Goal: Information Seeking & Learning: Learn about a topic

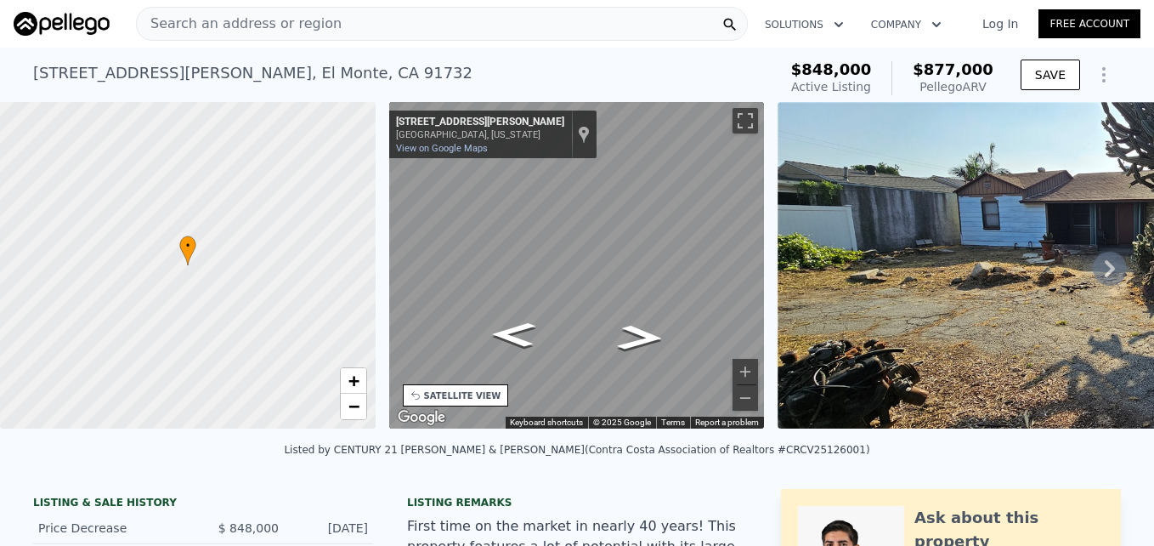
click at [256, 38] on div "Search an address or region" at bounding box center [239, 24] width 205 height 32
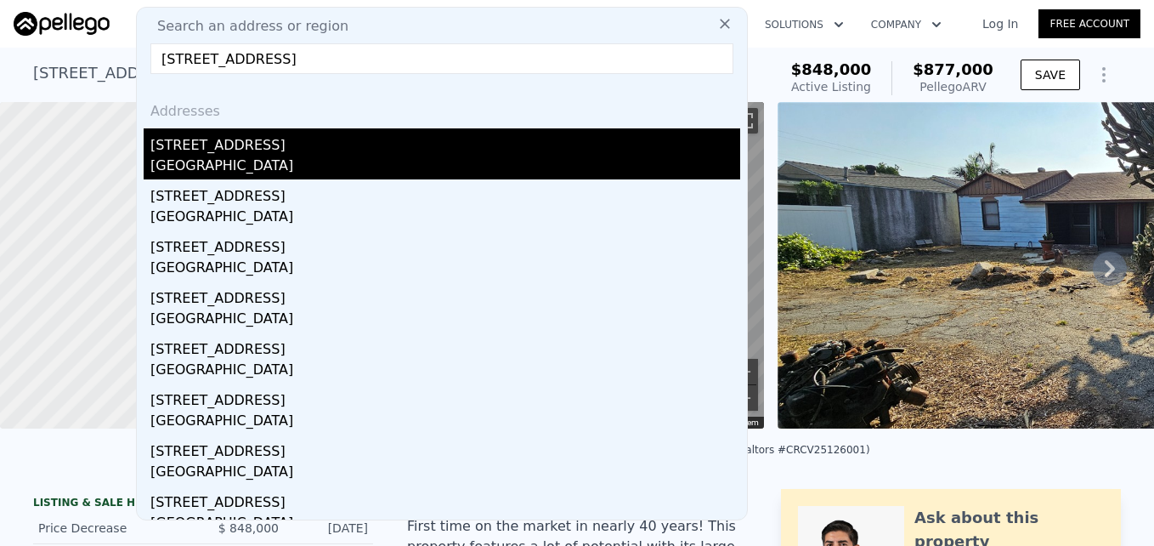
type input "7881 Franklin St, Buena Park, CA 90621"
click at [264, 170] on div "Buena Park, CA 90621" at bounding box center [445, 168] width 590 height 24
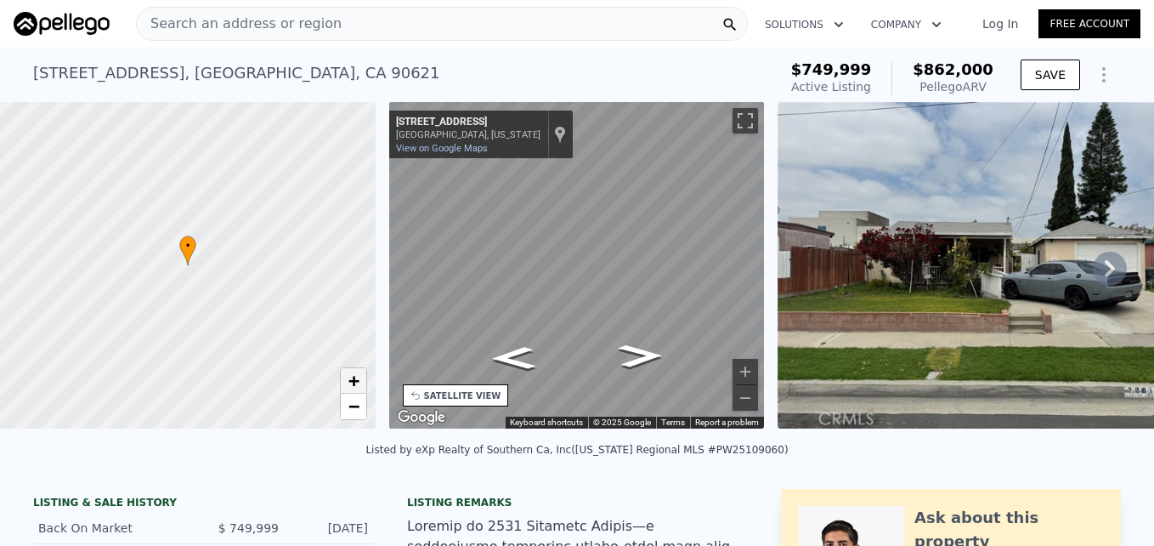
click at [348, 379] on span "+" at bounding box center [353, 380] width 11 height 21
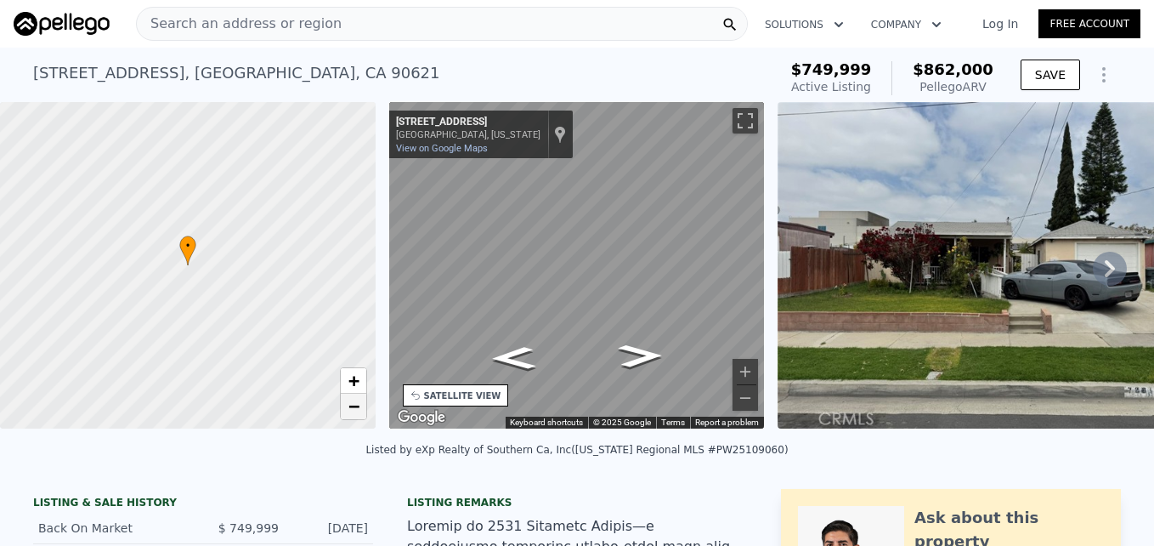
click at [350, 407] on span "−" at bounding box center [353, 405] width 11 height 21
click at [351, 377] on span "+" at bounding box center [353, 380] width 11 height 21
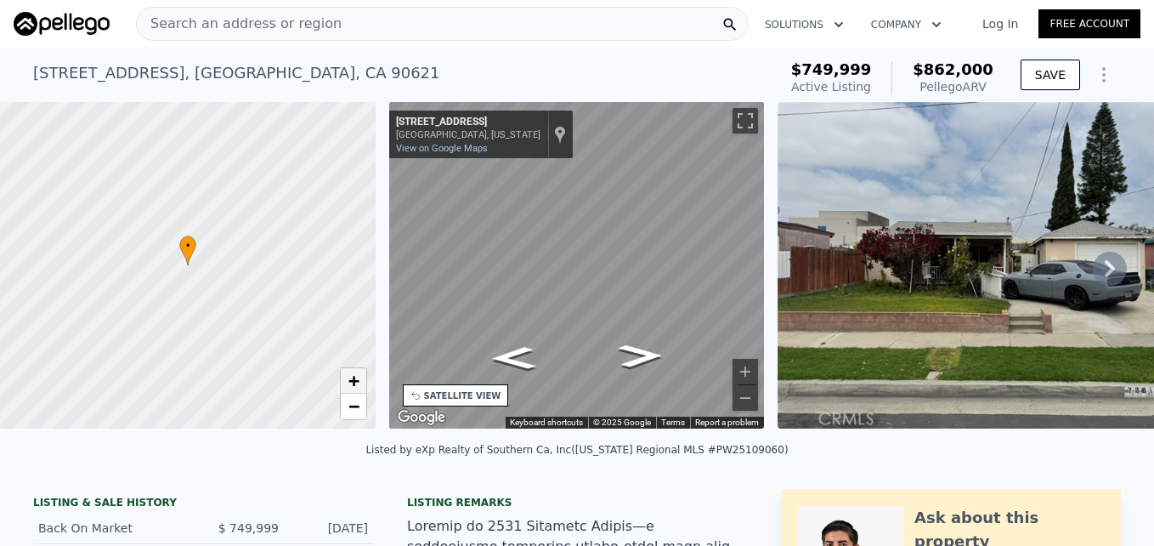
click at [351, 377] on span "+" at bounding box center [353, 380] width 11 height 21
click at [359, 412] on span "−" at bounding box center [353, 405] width 11 height 21
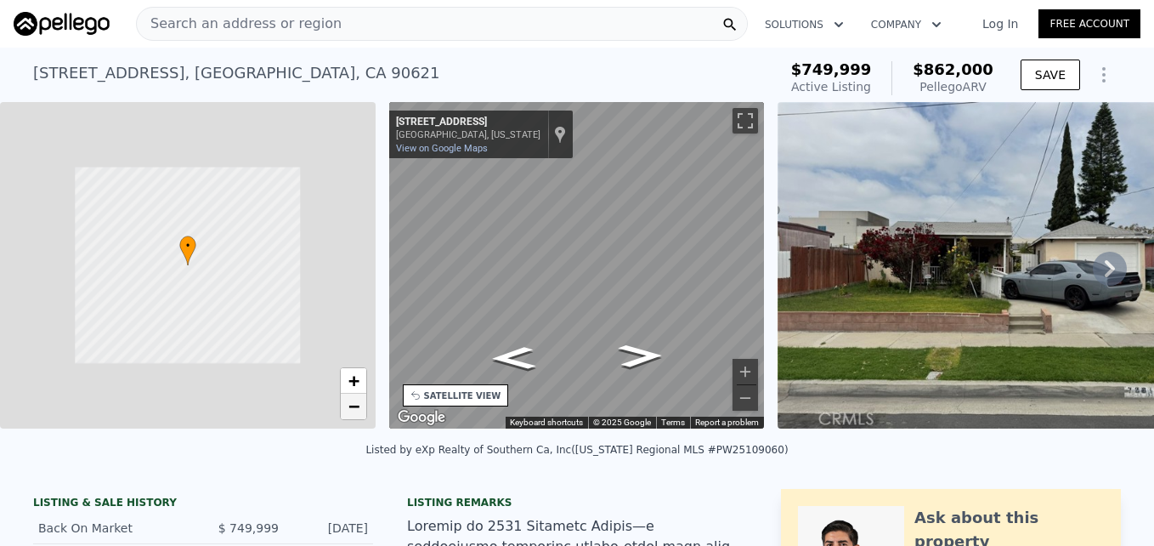
click at [359, 412] on span "−" at bounding box center [353, 405] width 11 height 21
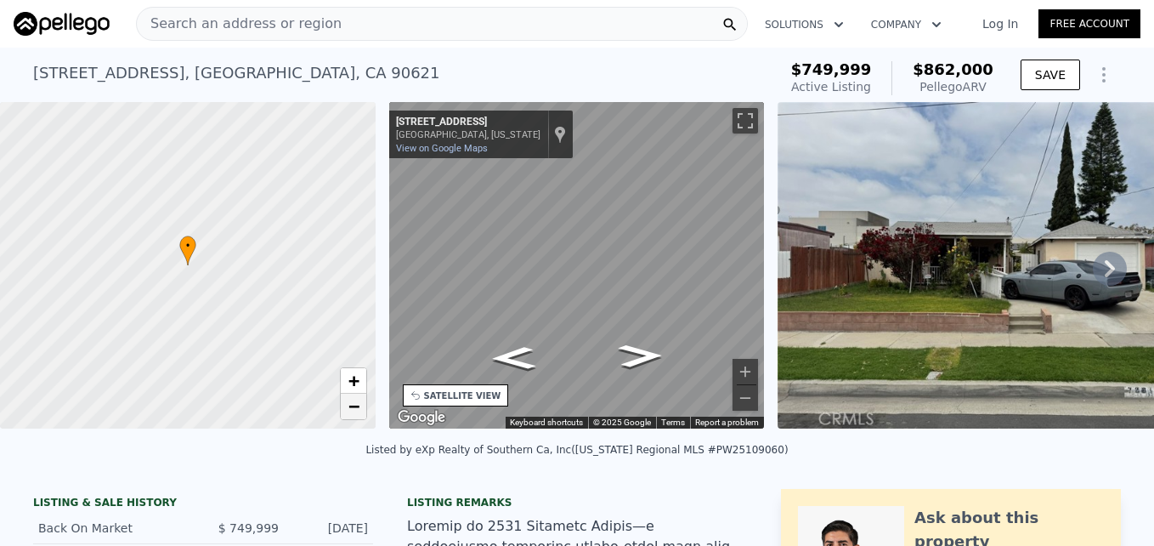
click at [359, 412] on span "−" at bounding box center [353, 405] width 11 height 21
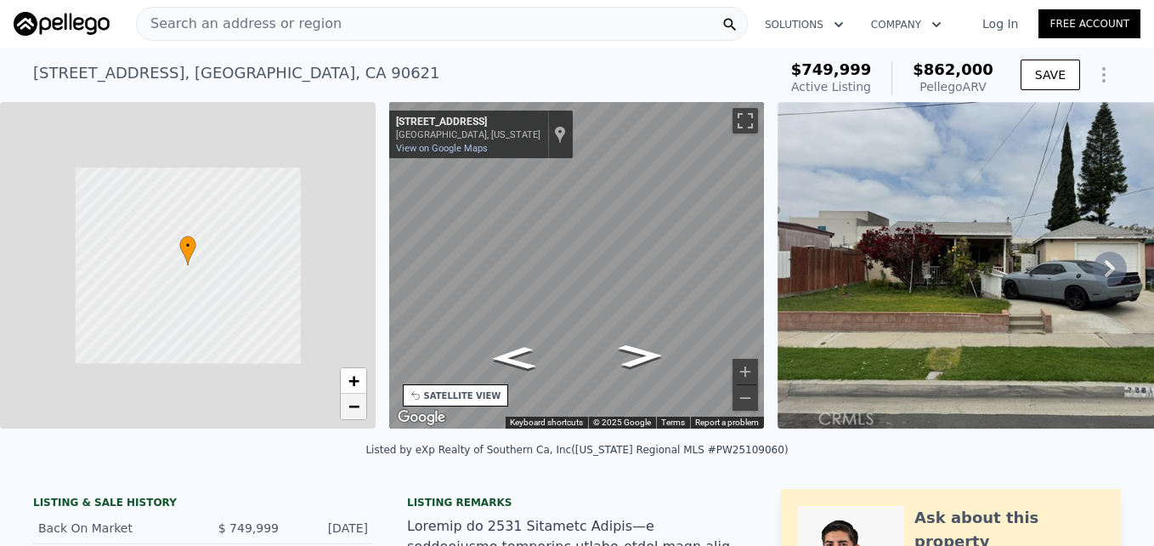
click at [359, 412] on span "−" at bounding box center [353, 405] width 11 height 21
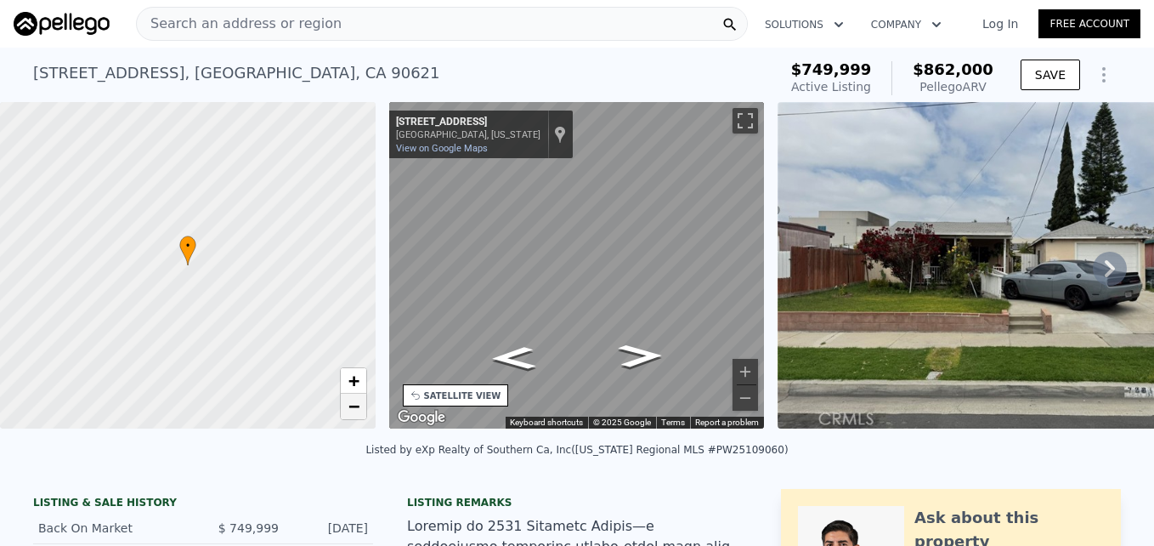
click at [359, 412] on span "−" at bounding box center [353, 405] width 11 height 21
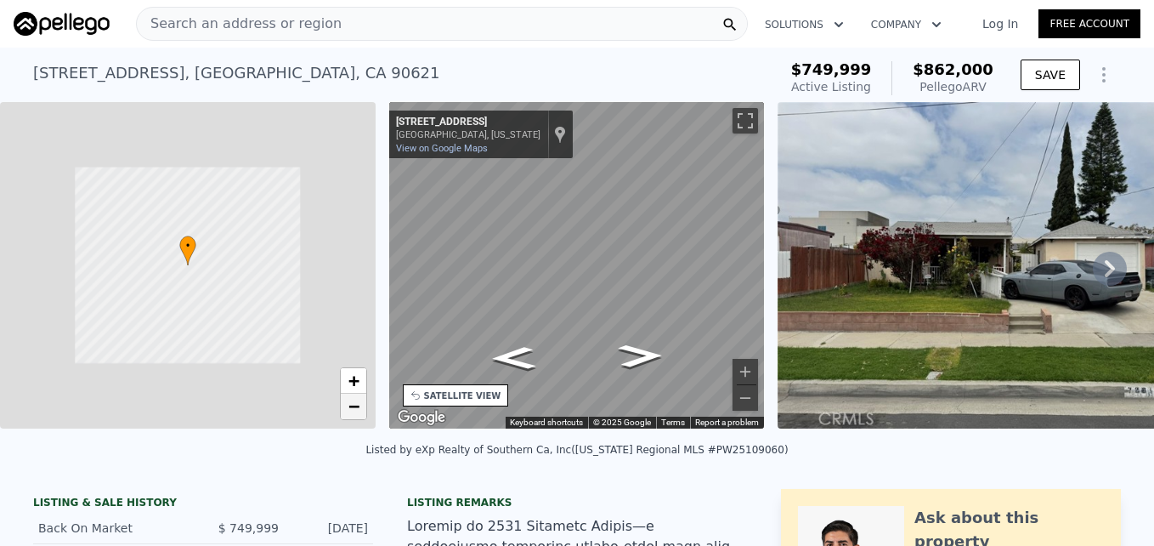
click at [359, 412] on span "−" at bounding box center [353, 405] width 11 height 21
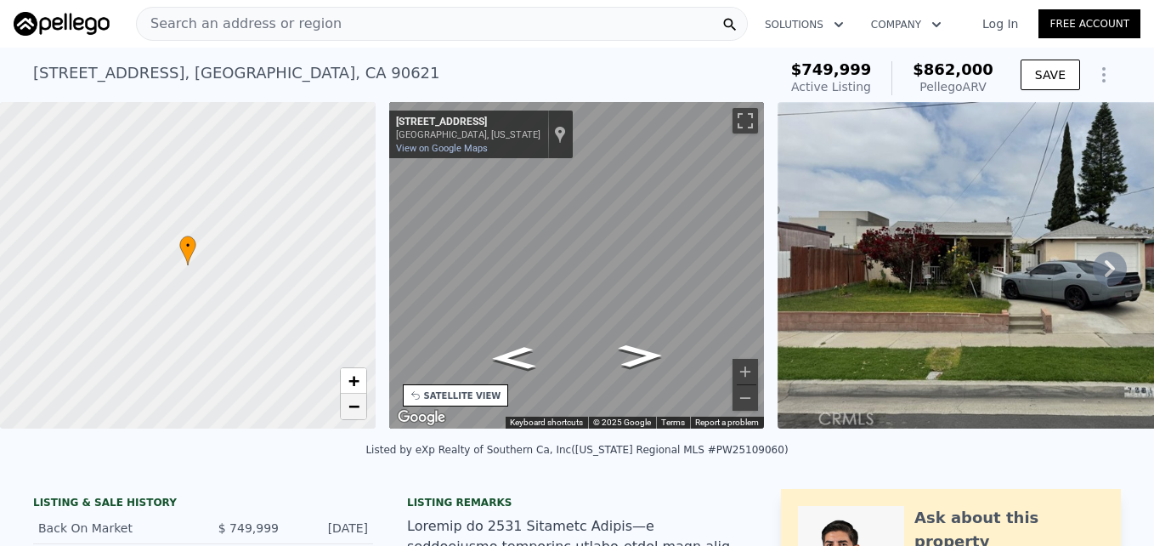
click at [359, 412] on span "−" at bounding box center [353, 405] width 11 height 21
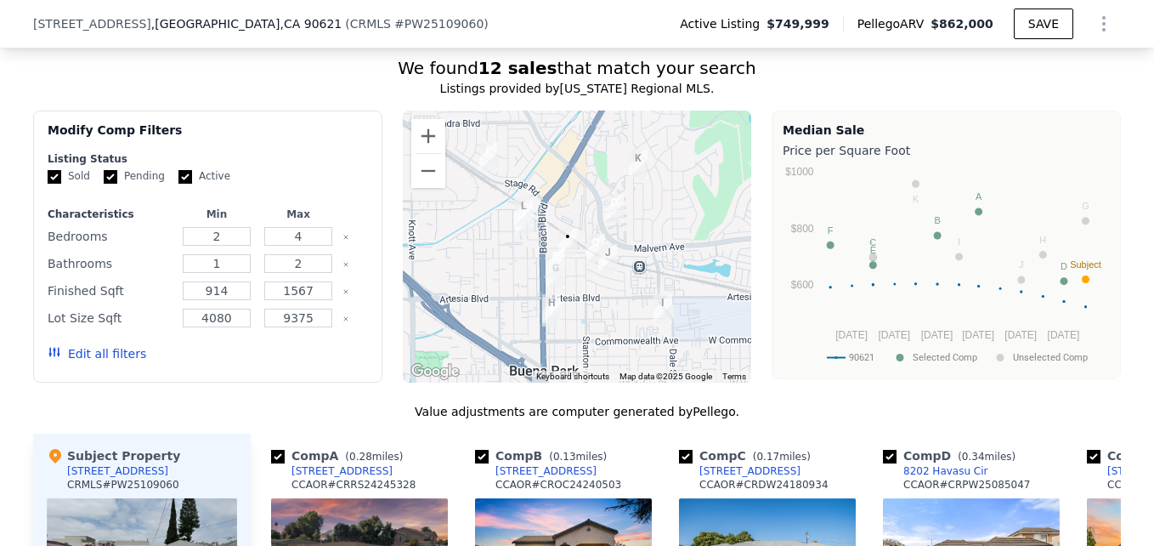
scroll to position [1479, 0]
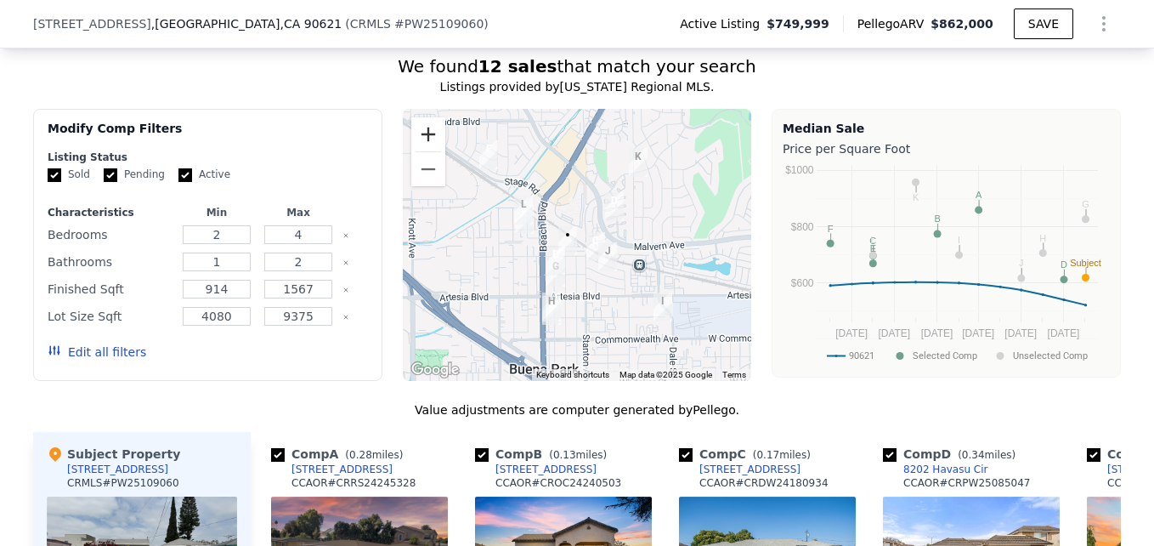
click at [434, 146] on button "Zoom in" at bounding box center [428, 134] width 34 height 34
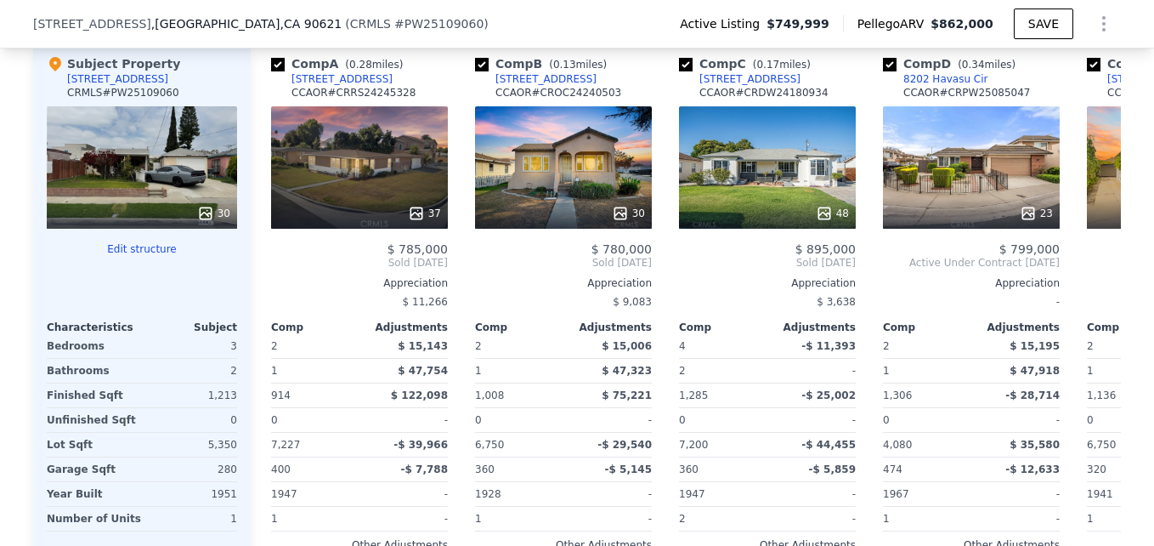
scroll to position [1870, 0]
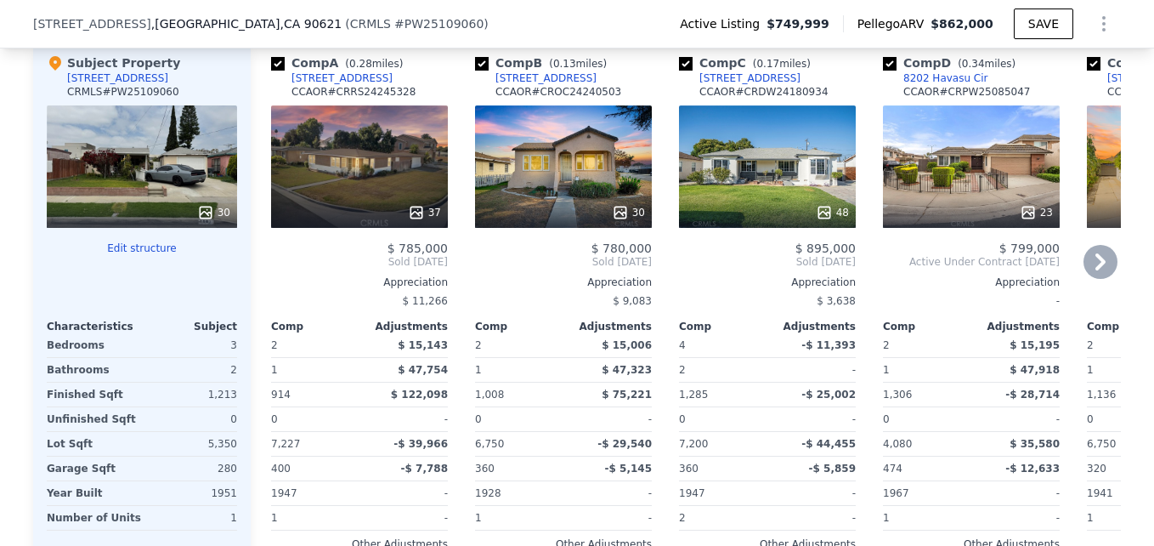
click at [569, 201] on div "30" at bounding box center [563, 166] width 177 height 122
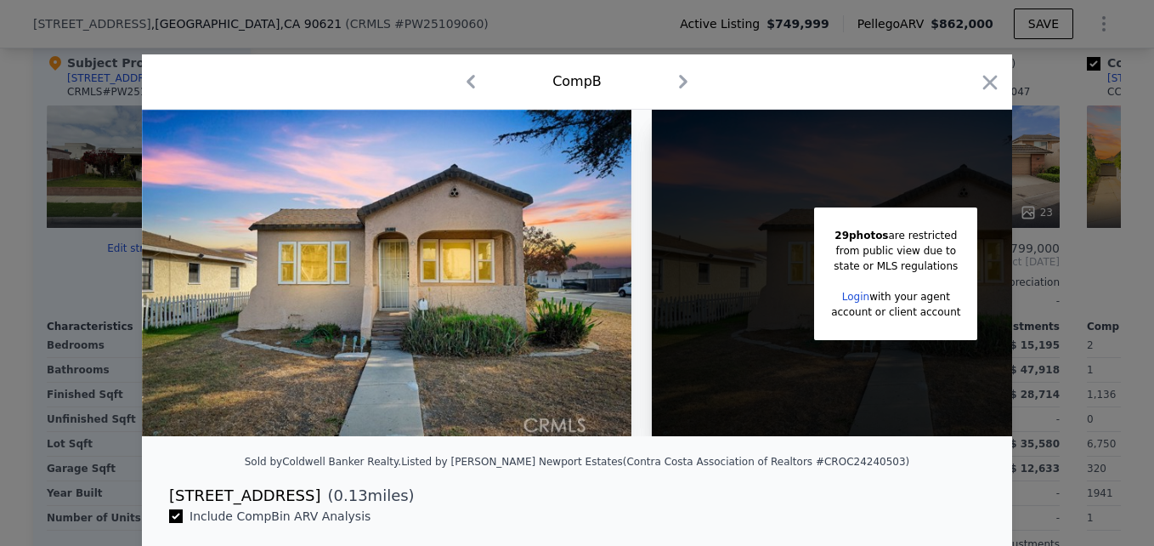
scroll to position [0, 135]
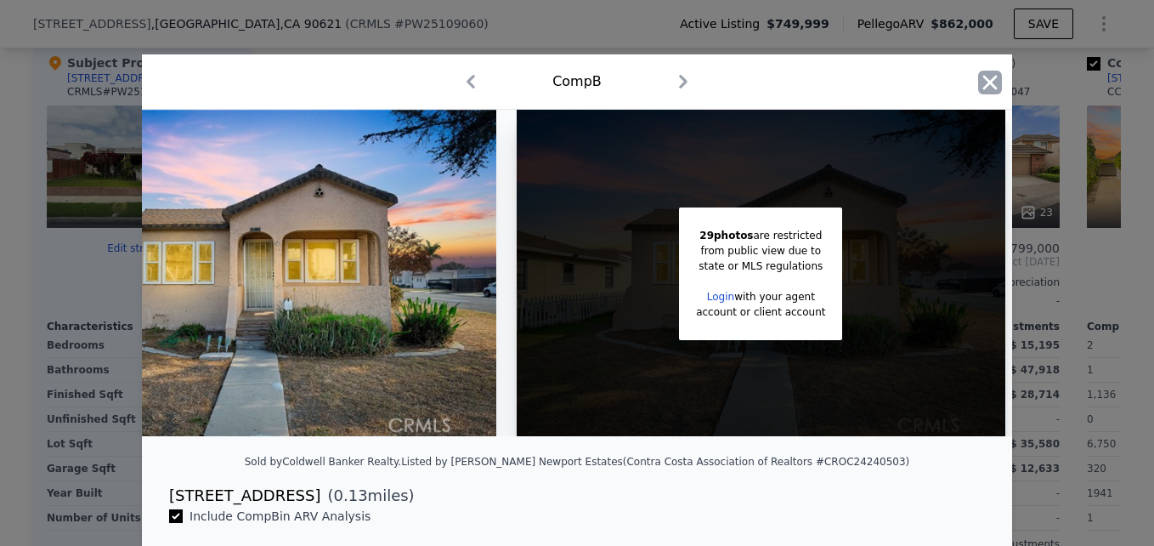
click at [983, 88] on icon "button" at bounding box center [990, 83] width 24 height 24
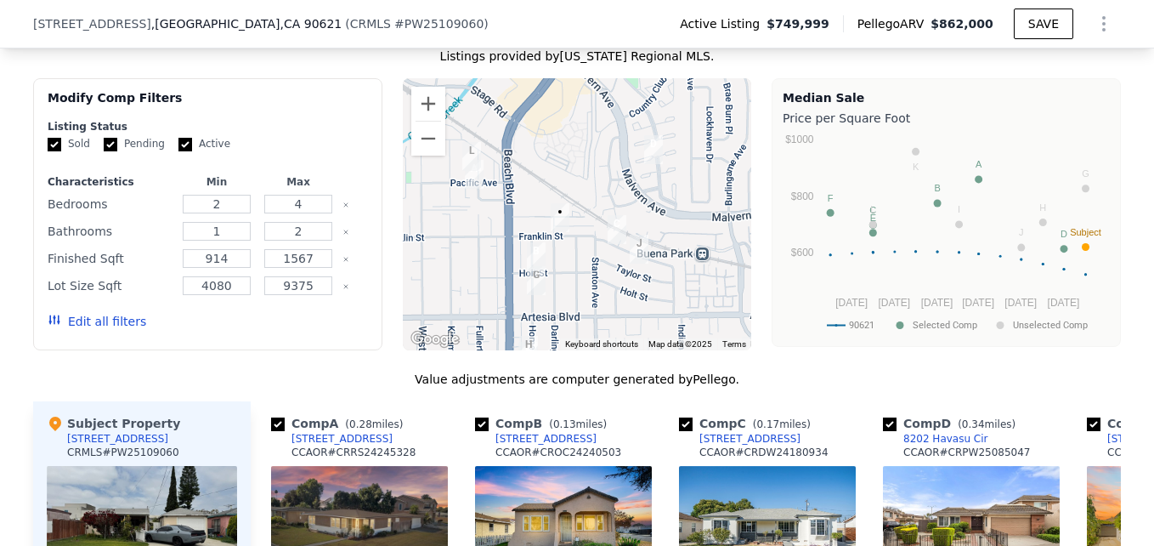
scroll to position [1509, 0]
click at [426, 149] on button "Zoom out" at bounding box center [428, 139] width 34 height 34
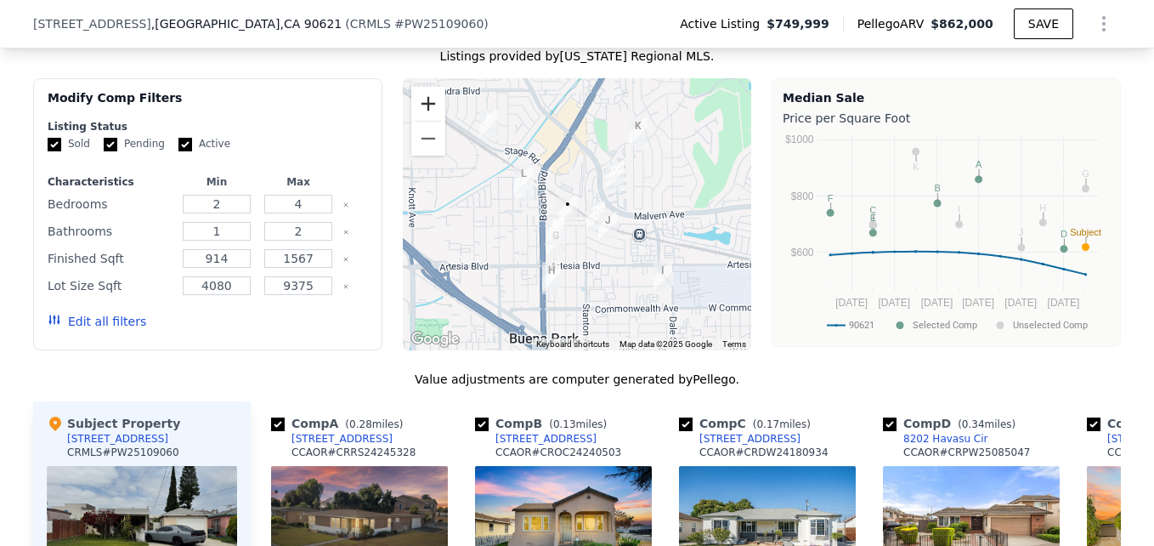
click at [411, 110] on button "Zoom in" at bounding box center [428, 104] width 34 height 34
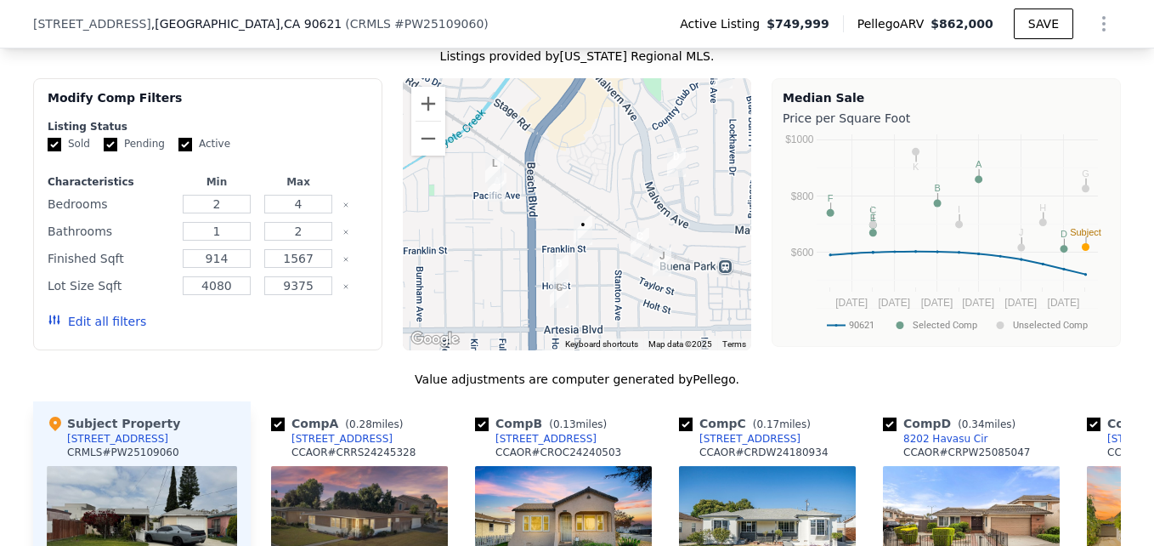
drag, startPoint x: 517, startPoint y: 277, endPoint x: 551, endPoint y: 292, distance: 37.3
click at [551, 291] on img "5832 Homewood Ave" at bounding box center [559, 269] width 32 height 42
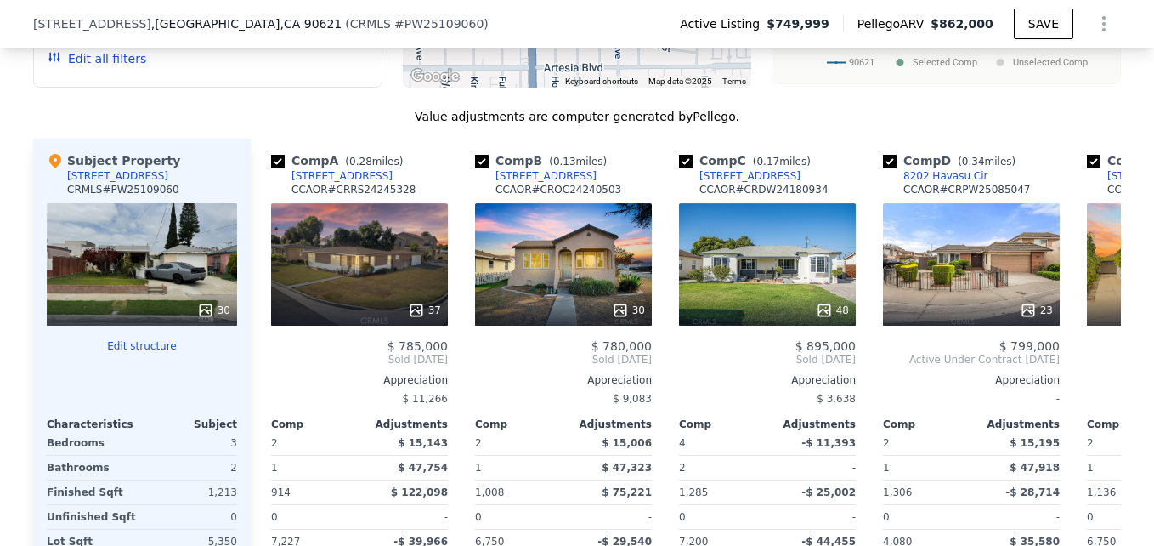
scroll to position [1778, 0]
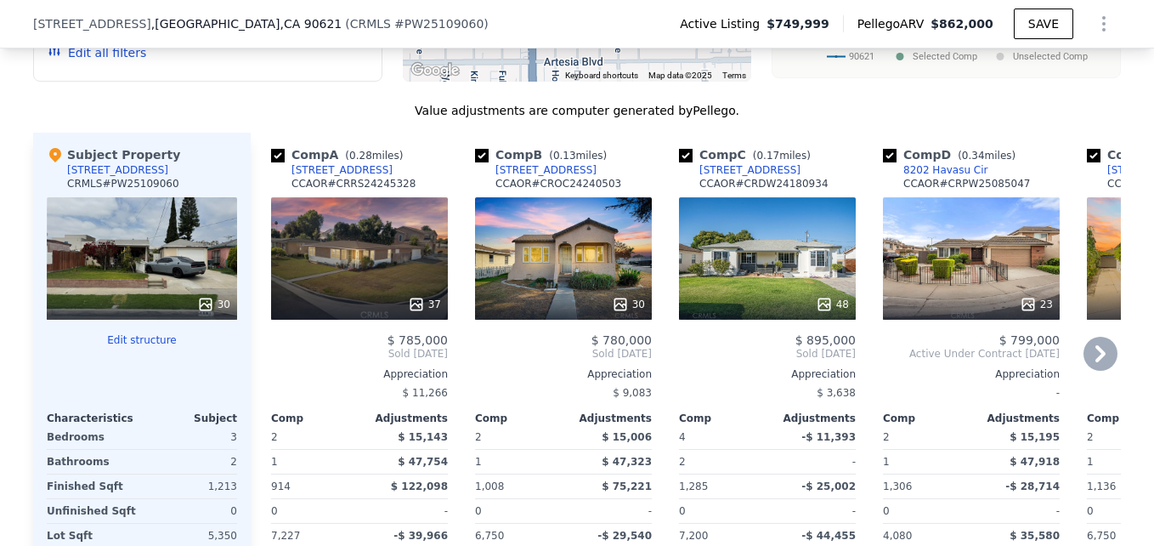
click at [518, 177] on div "5832 Homewood Ave" at bounding box center [545, 170] width 101 height 14
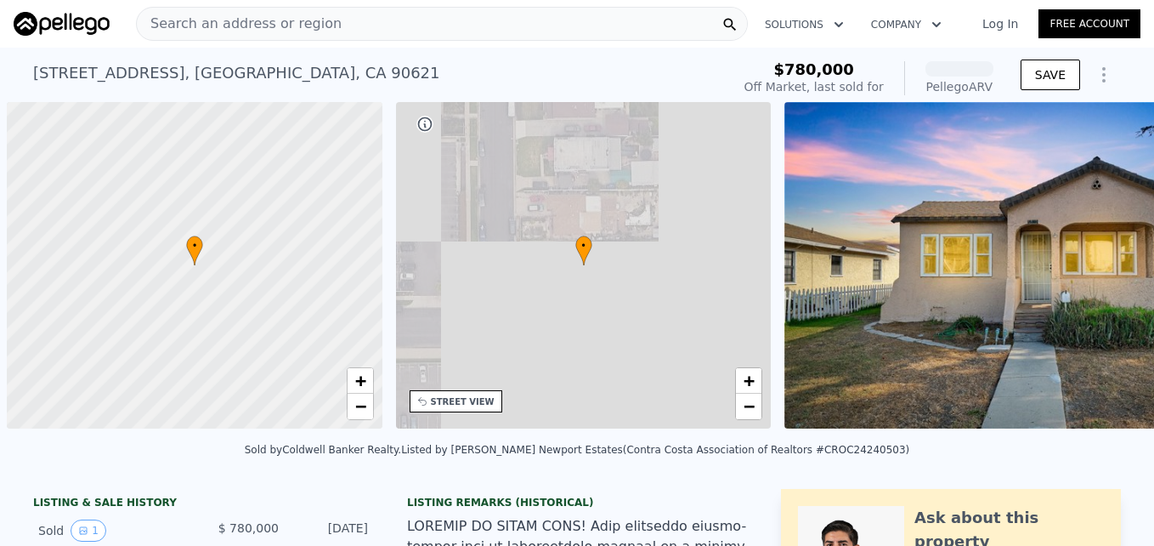
scroll to position [0, 7]
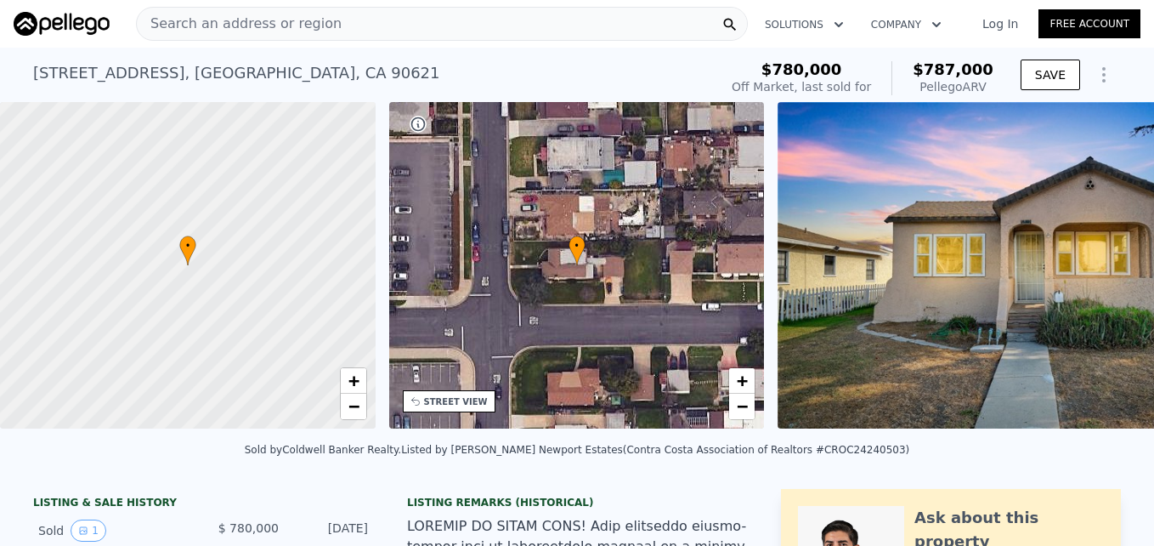
click at [220, 14] on span "Search an address or region" at bounding box center [239, 24] width 205 height 20
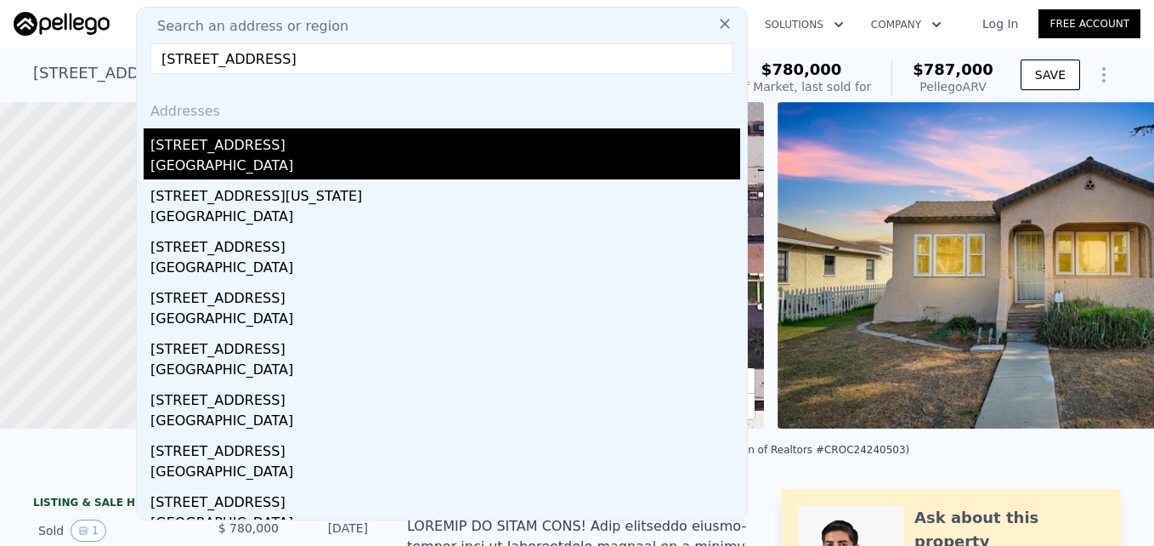
type input "8603 Laurel Ave, Whittier, CA 90605"
click at [337, 138] on div "[STREET_ADDRESS]" at bounding box center [445, 141] width 590 height 27
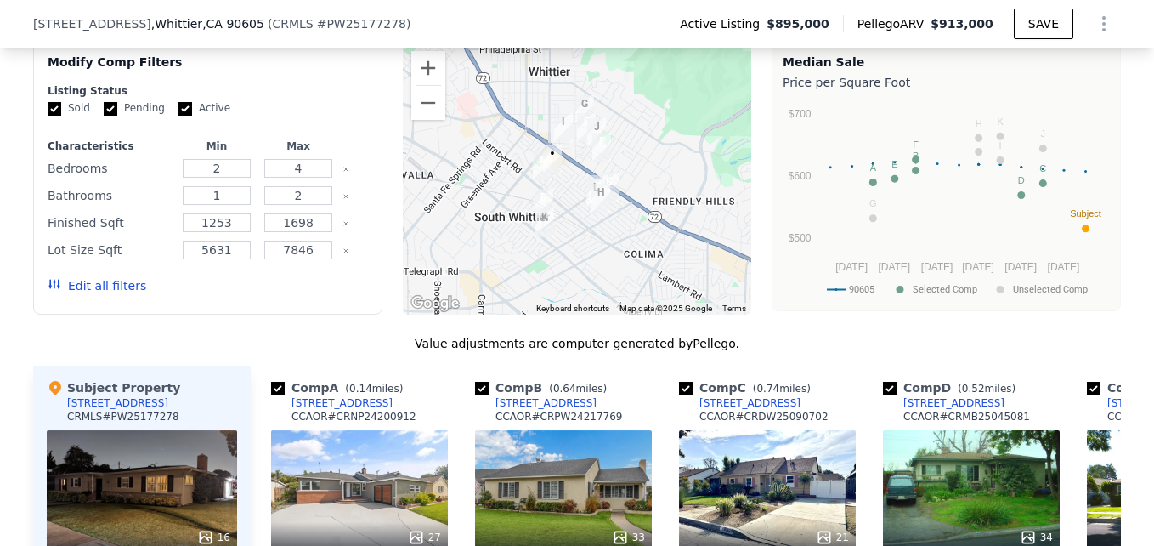
scroll to position [1412, 0]
click at [424, 79] on button "Zoom in" at bounding box center [428, 67] width 34 height 34
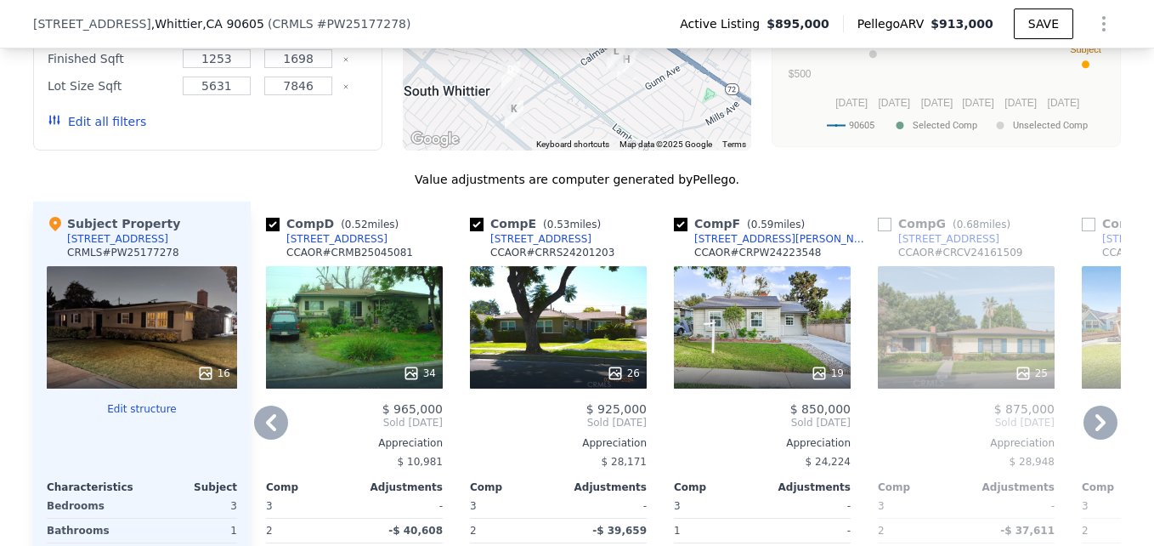
scroll to position [1579, 0]
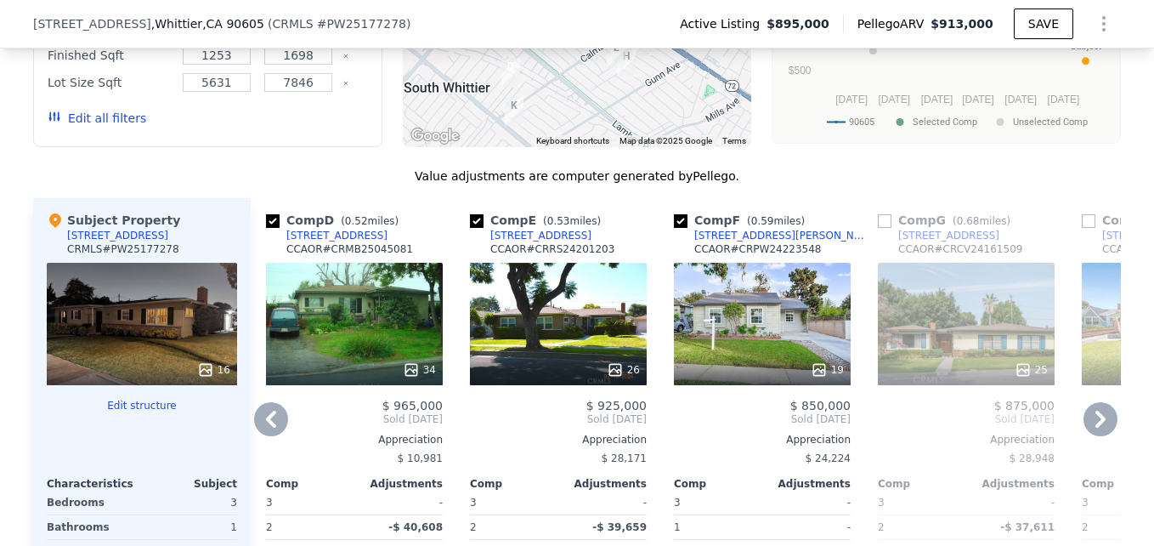
click at [368, 346] on div "34" at bounding box center [354, 324] width 177 height 122
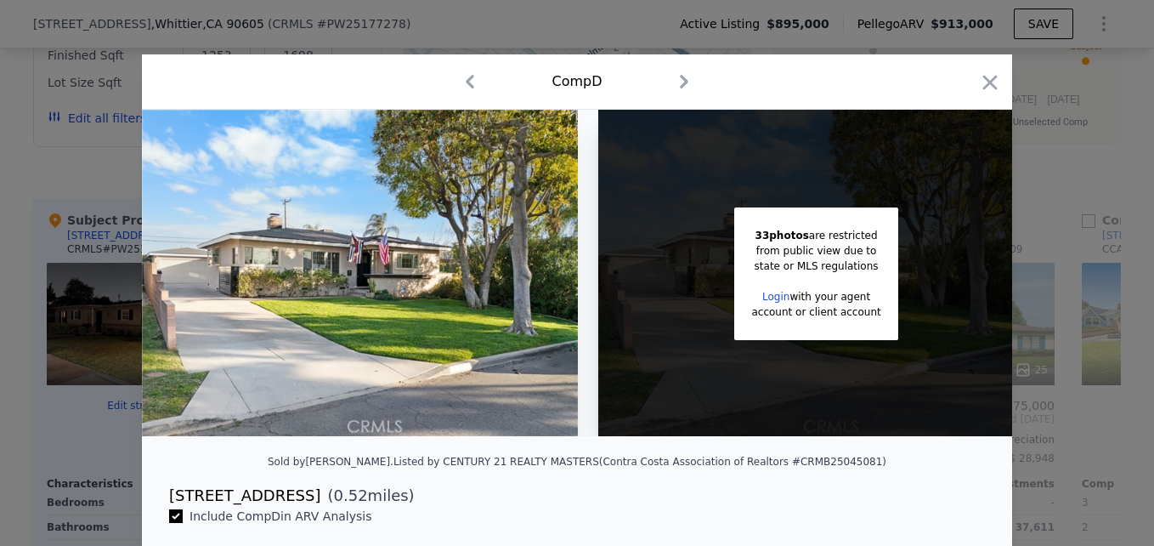
scroll to position [0, 29]
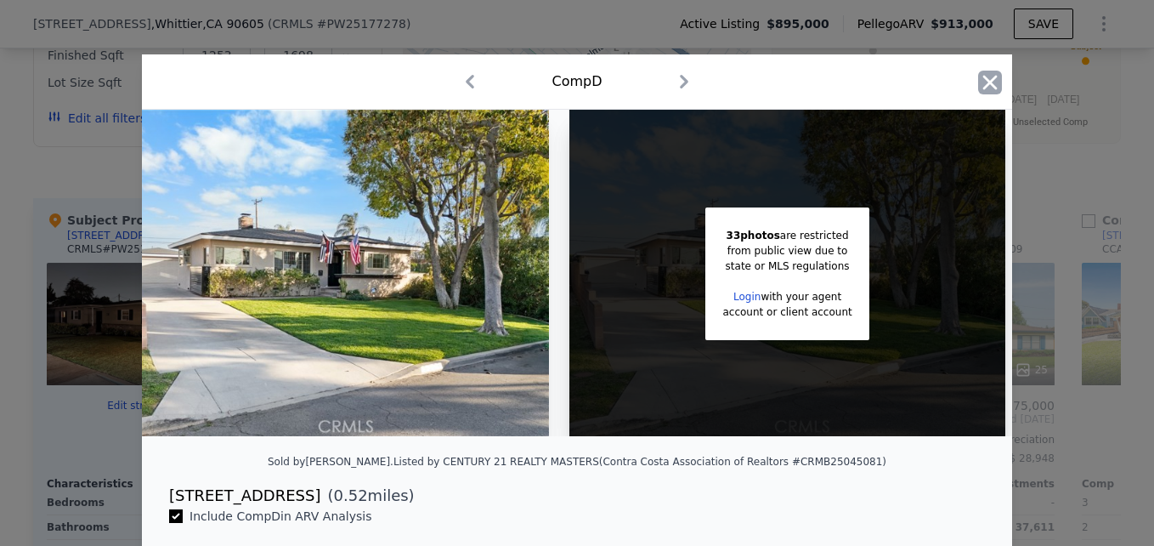
click at [990, 90] on icon "button" at bounding box center [990, 83] width 24 height 24
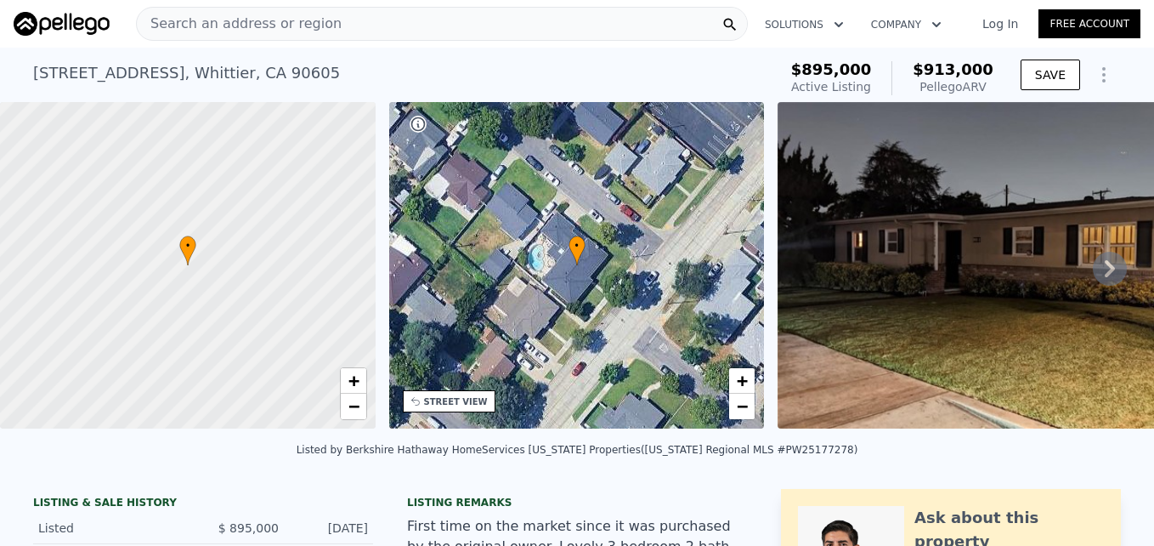
click at [228, 24] on span "Search an address or region" at bounding box center [239, 24] width 205 height 20
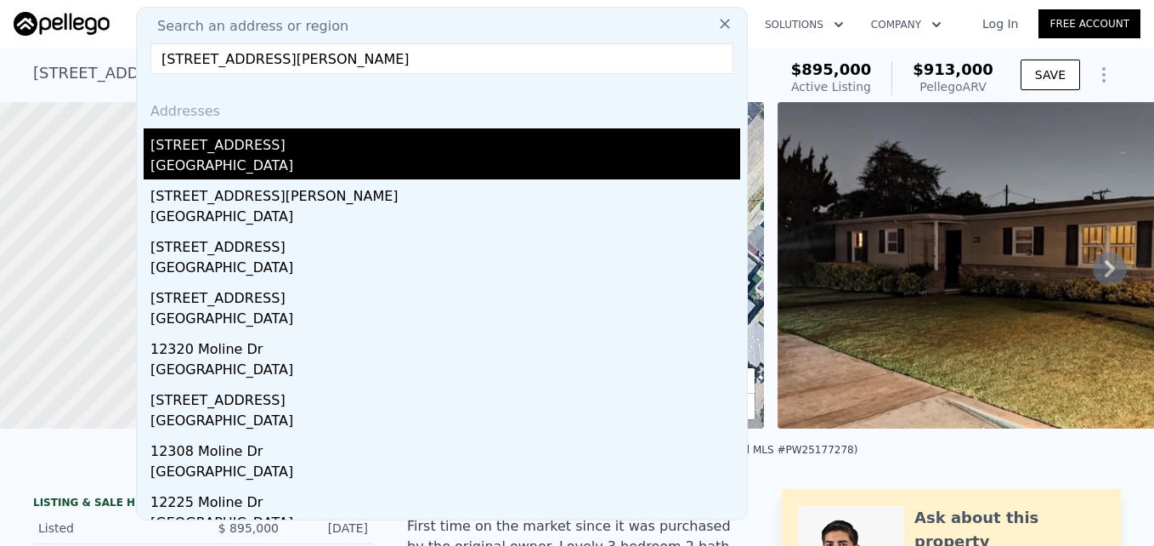
type input "12311 Moline Dr, Whittier, CA 90604"
click at [417, 149] on div "12311 Moline Dr" at bounding box center [445, 141] width 590 height 27
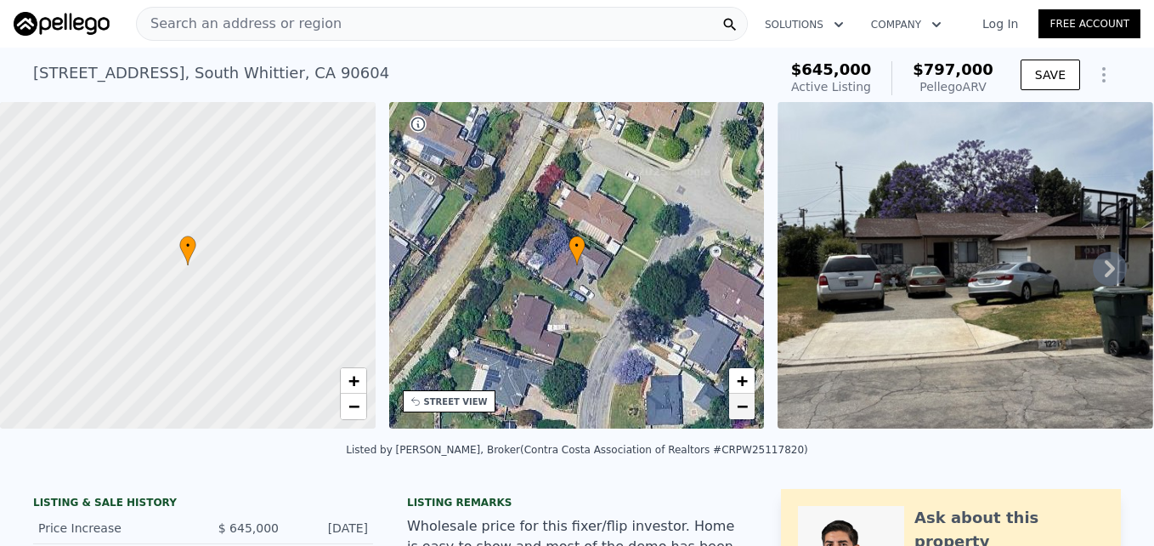
click at [735, 407] on link "−" at bounding box center [741, 405] width 25 height 25
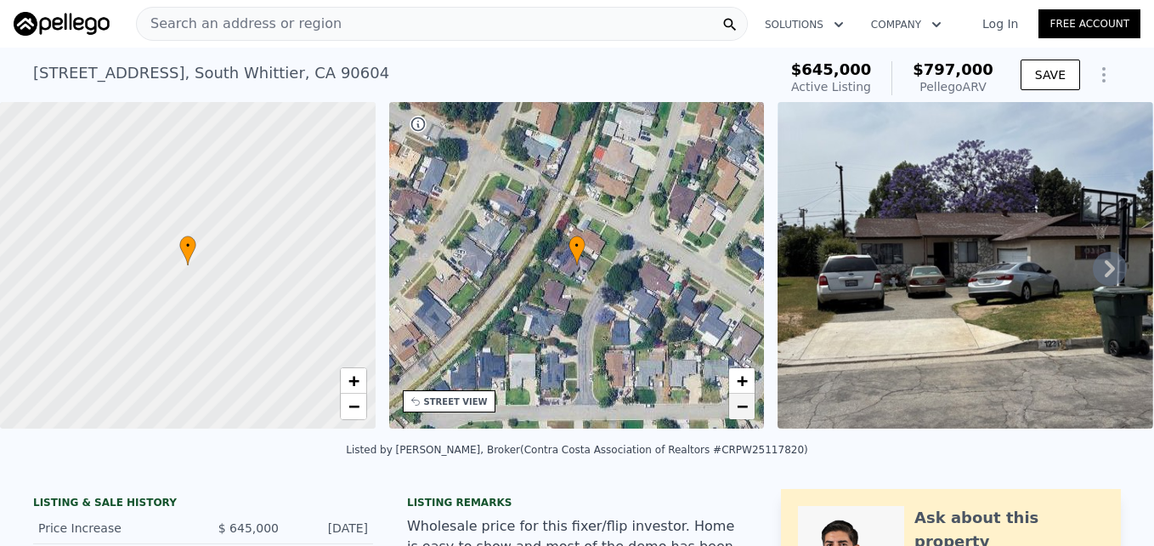
click at [735, 409] on link "−" at bounding box center [741, 405] width 25 height 25
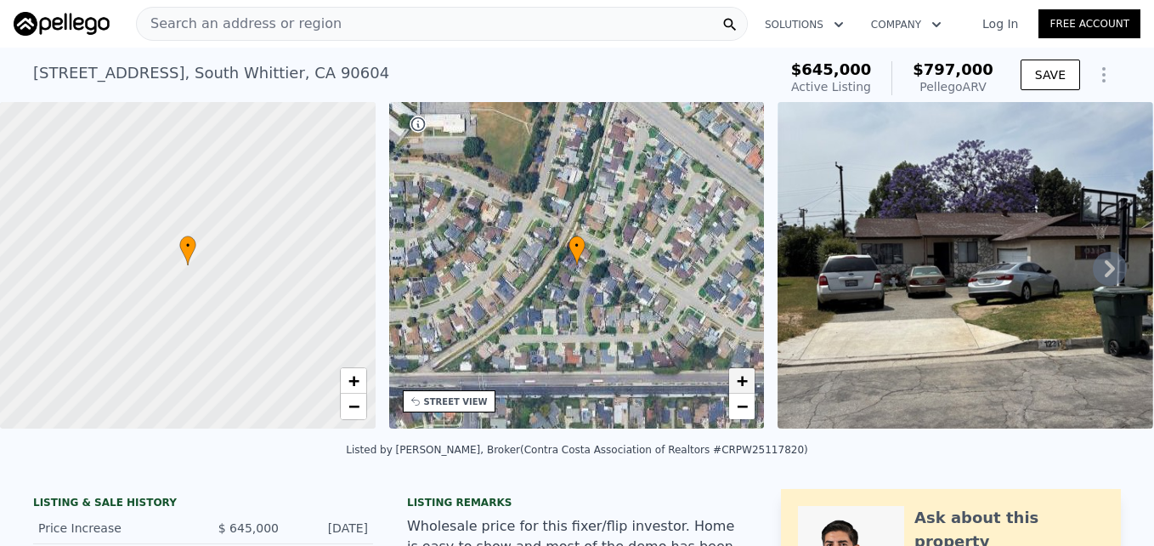
click at [739, 377] on span "+" at bounding box center [742, 380] width 11 height 21
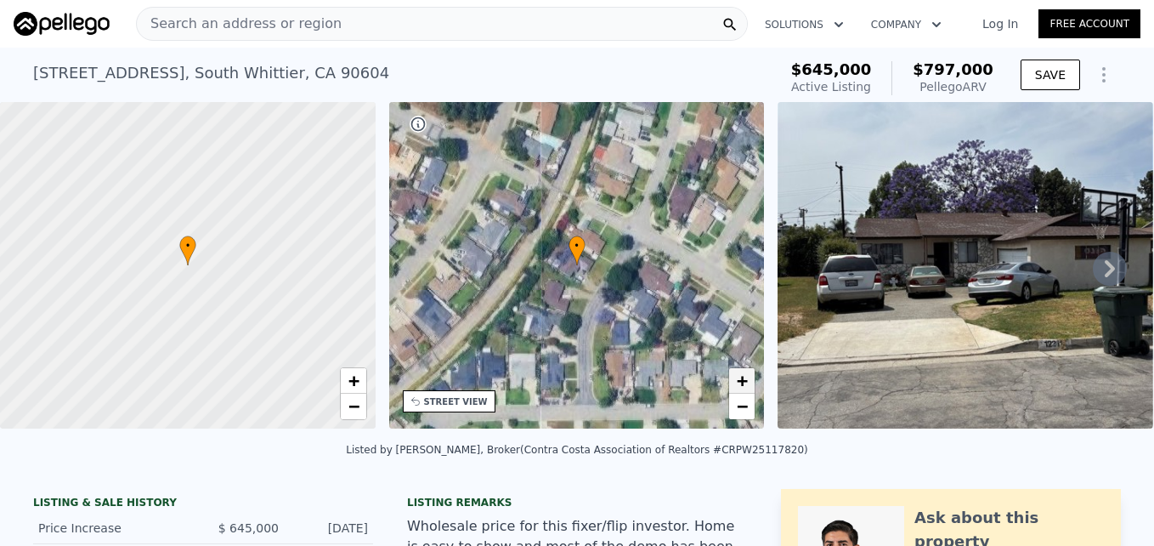
click at [739, 377] on span "+" at bounding box center [742, 380] width 11 height 21
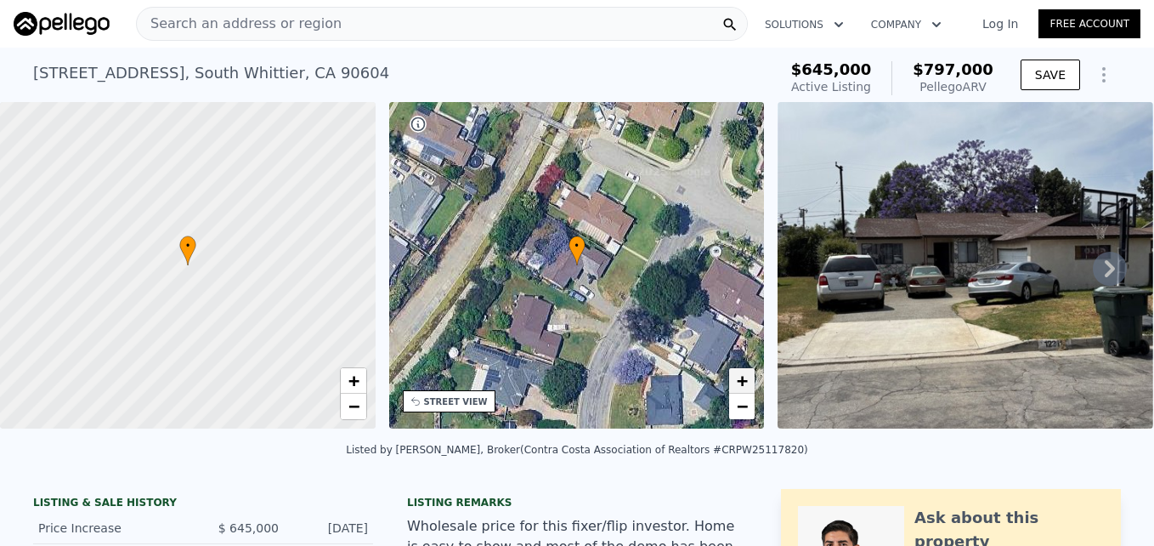
click at [738, 374] on span "+" at bounding box center [742, 380] width 11 height 21
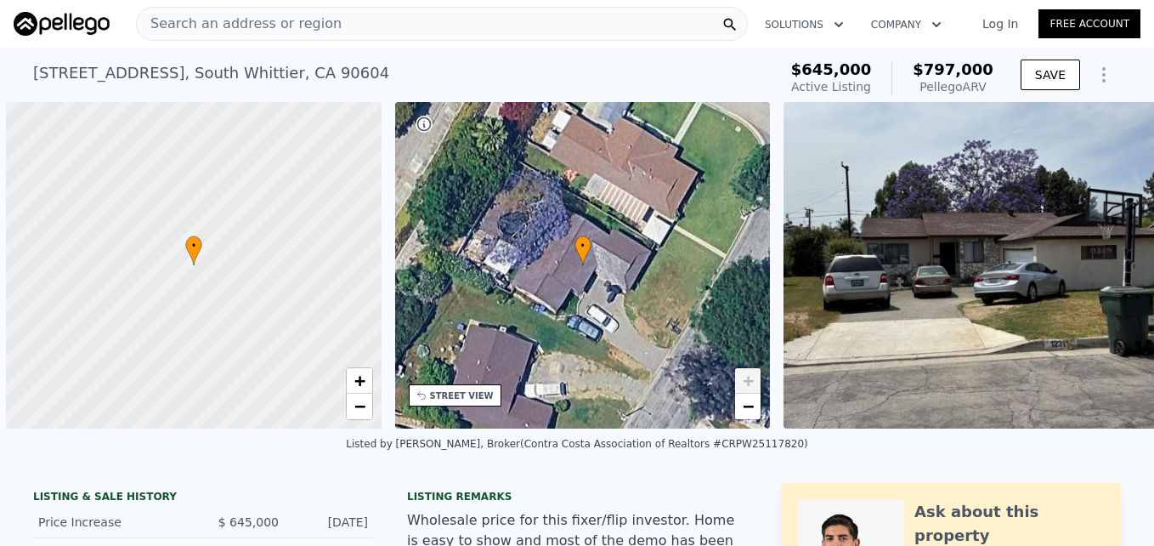
scroll to position [0, 7]
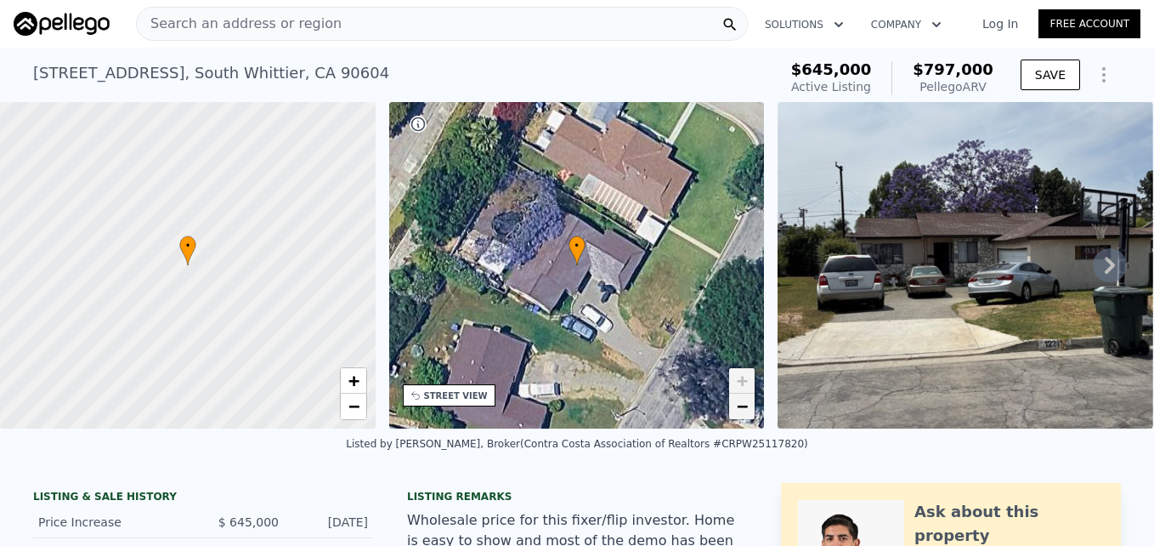
click at [748, 409] on span "−" at bounding box center [742, 405] width 11 height 21
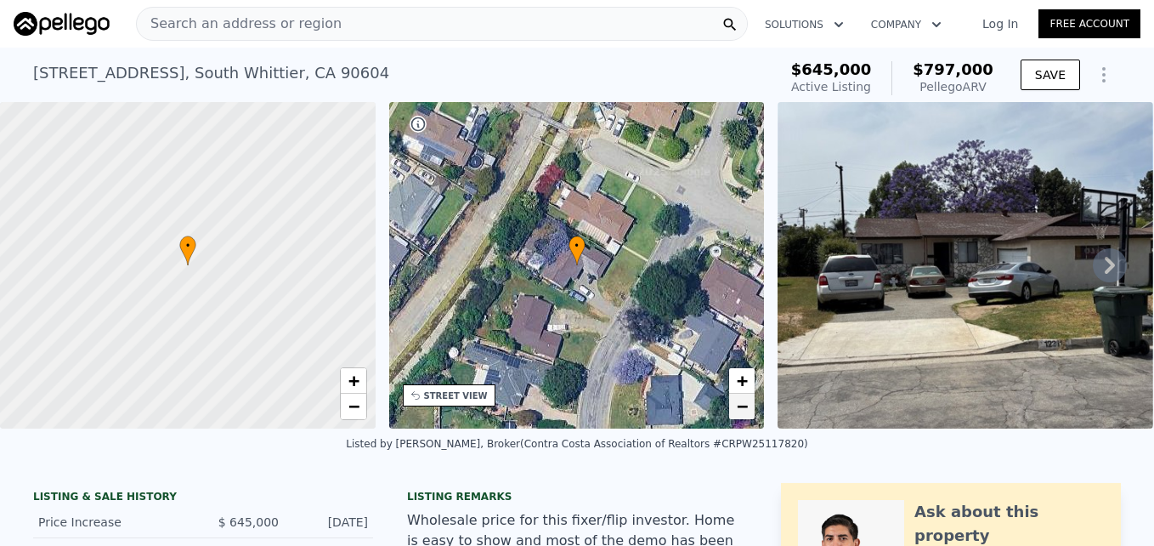
click at [748, 409] on span "−" at bounding box center [742, 405] width 11 height 21
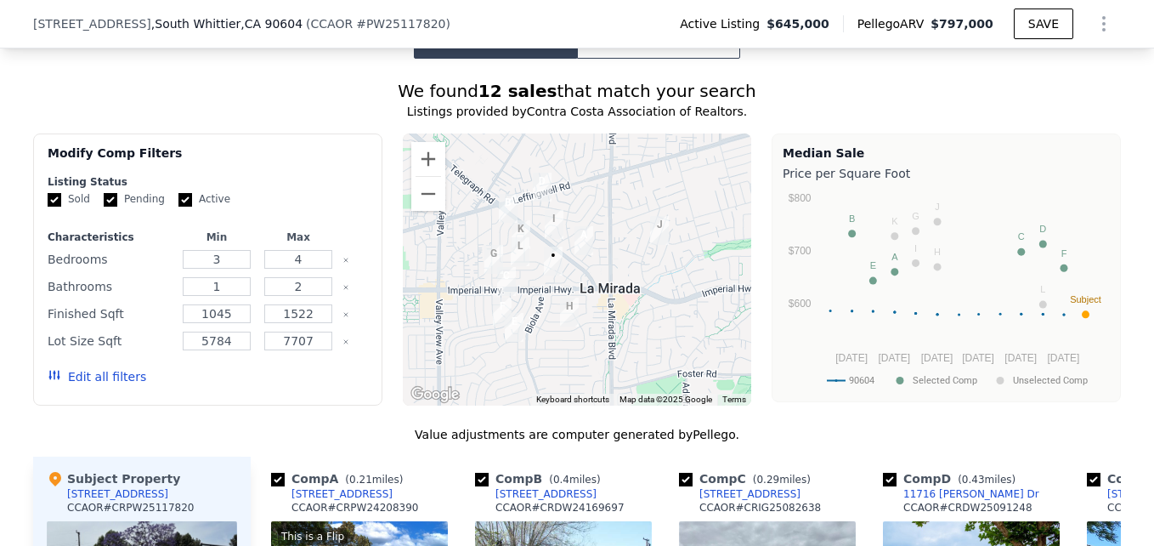
scroll to position [1376, 0]
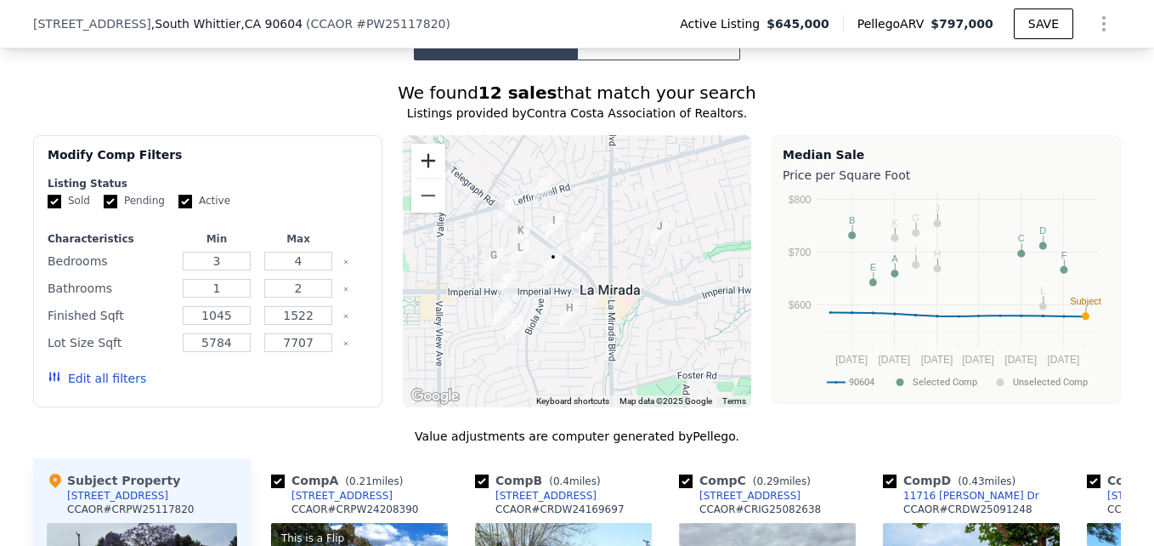
click at [426, 178] on button "Zoom in" at bounding box center [428, 161] width 34 height 34
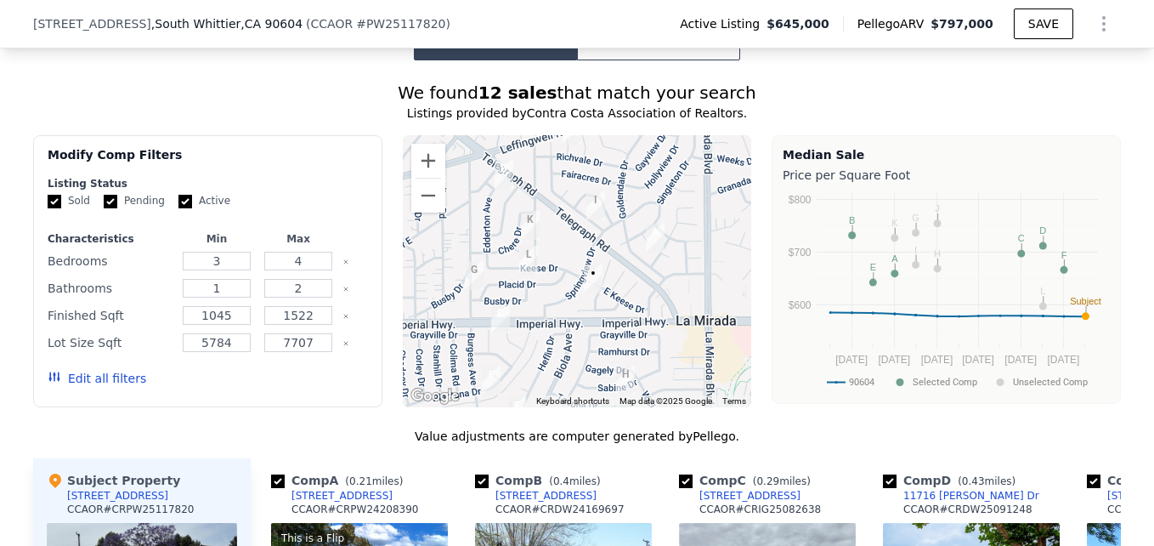
drag, startPoint x: 547, startPoint y: 342, endPoint x: 630, endPoint y: 354, distance: 83.3
click at [630, 354] on div at bounding box center [577, 271] width 349 height 272
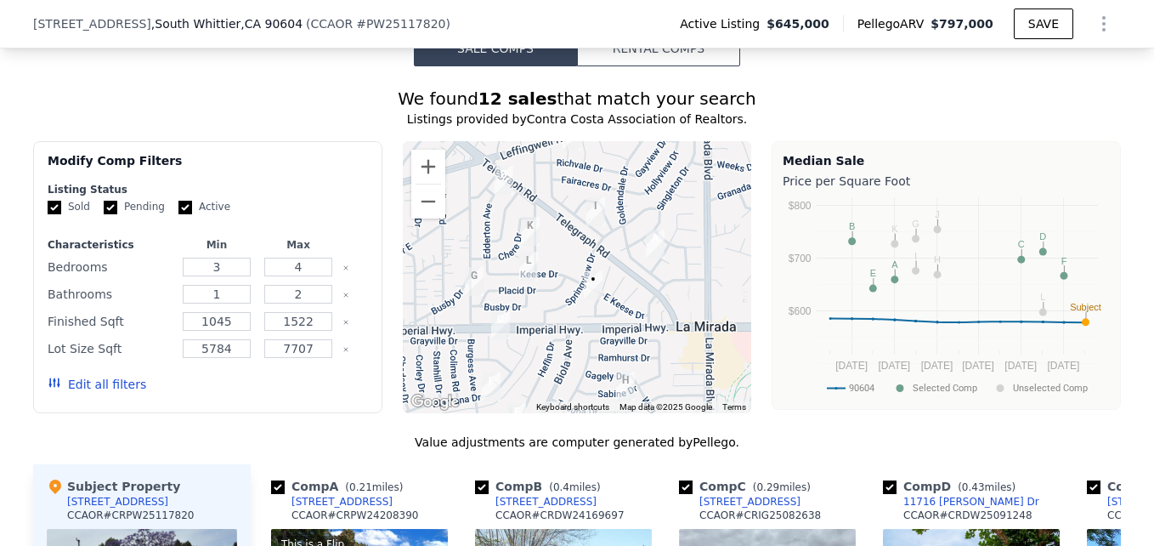
scroll to position [1369, 0]
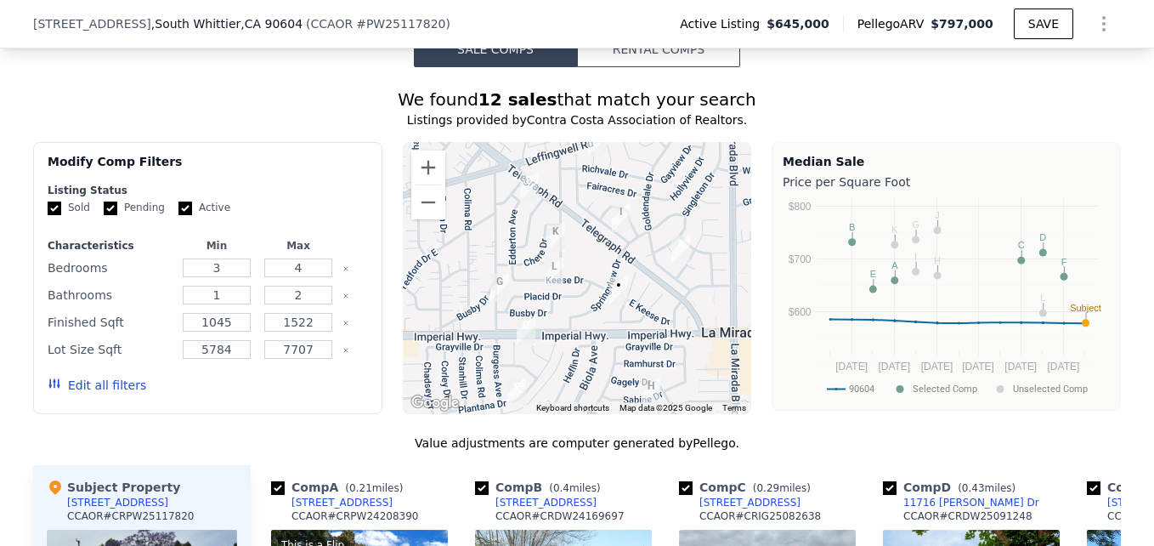
drag, startPoint x: 484, startPoint y: 344, endPoint x: 514, endPoint y: 351, distance: 31.3
click at [514, 351] on img "12609 Longleaf Dr" at bounding box center [526, 330] width 32 height 42
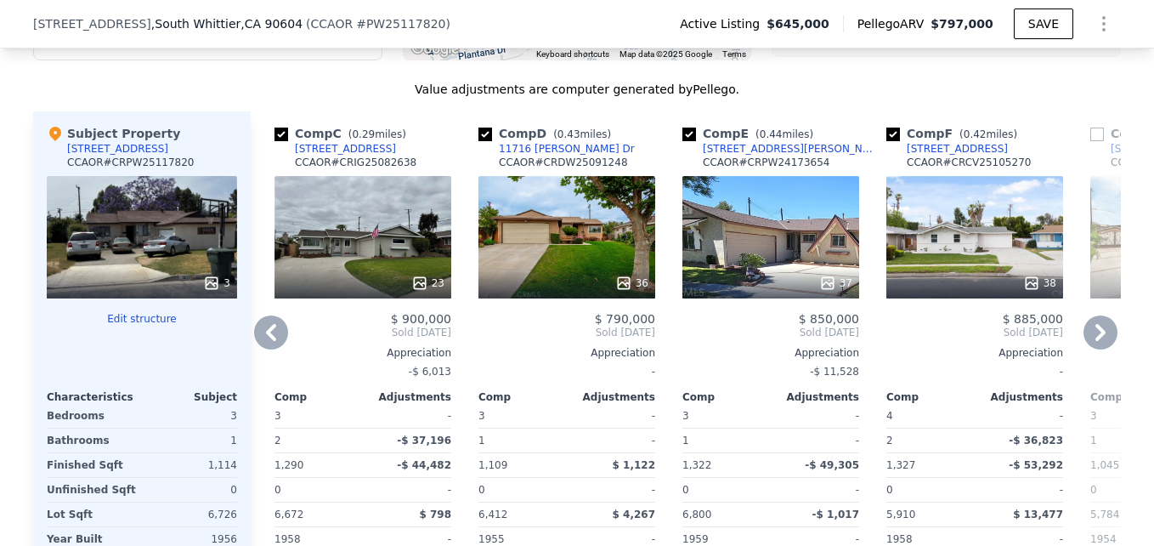
scroll to position [1718, 0]
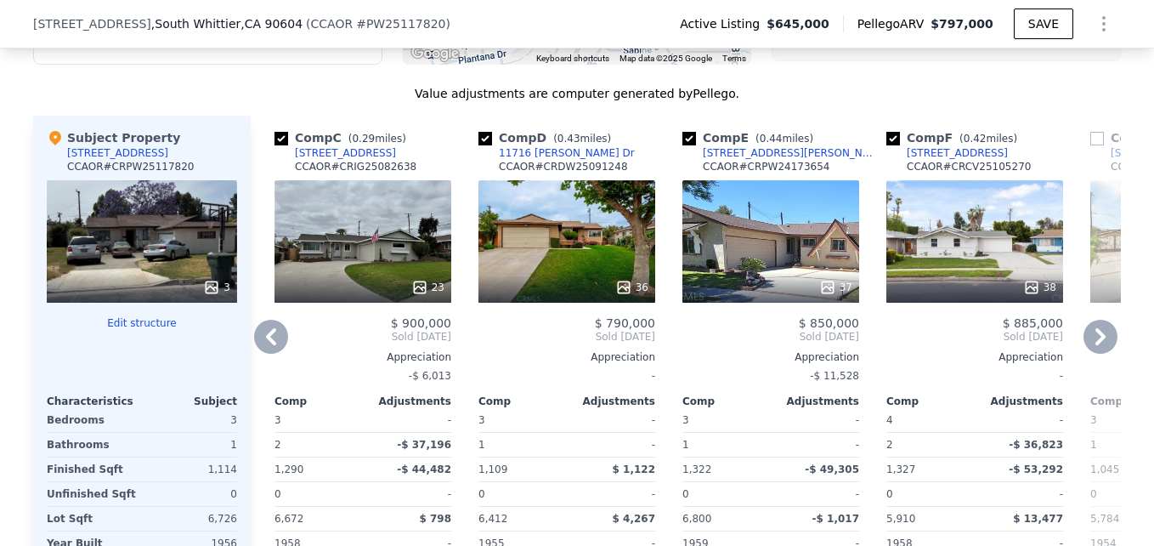
click at [431, 277] on div "23" at bounding box center [363, 241] width 177 height 122
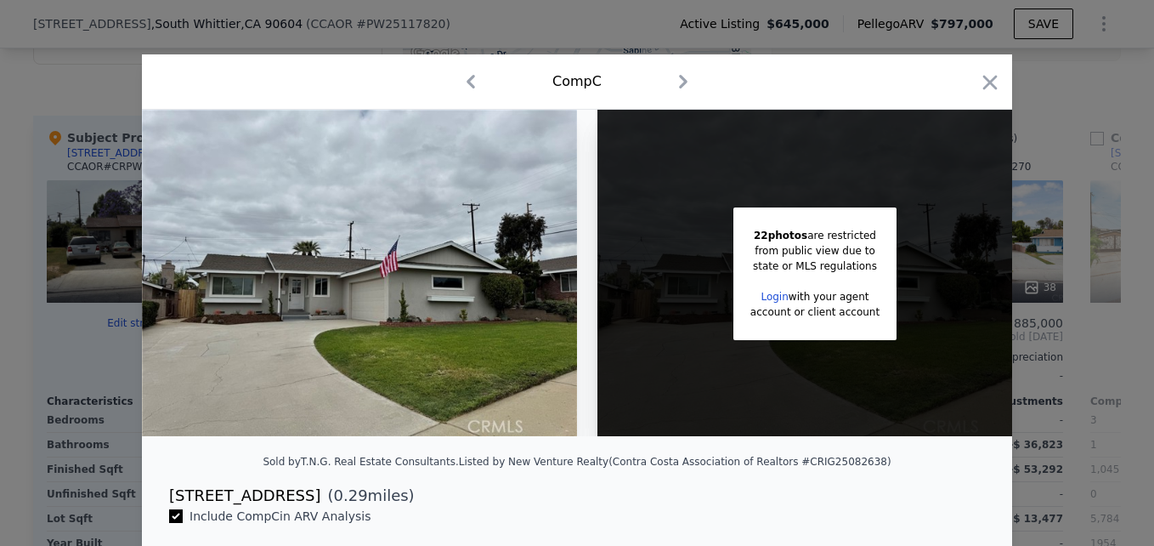
scroll to position [0, 27]
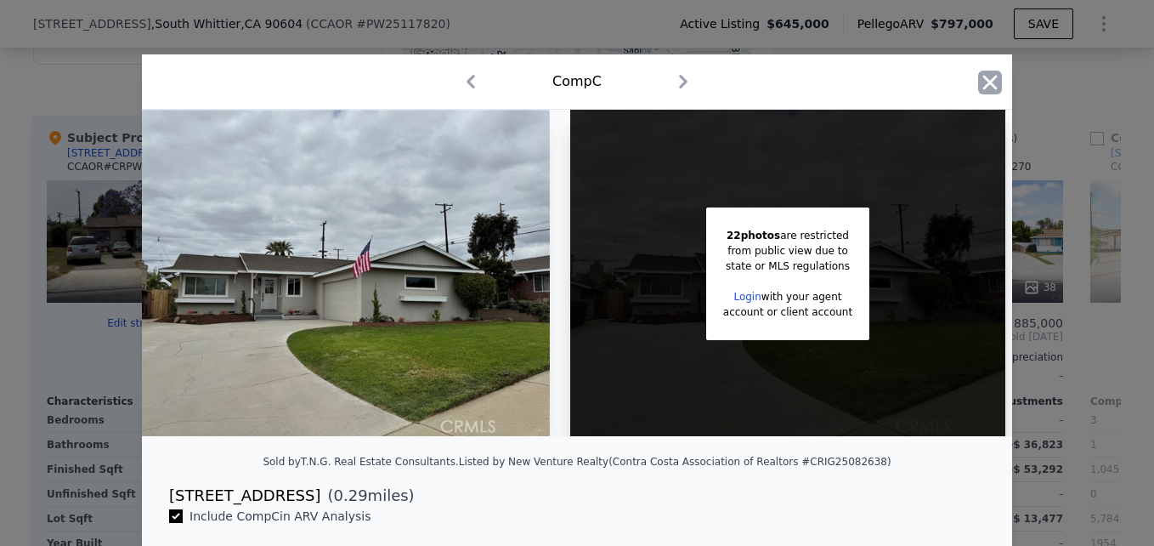
click at [985, 77] on icon "button" at bounding box center [990, 83] width 24 height 24
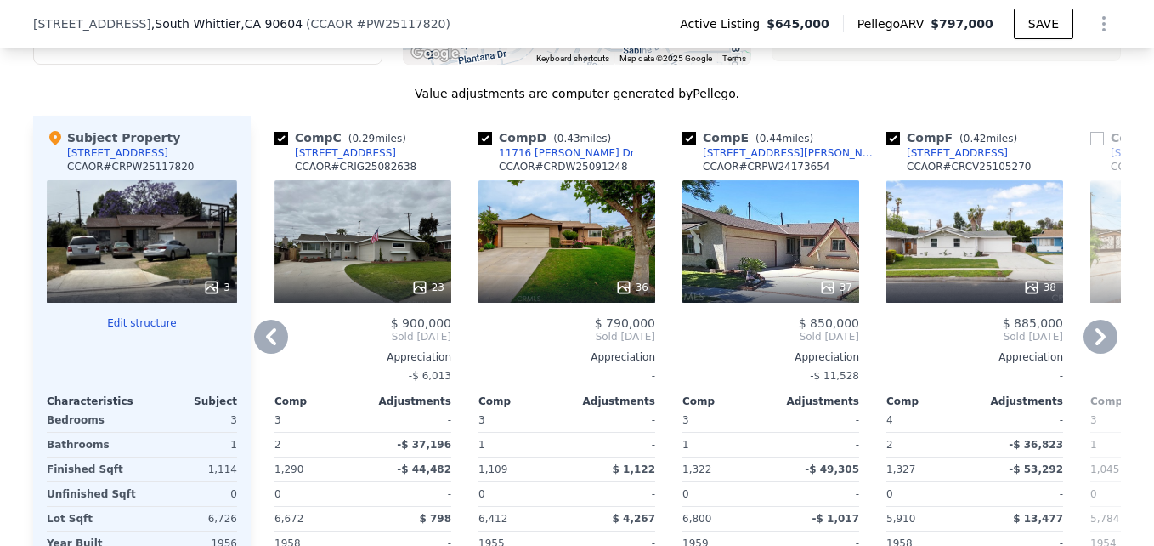
click at [331, 160] on div "12609 Longleaf Dr" at bounding box center [345, 153] width 101 height 14
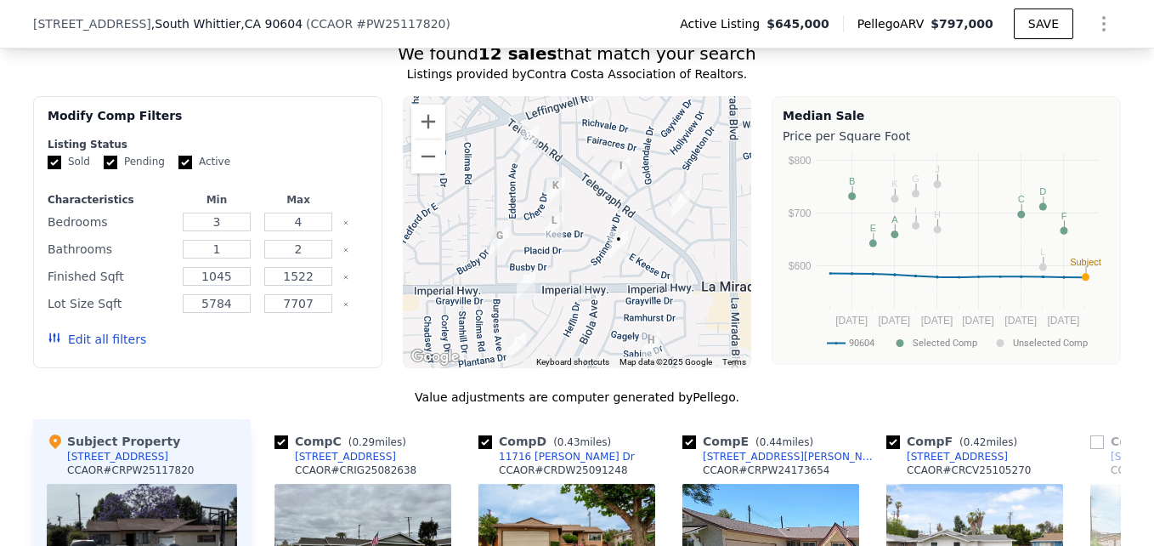
scroll to position [1407, 0]
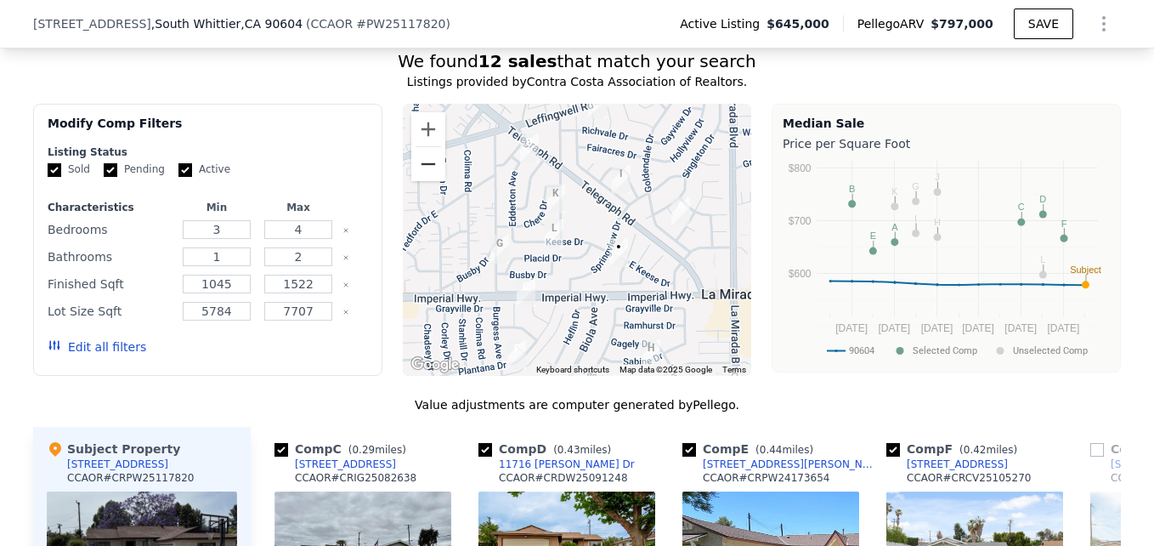
click at [433, 177] on button "Zoom out" at bounding box center [428, 164] width 34 height 34
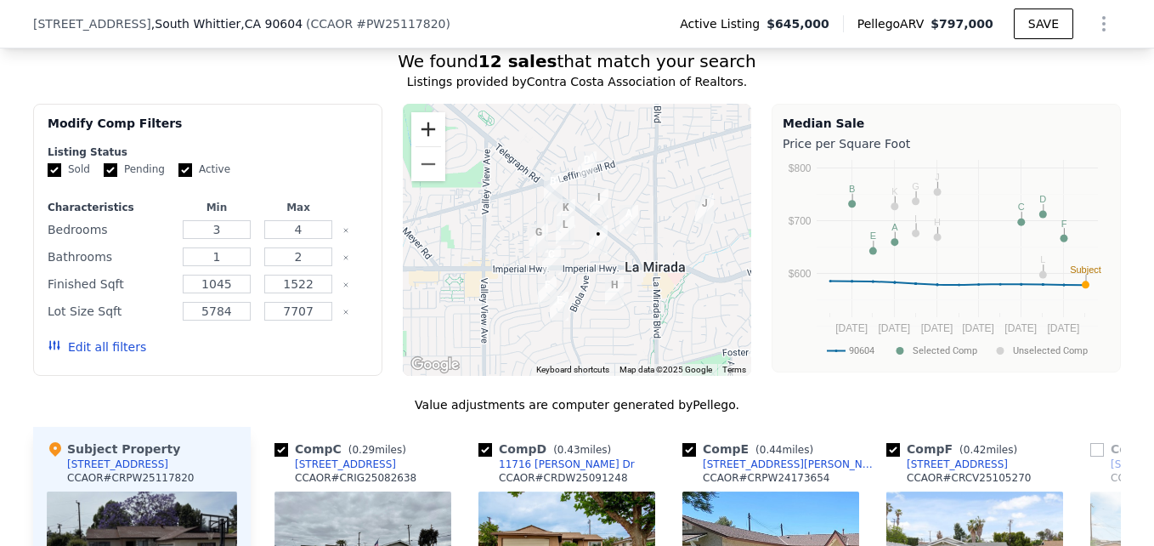
click at [424, 144] on button "Zoom in" at bounding box center [428, 129] width 34 height 34
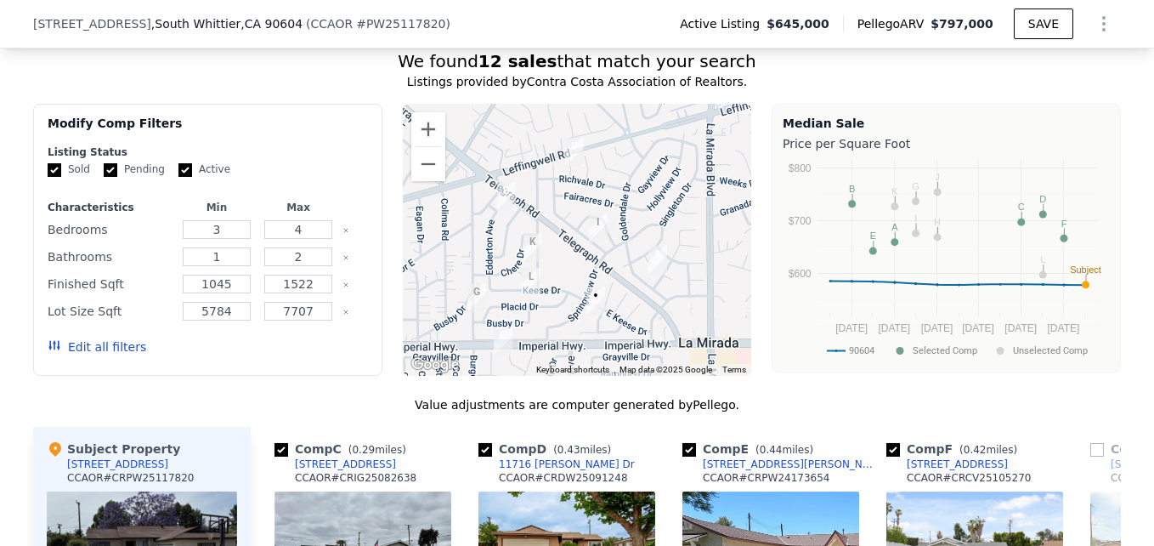
drag, startPoint x: 559, startPoint y: 189, endPoint x: 532, endPoint y: 252, distance: 69.3
click at [532, 252] on div at bounding box center [577, 240] width 349 height 272
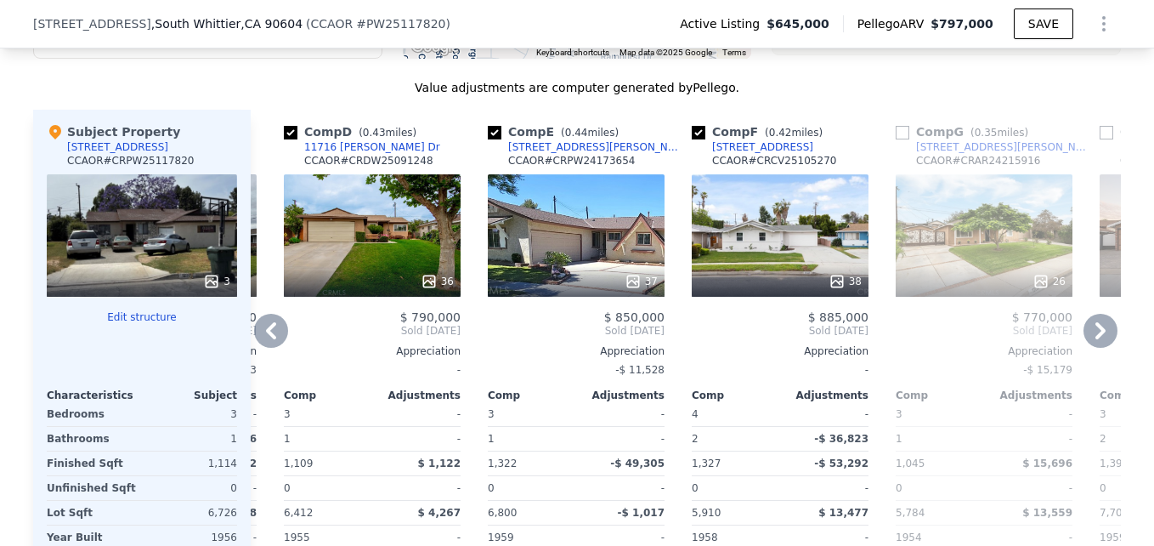
scroll to position [1723, 0]
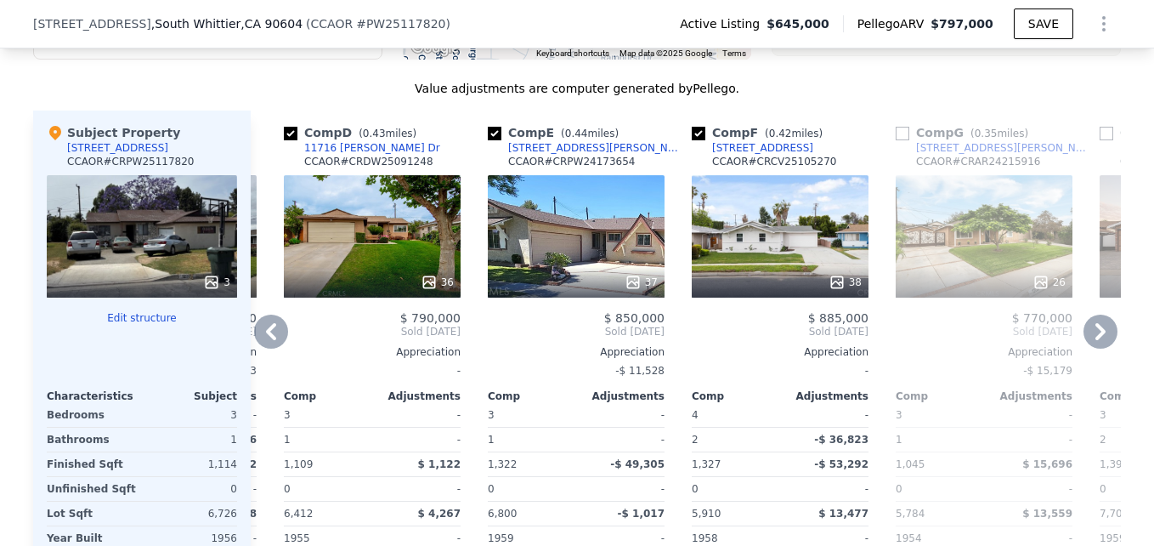
click at [383, 275] on div "36" at bounding box center [372, 236] width 177 height 122
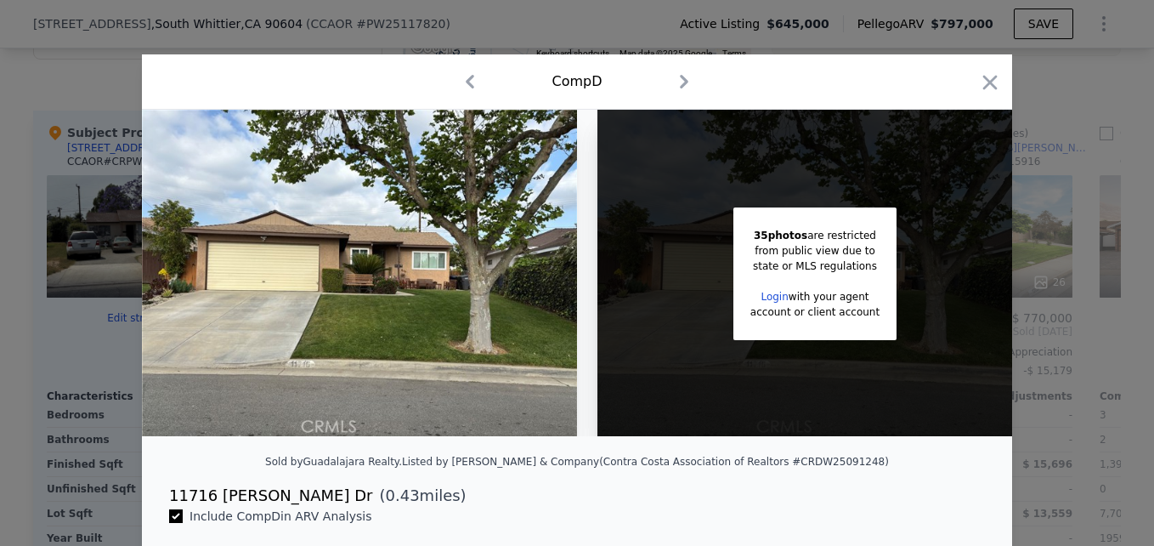
scroll to position [0, 27]
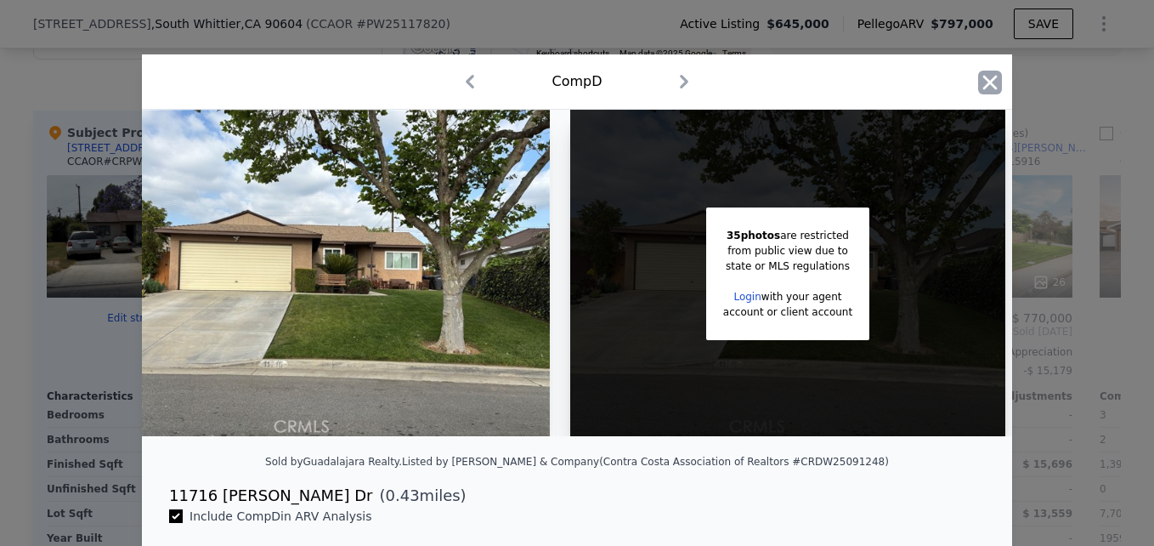
click at [983, 83] on icon "button" at bounding box center [990, 82] width 14 height 14
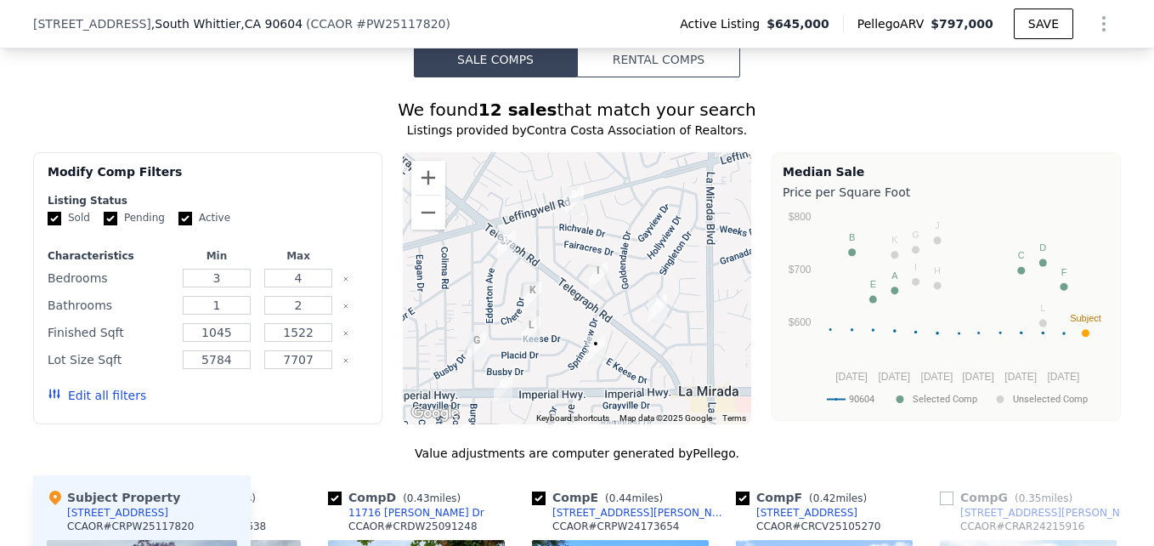
scroll to position [1362, 0]
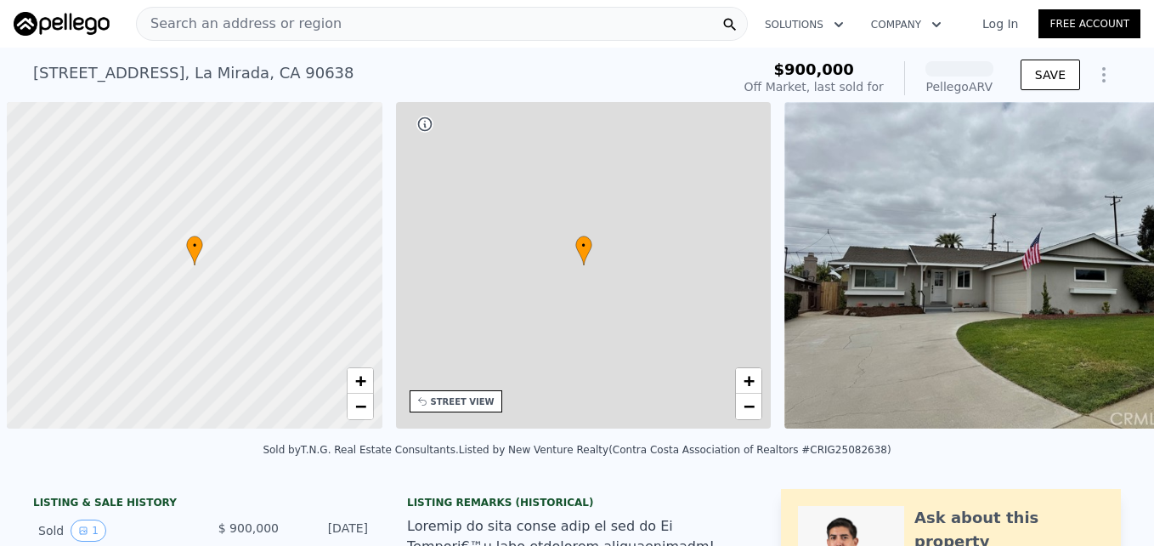
scroll to position [0, 7]
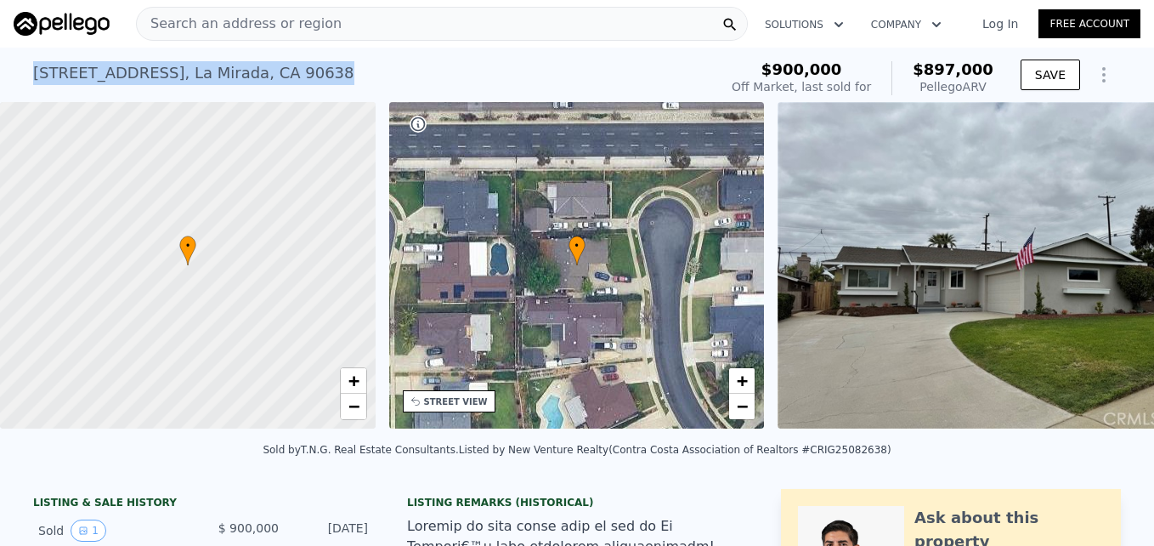
drag, startPoint x: 99, startPoint y: 75, endPoint x: 356, endPoint y: 56, distance: 257.3
click at [356, 56] on div "12609 Longleaf Dr , La Mirada , CA 90638 Sold May 2025 for $900k (~ARV $897k ) …" at bounding box center [577, 75] width 1154 height 54
drag, startPoint x: 356, startPoint y: 56, endPoint x: 279, endPoint y: 71, distance: 78.7
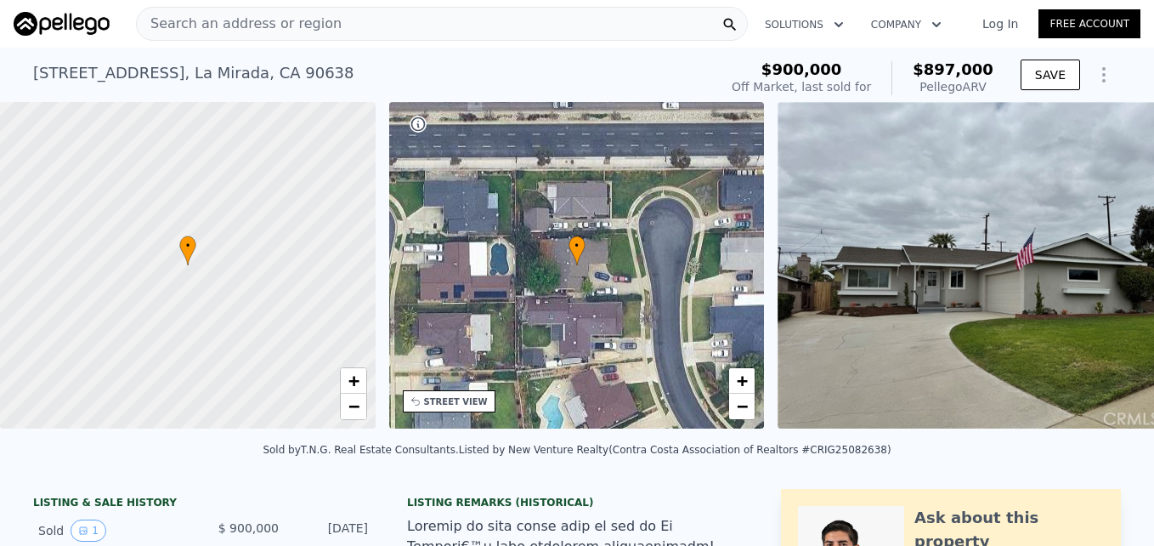
click at [230, 31] on span "Search an address or region" at bounding box center [239, 24] width 205 height 20
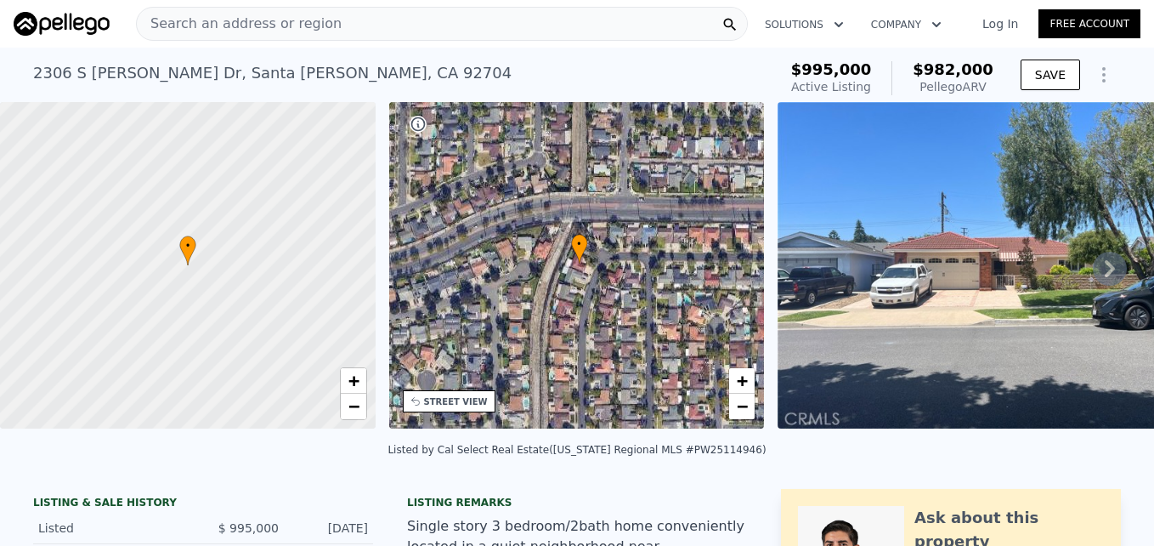
click at [171, 30] on span "Search an address or region" at bounding box center [239, 24] width 205 height 20
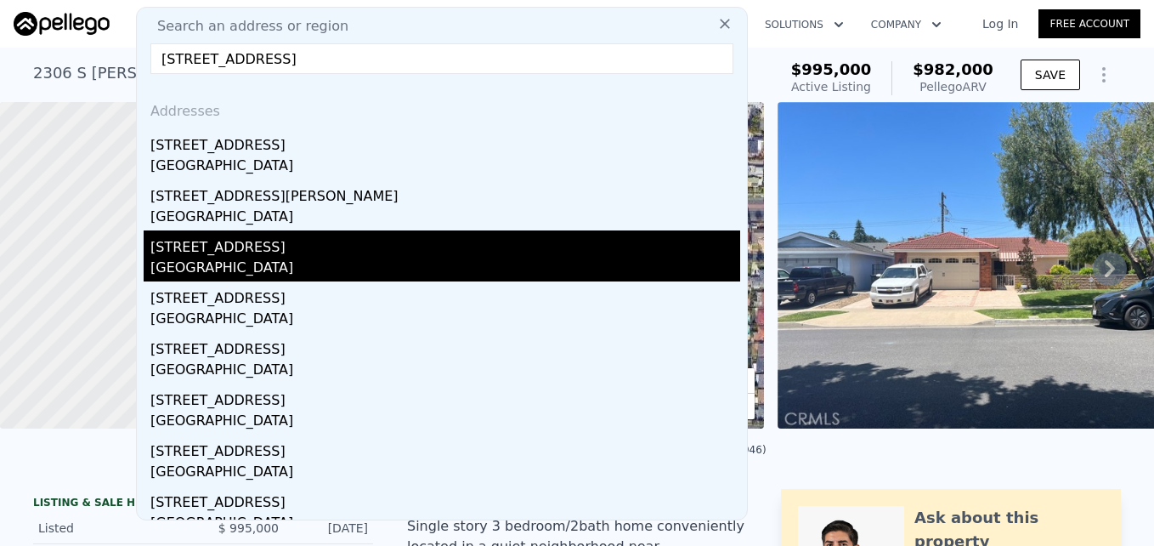
type input "[STREET_ADDRESS]"
click at [414, 269] on div "[GEOGRAPHIC_DATA]" at bounding box center [445, 270] width 590 height 24
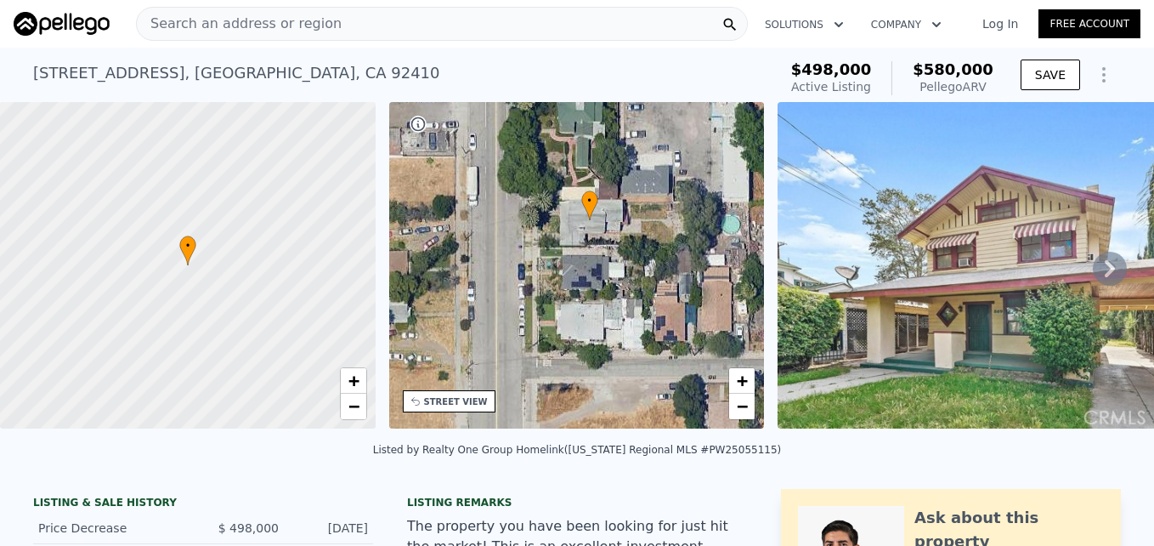
drag, startPoint x: 652, startPoint y: 241, endPoint x: 648, endPoint y: 178, distance: 62.1
click at [648, 178] on div "• + −" at bounding box center [577, 265] width 376 height 326
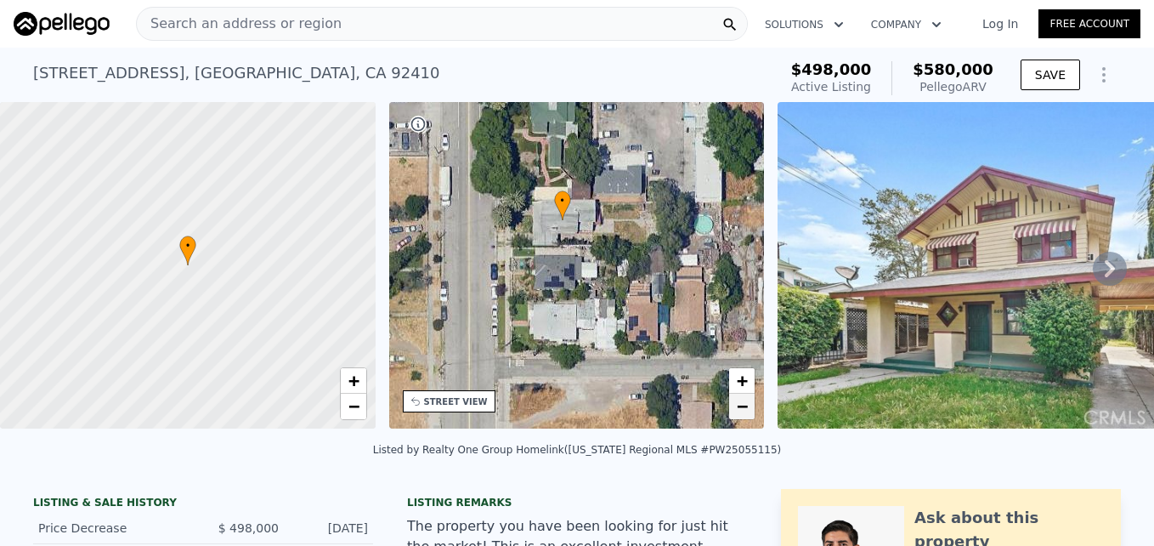
click at [743, 405] on span "−" at bounding box center [742, 405] width 11 height 21
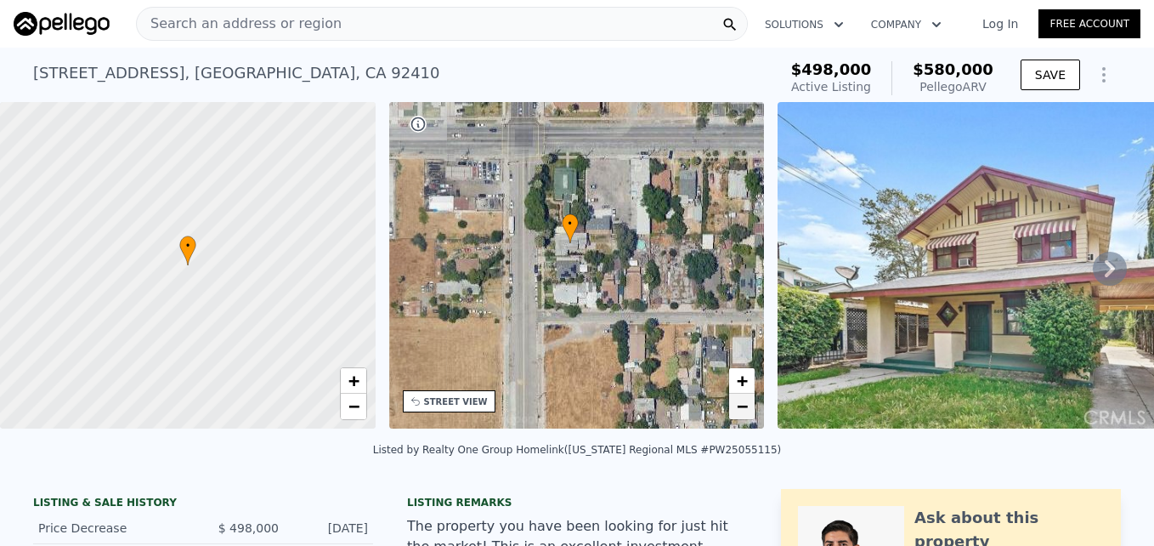
click at [743, 405] on span "−" at bounding box center [742, 405] width 11 height 21
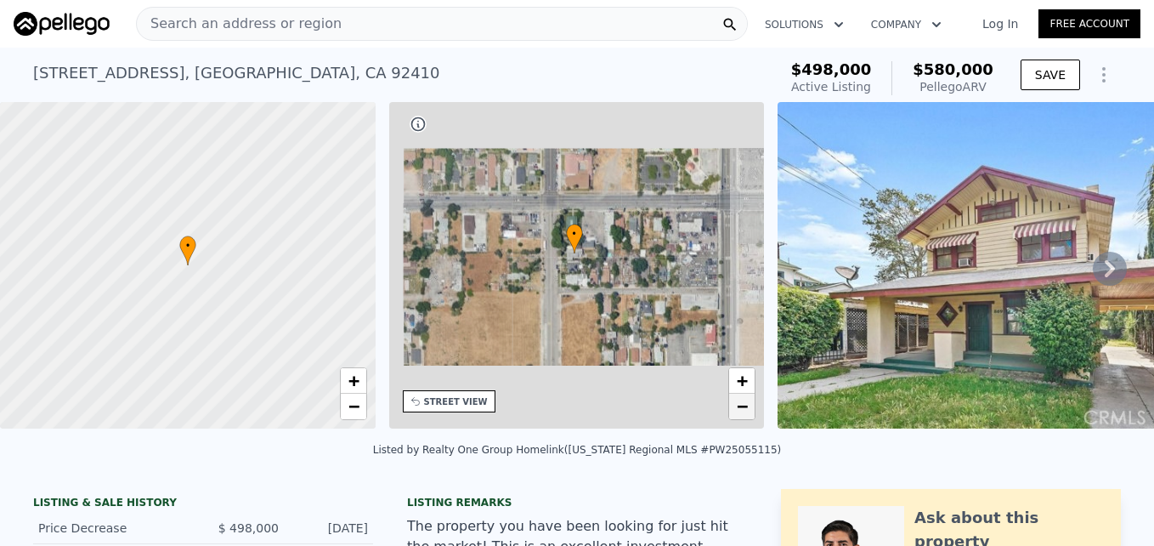
click at [743, 405] on span "−" at bounding box center [742, 405] width 11 height 21
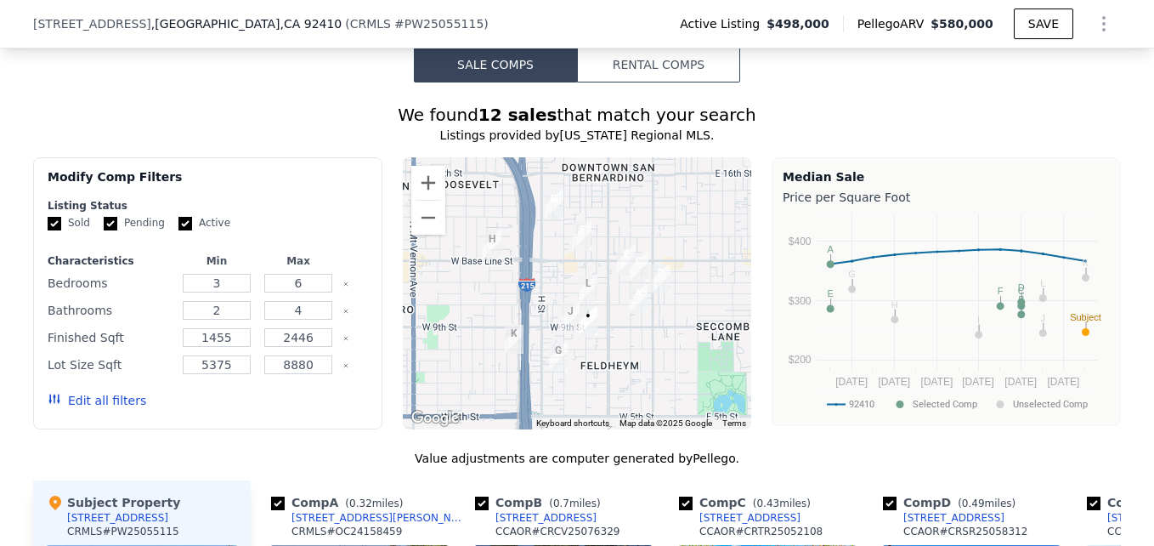
scroll to position [1198, 0]
click at [423, 190] on button "Zoom in" at bounding box center [428, 184] width 34 height 34
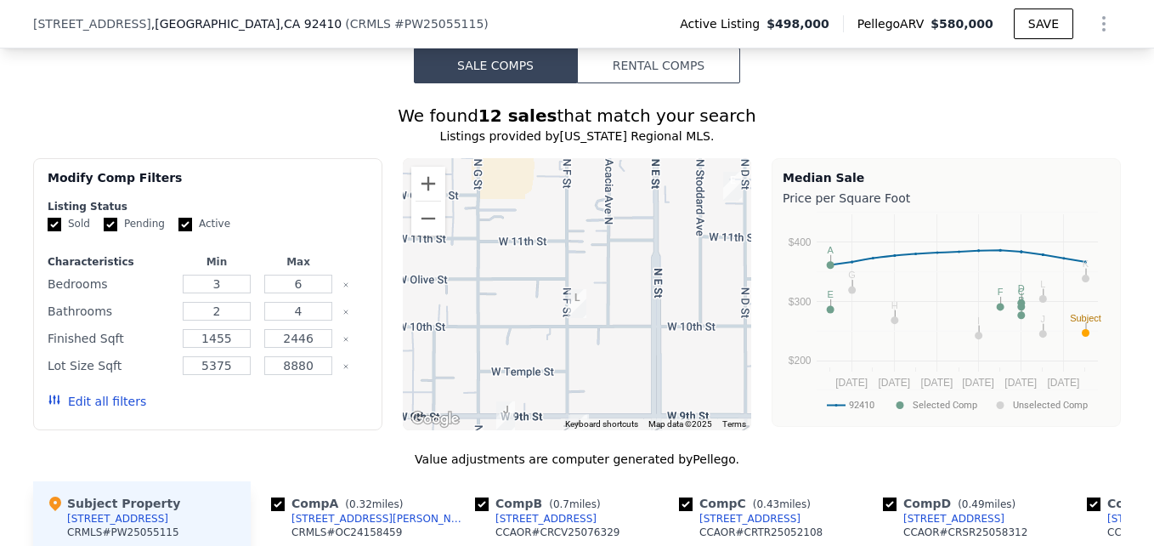
drag, startPoint x: 597, startPoint y: 245, endPoint x: 564, endPoint y: 252, distance: 33.8
click at [564, 252] on div at bounding box center [577, 294] width 349 height 272
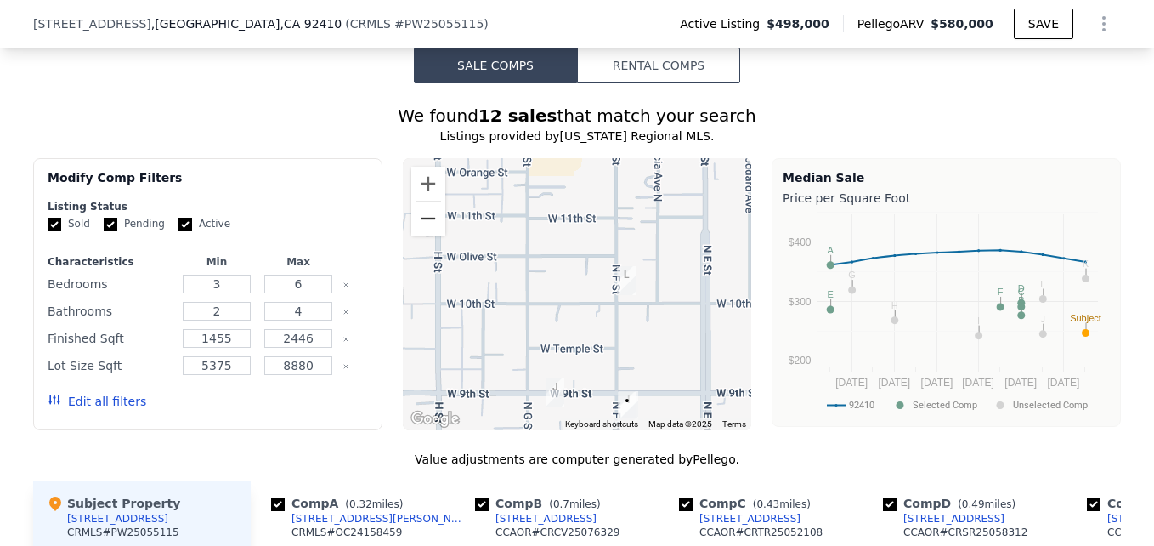
click at [433, 232] on button "Zoom out" at bounding box center [428, 218] width 34 height 34
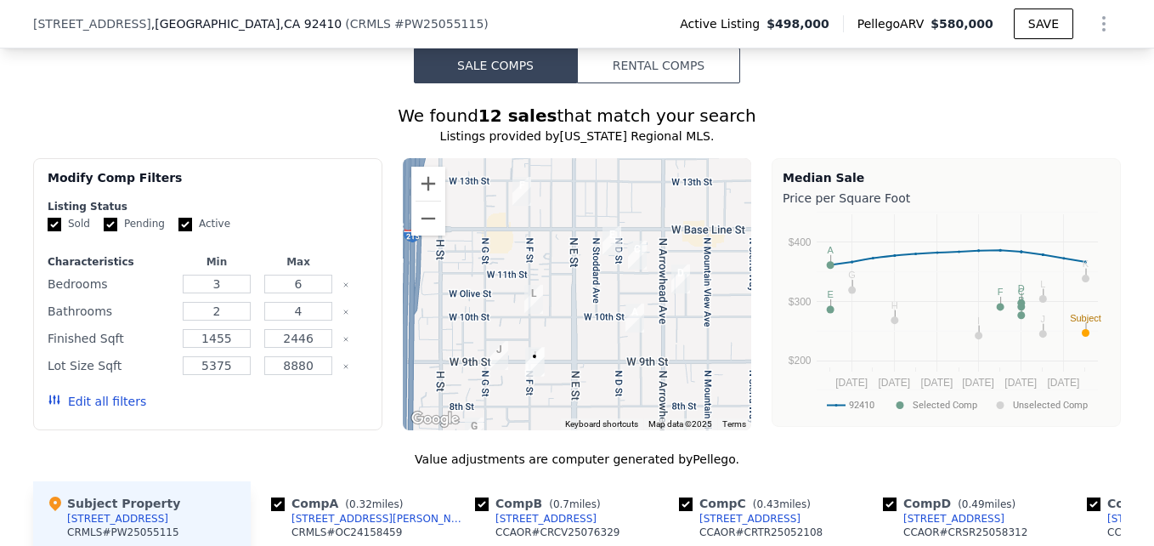
drag, startPoint x: 676, startPoint y: 274, endPoint x: 607, endPoint y: 292, distance: 72.2
click at [607, 292] on div at bounding box center [577, 294] width 349 height 272
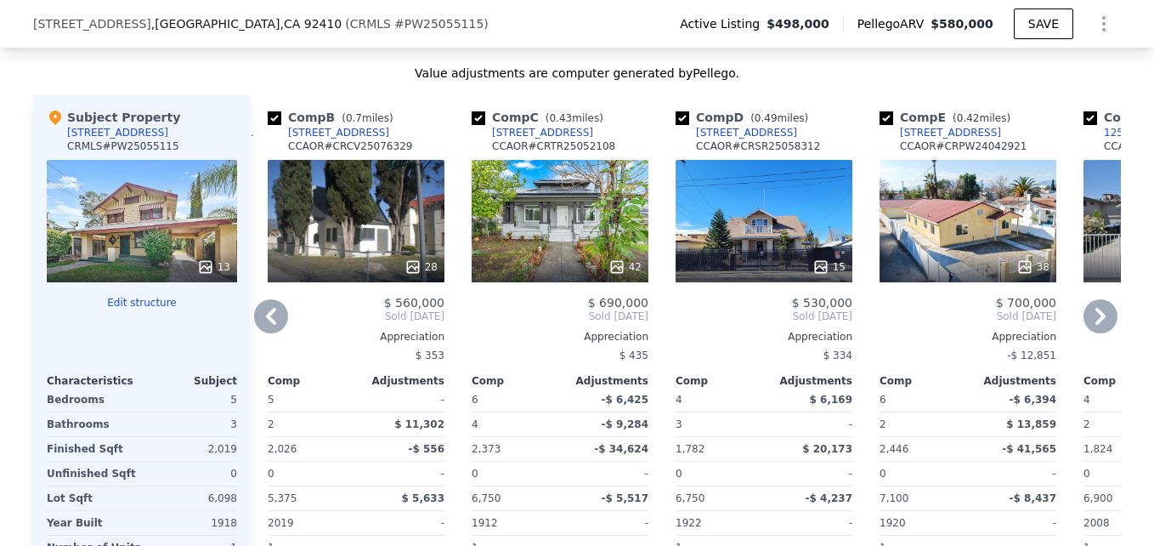
scroll to position [1583, 0]
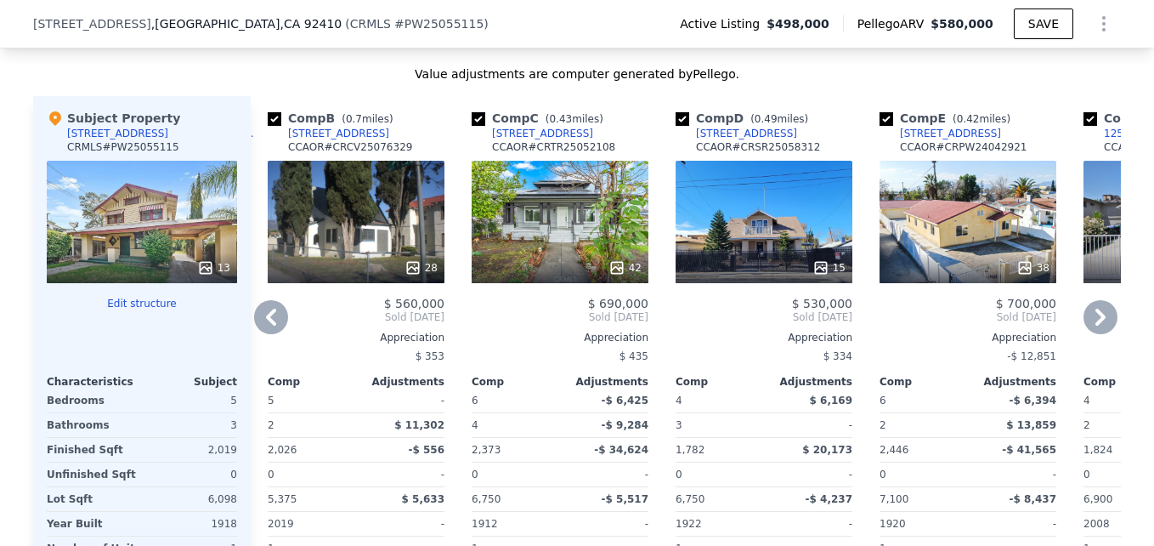
click at [347, 252] on div "28" at bounding box center [356, 222] width 177 height 122
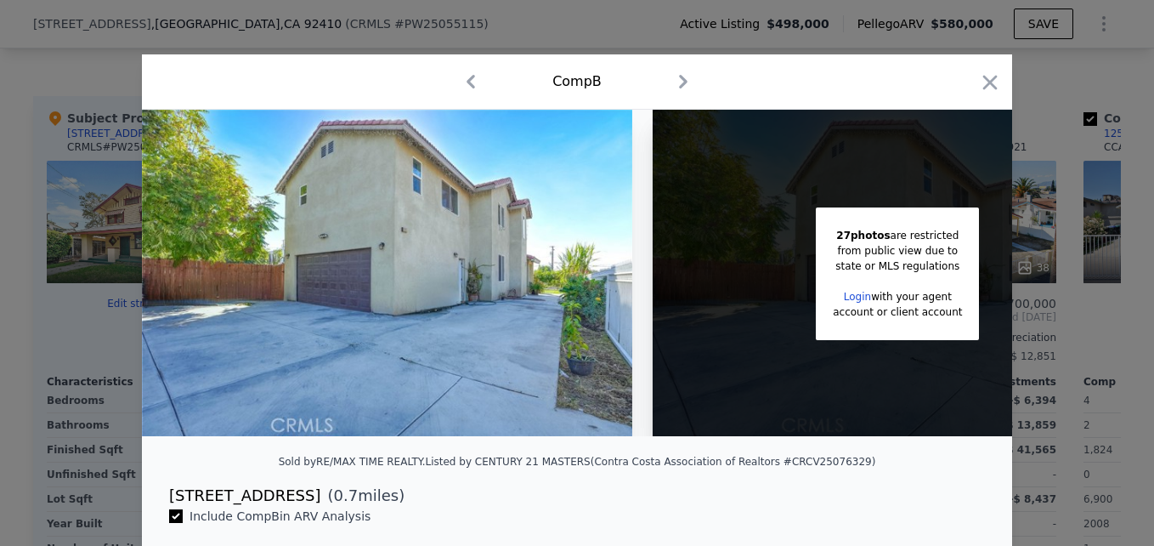
scroll to position [0, 137]
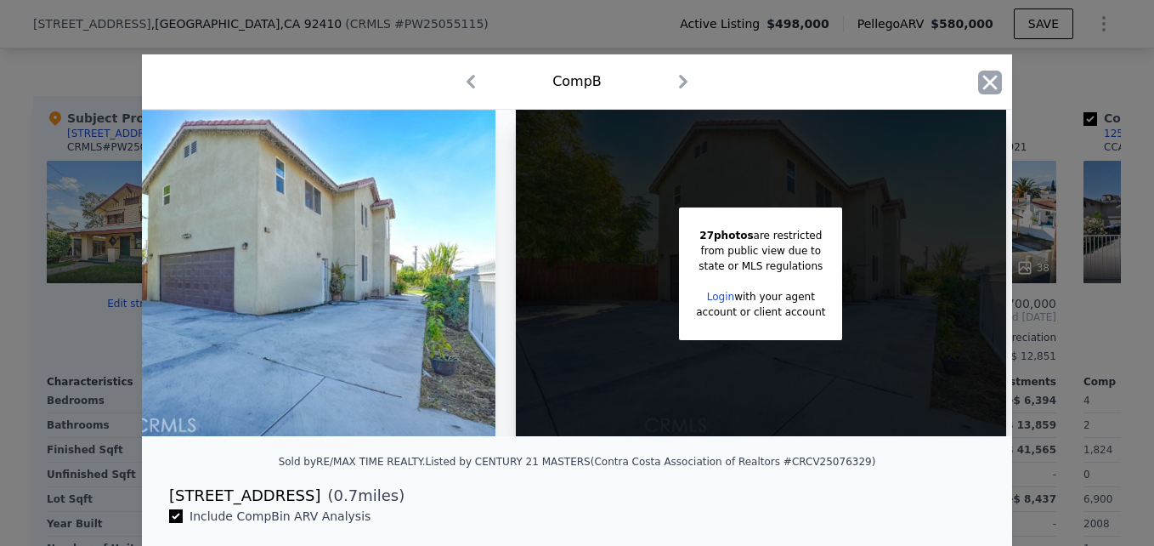
click at [983, 82] on icon "button" at bounding box center [990, 82] width 14 height 14
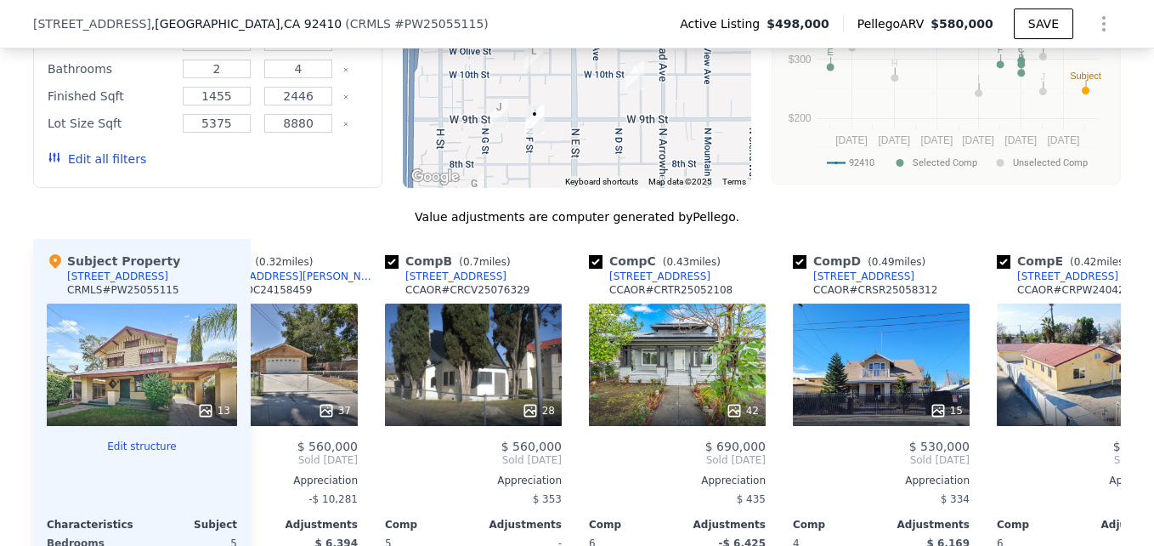
scroll to position [0, 88]
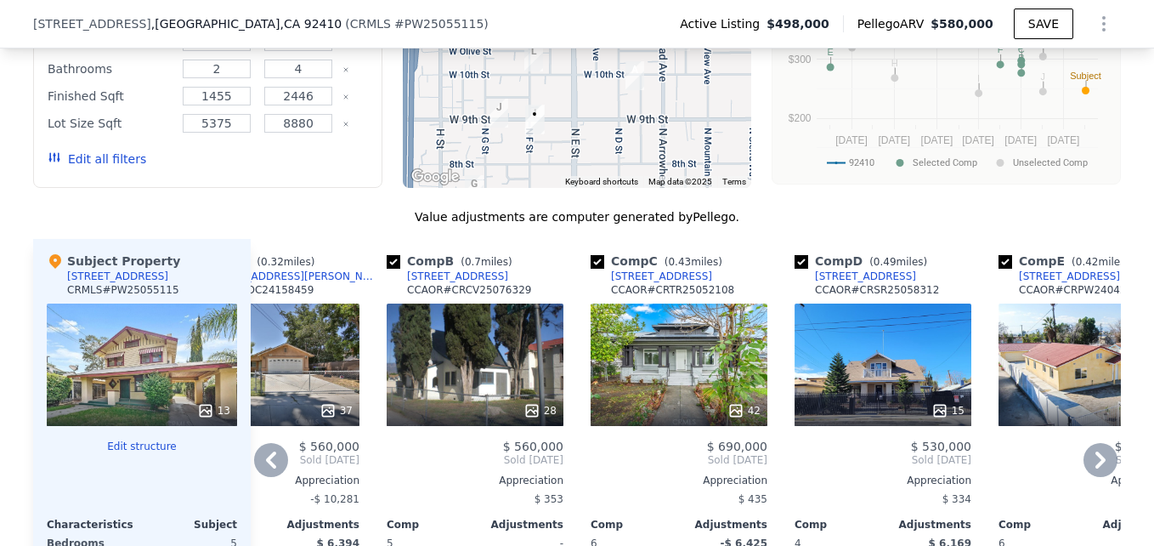
click at [474, 377] on div "28" at bounding box center [475, 364] width 177 height 122
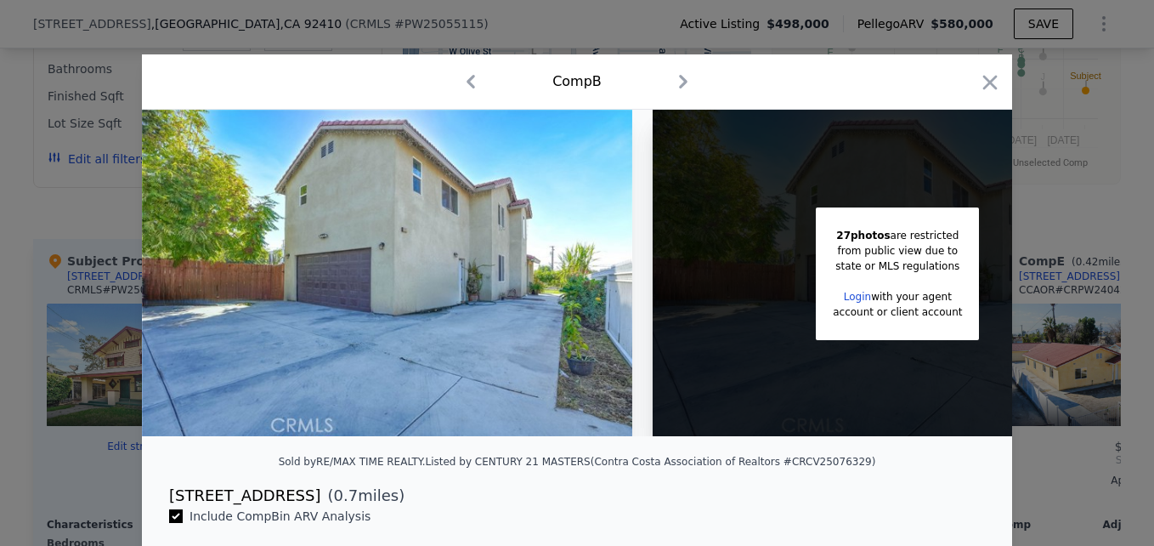
click at [996, 80] on div "Comp B" at bounding box center [577, 81] width 870 height 55
click at [988, 82] on icon "button" at bounding box center [990, 83] width 24 height 24
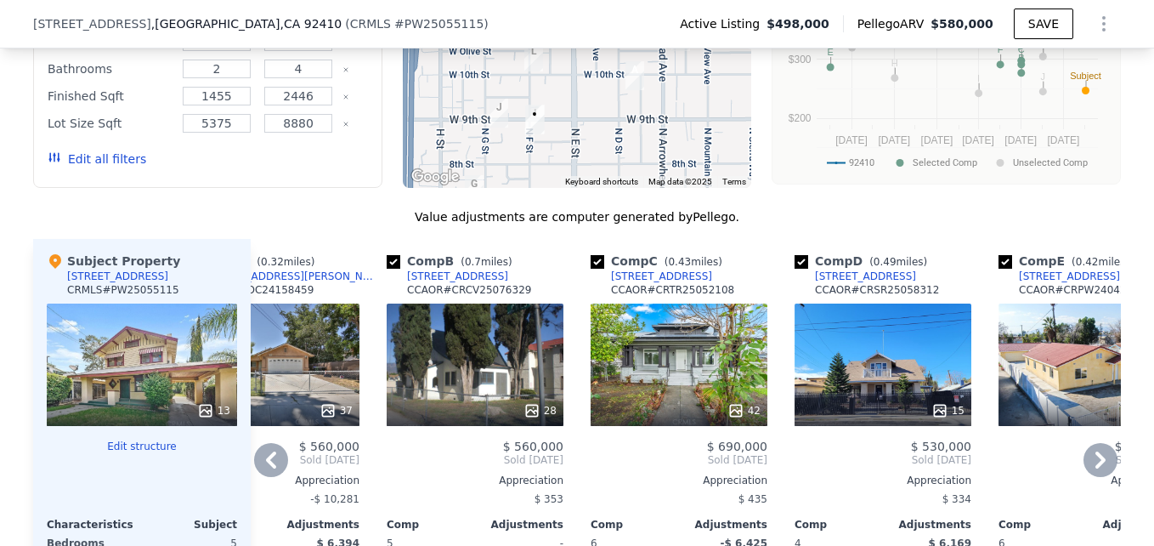
click at [423, 283] on div "1365 N Crescent Ave" at bounding box center [457, 276] width 101 height 14
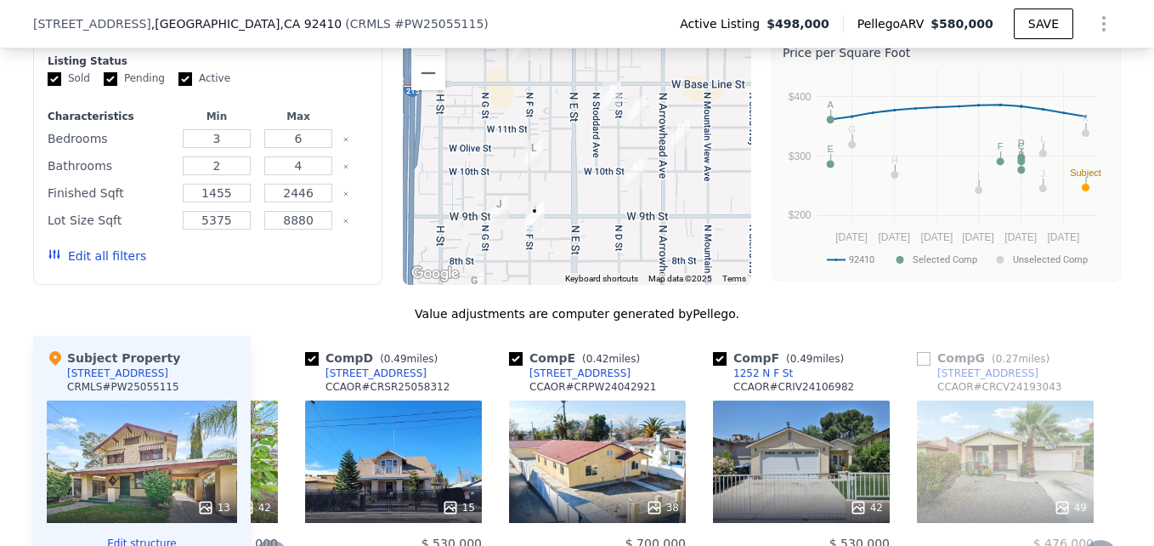
scroll to position [1346, 0]
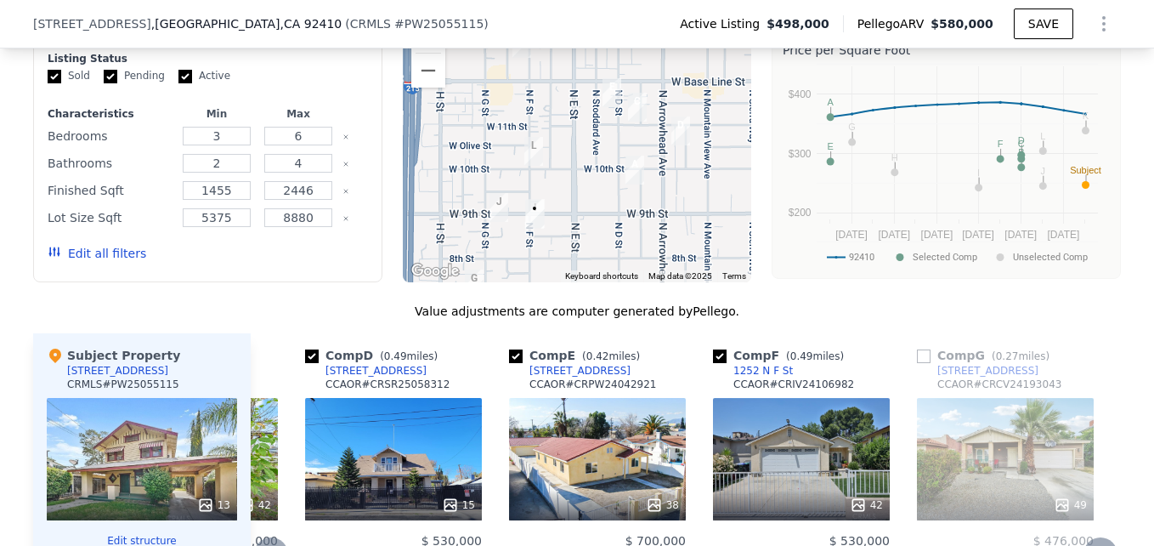
click at [325, 377] on div "1060 N Pershing Ave" at bounding box center [375, 371] width 101 height 14
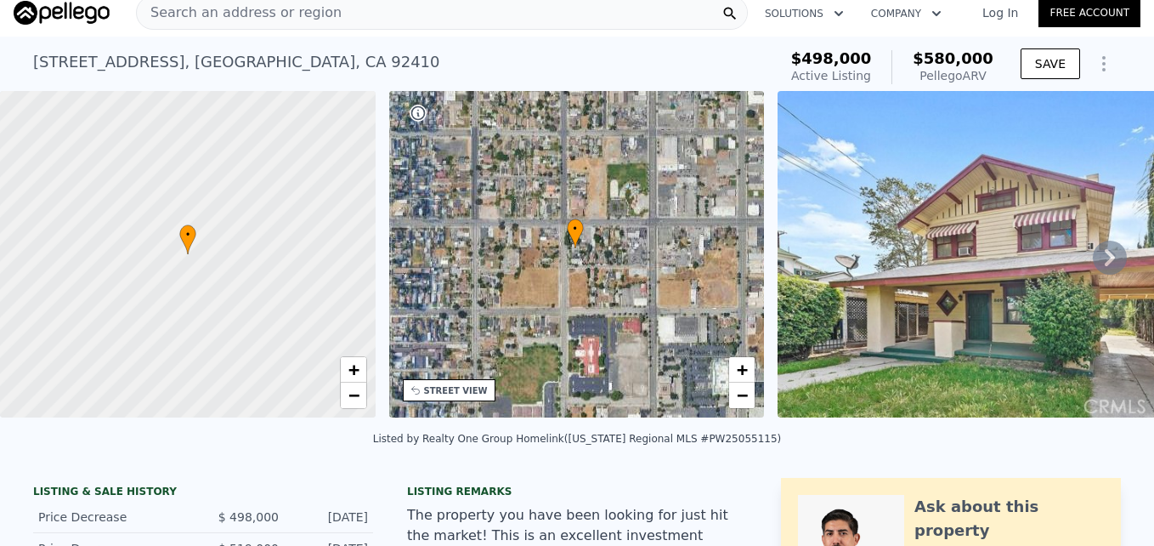
scroll to position [0, 0]
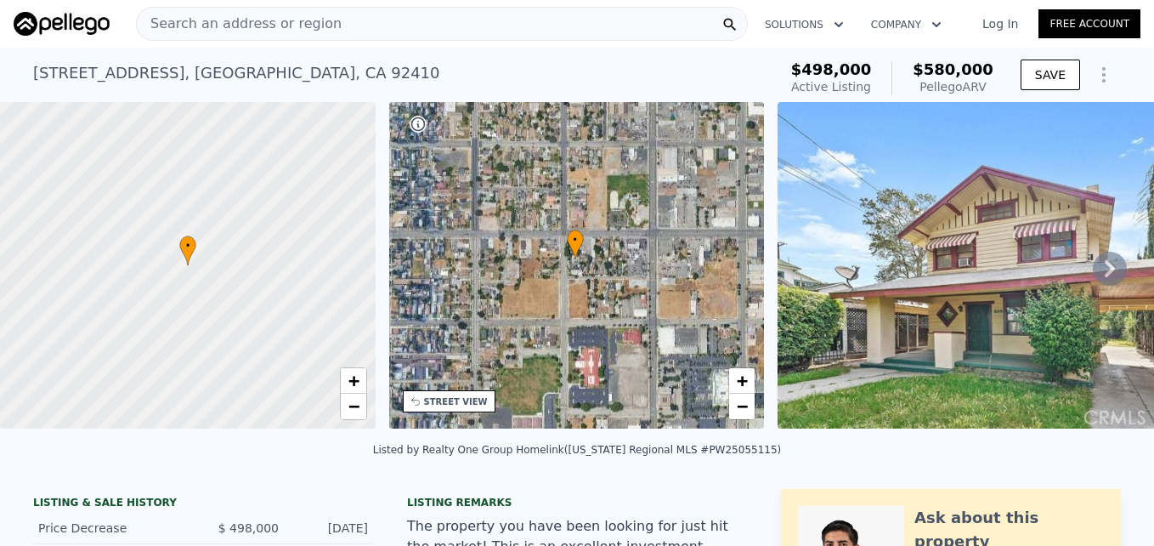
click at [173, 37] on div "Search an address or region" at bounding box center [239, 24] width 205 height 32
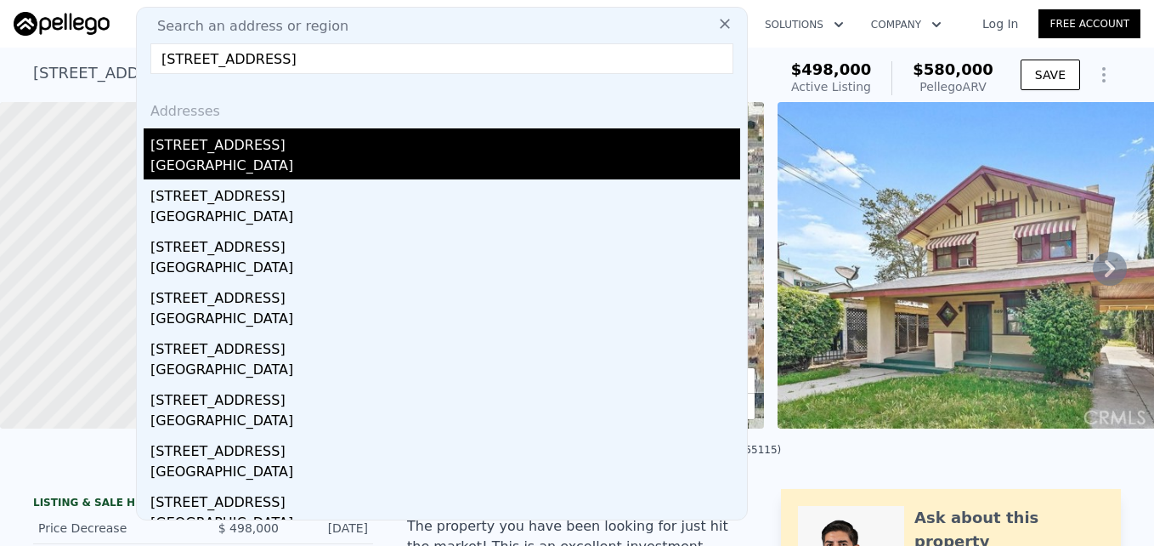
type input "3480 Amethyst St, Los Angeles, CA 90032"
click at [305, 161] on div "Los Angeles, CA 90032" at bounding box center [445, 168] width 590 height 24
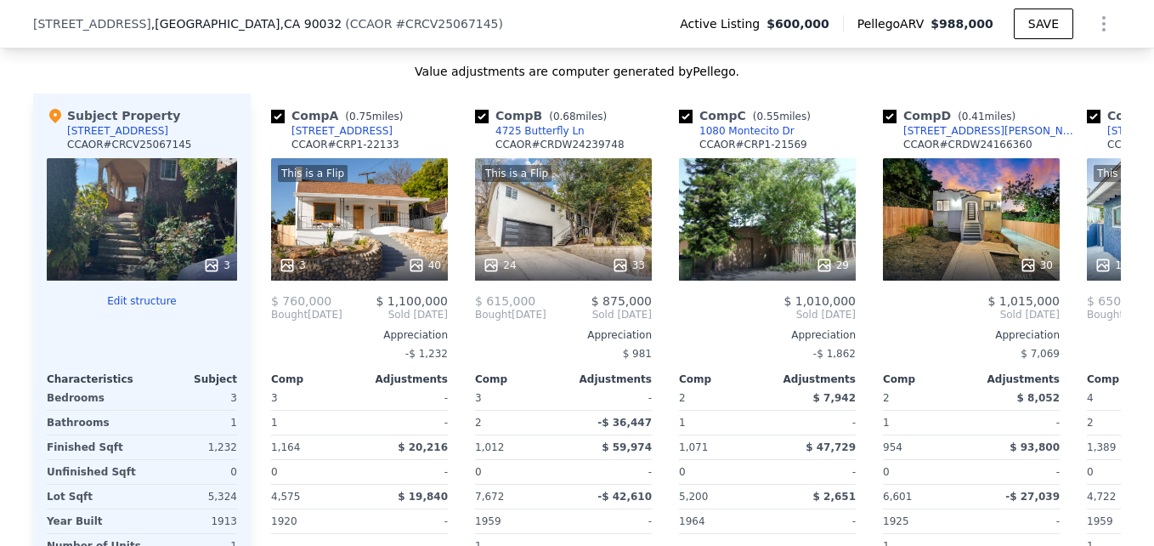
scroll to position [1972, 0]
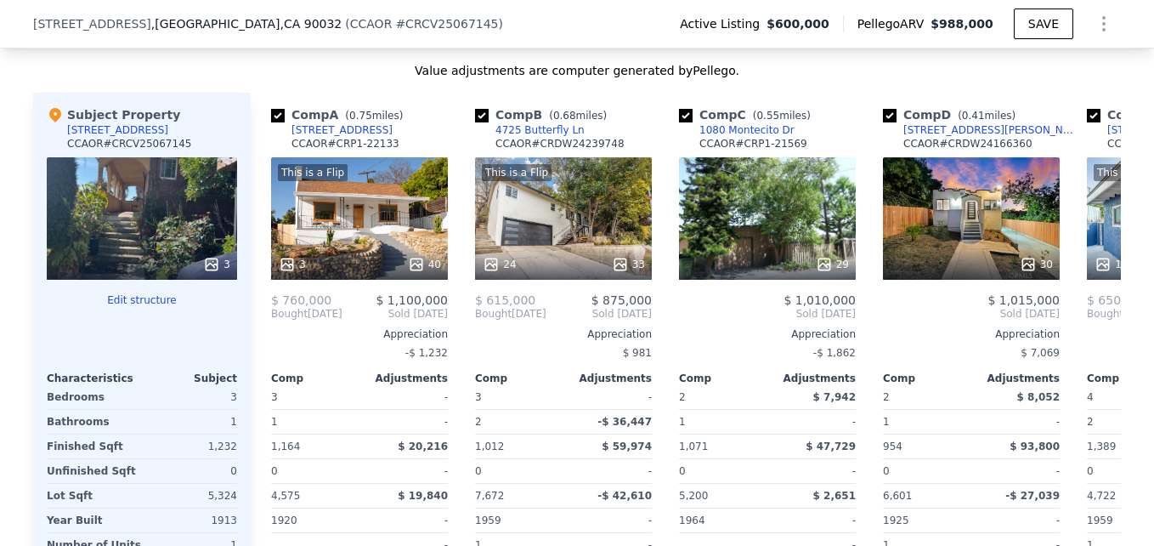
click at [772, 320] on span "Sold Apr 2025" at bounding box center [767, 314] width 177 height 14
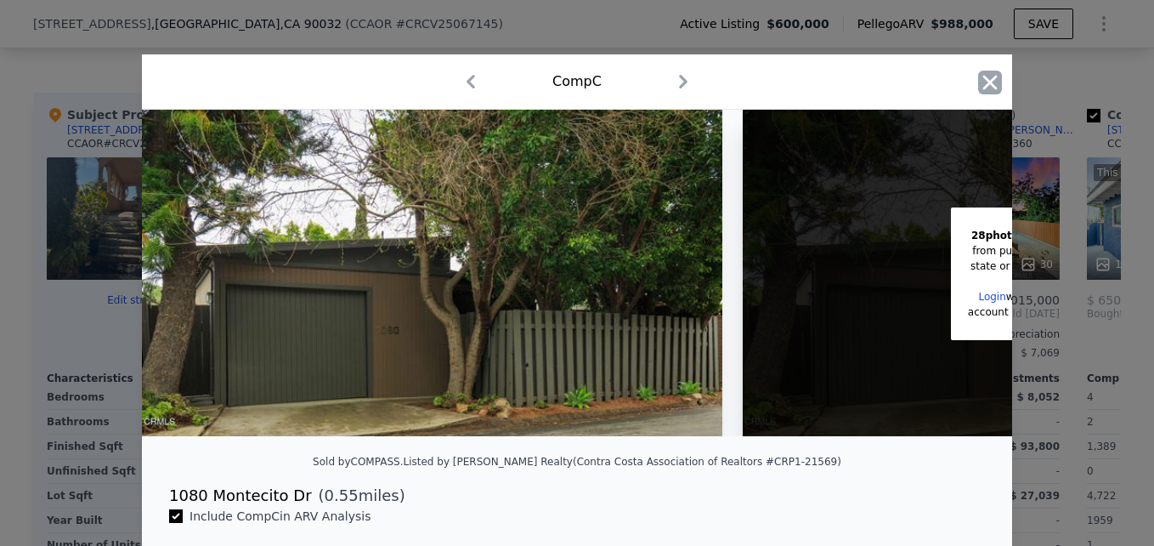
click at [989, 87] on icon "button" at bounding box center [990, 82] width 14 height 14
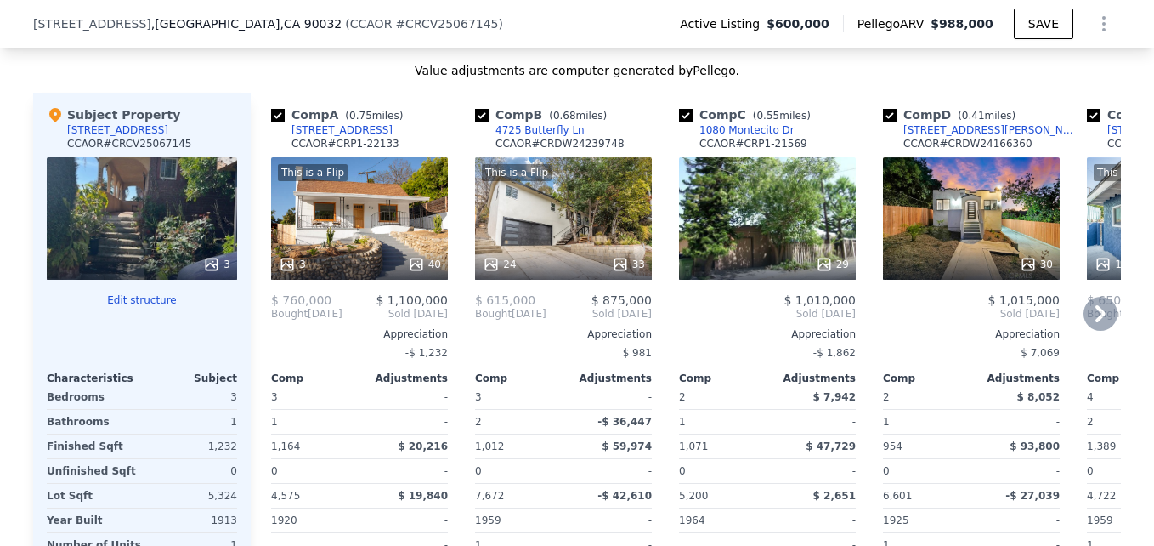
click at [382, 241] on div "This is a Flip 3 40" at bounding box center [359, 218] width 177 height 122
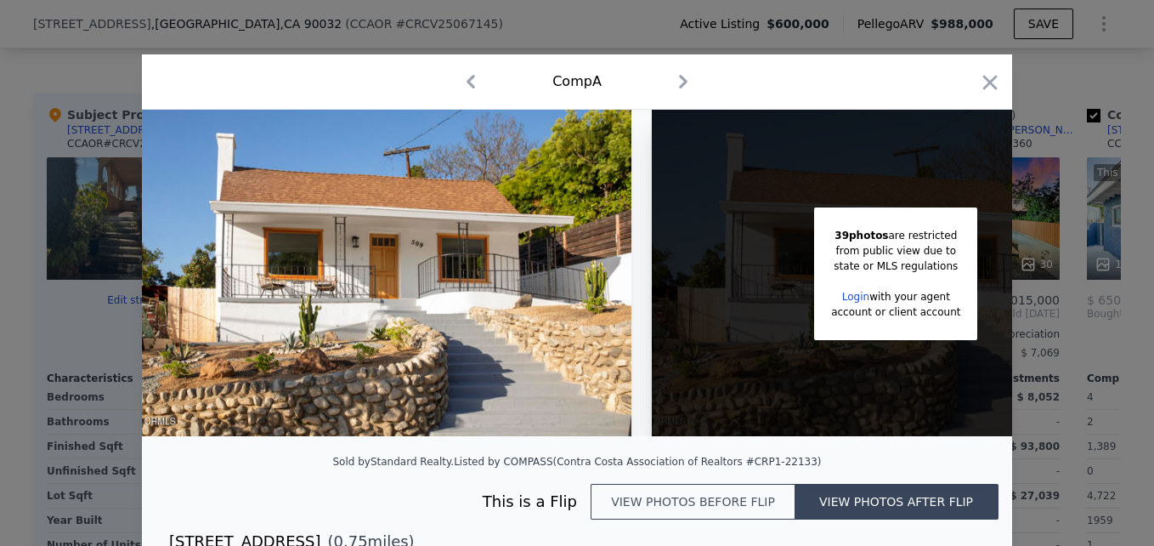
scroll to position [0, 135]
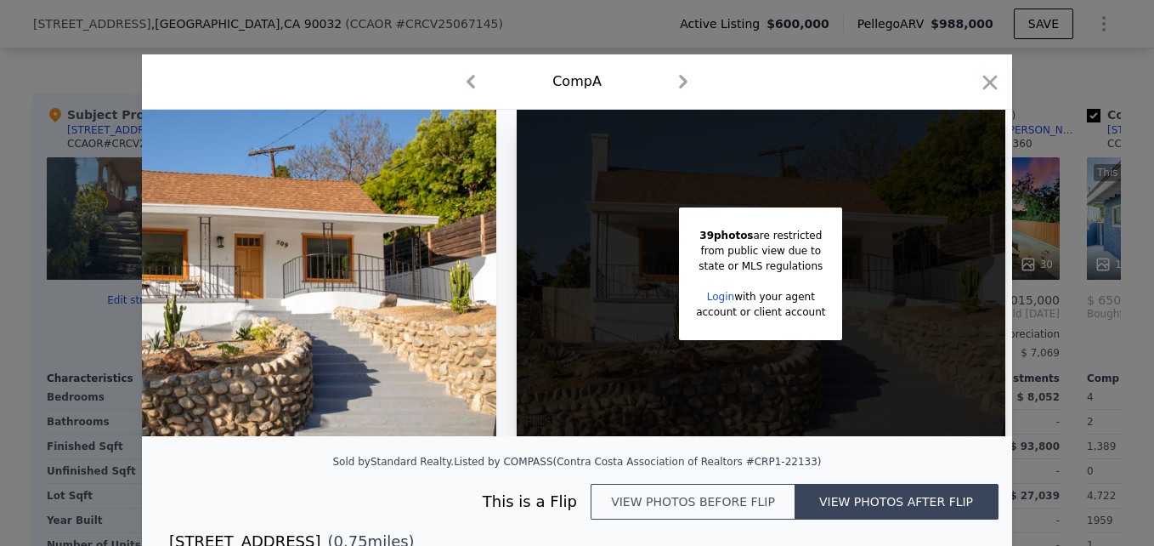
click at [1002, 89] on div "Comp A" at bounding box center [577, 81] width 870 height 55
click at [982, 86] on icon "button" at bounding box center [990, 83] width 24 height 24
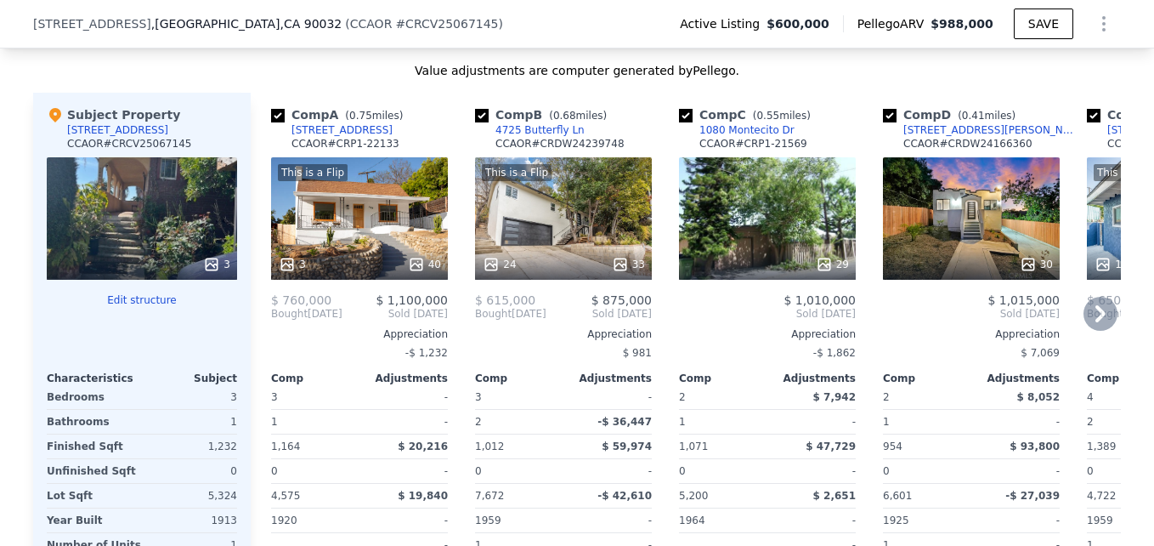
click at [318, 137] on div "509 E Avenue 39" at bounding box center [341, 130] width 101 height 14
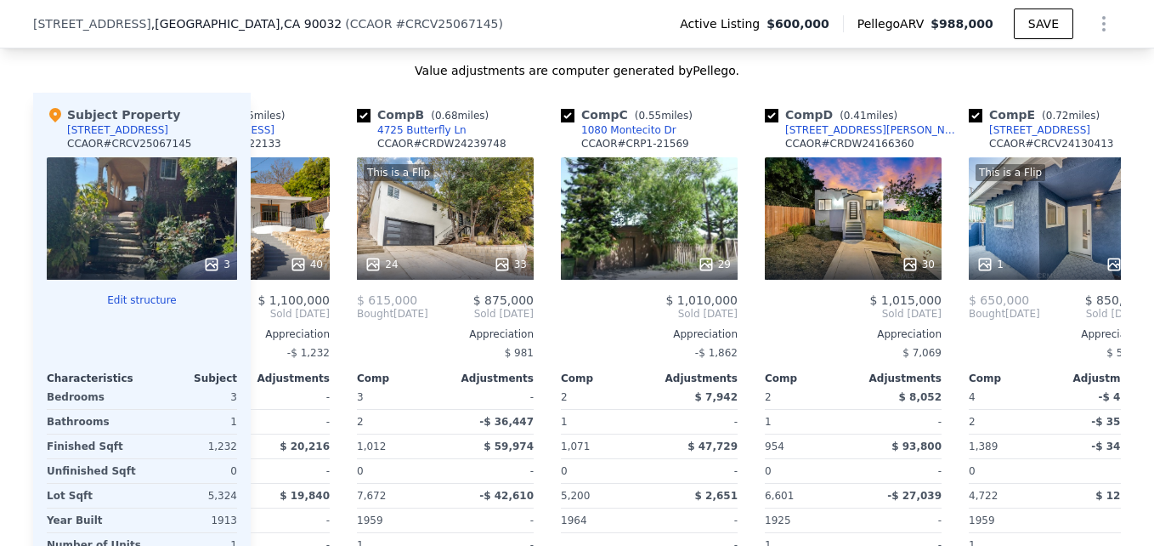
scroll to position [0, 120]
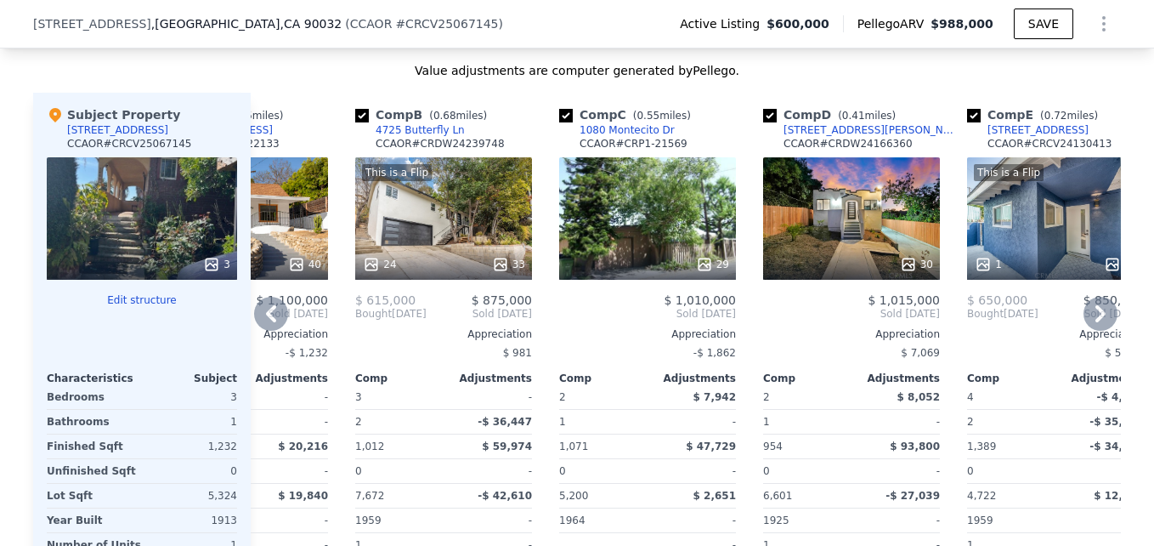
click at [410, 137] on div "4725 Butterfly Ln" at bounding box center [420, 130] width 89 height 14
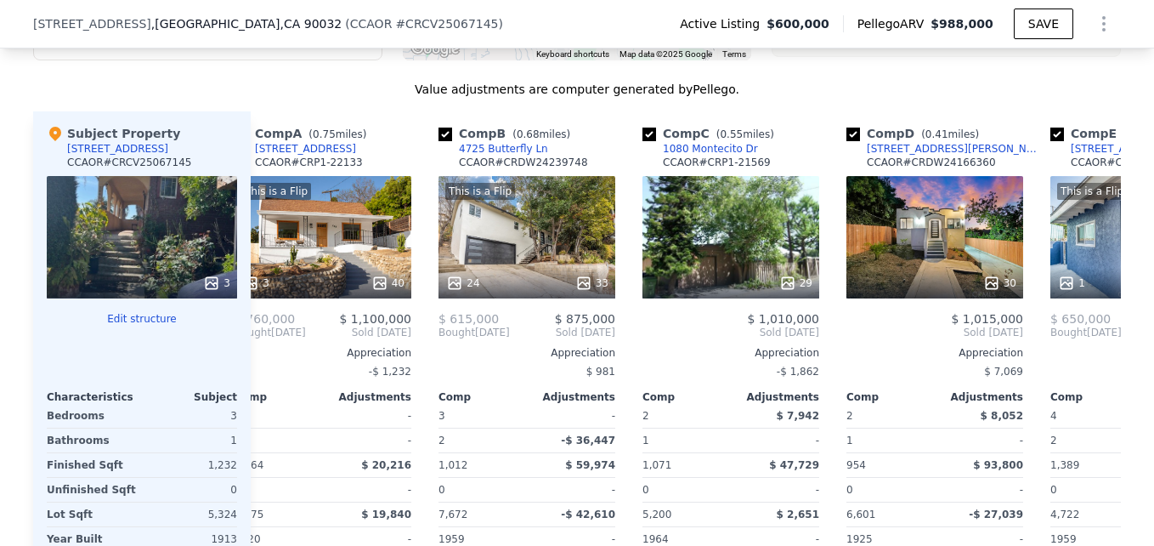
scroll to position [0, 0]
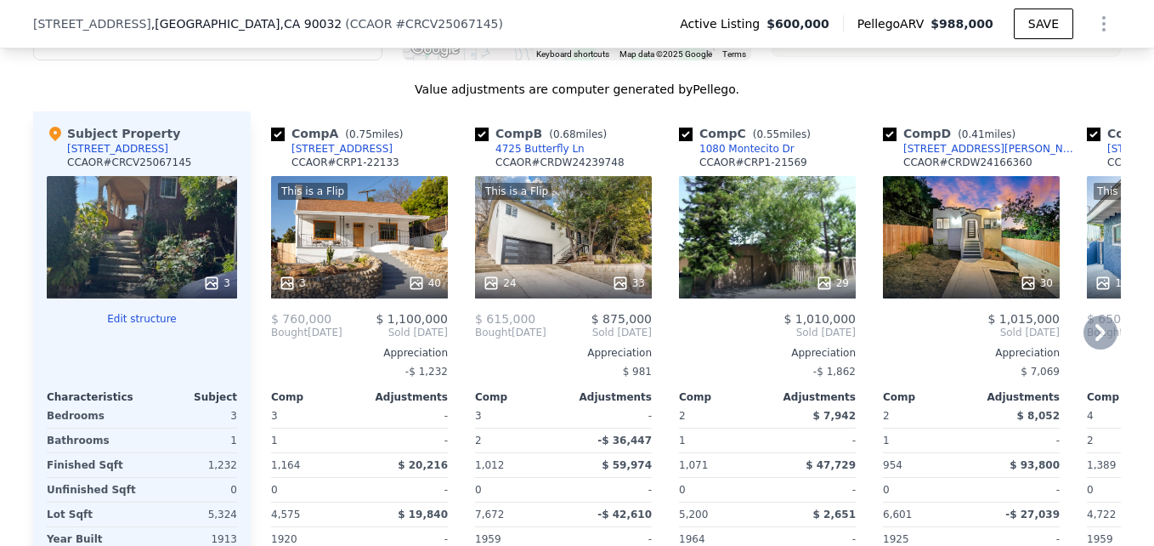
click at [751, 288] on div "29" at bounding box center [768, 283] width 162 height 17
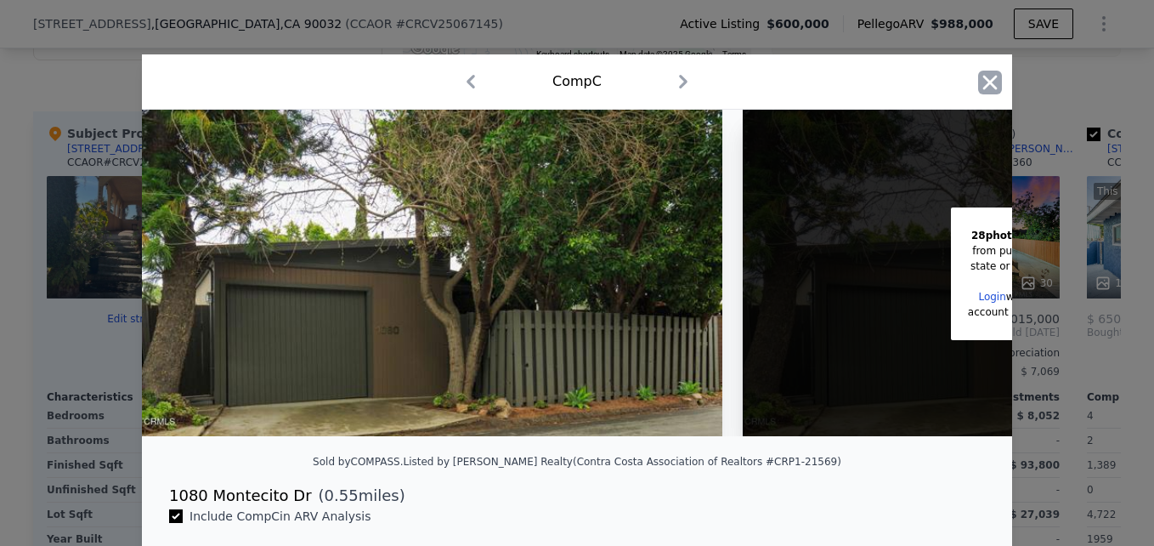
click at [978, 88] on icon "button" at bounding box center [990, 83] width 24 height 24
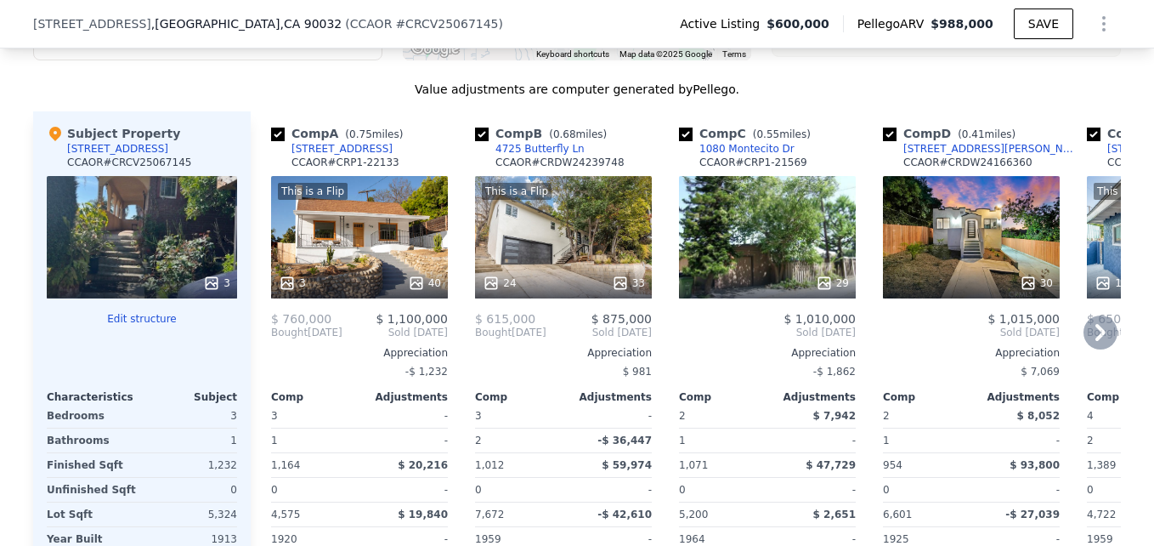
click at [736, 156] on div "1080 Montecito Dr" at bounding box center [746, 149] width 95 height 14
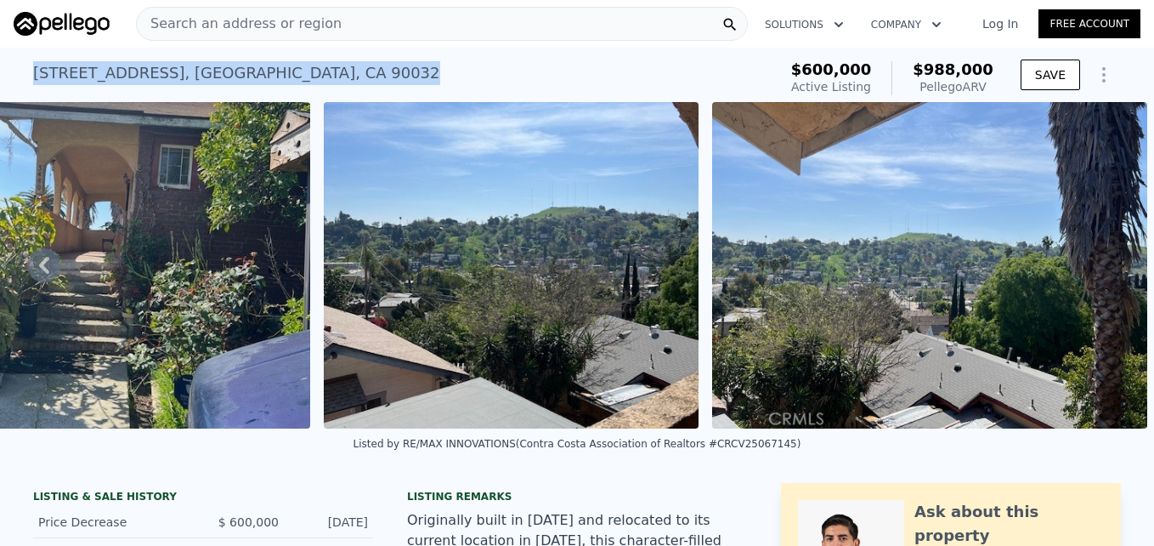
drag, startPoint x: 16, startPoint y: 63, endPoint x: 316, endPoint y: 81, distance: 300.5
click at [316, 81] on div "3480 Amethyst St , Los Angeles , CA 90032 Active at $600k (~ARV $988k ) $600,00…" at bounding box center [577, 75] width 1154 height 54
drag, startPoint x: 316, startPoint y: 81, endPoint x: 286, endPoint y: 73, distance: 30.7
copy div "3480 Amethyst St , Los Angeles , CA 90032"
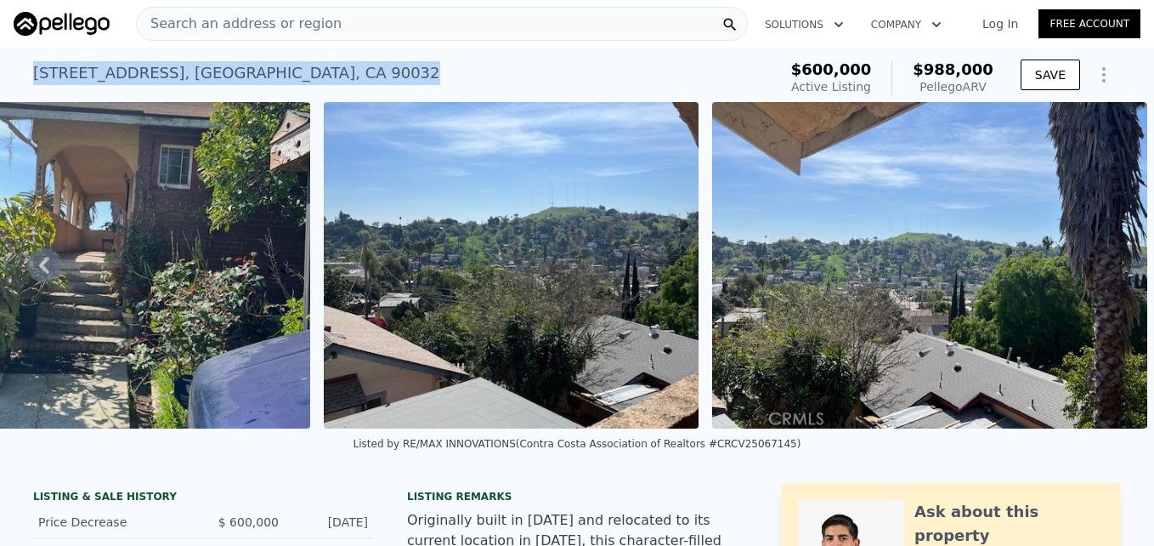
copy div "3480 Amethyst St , Los Angeles , CA 90032"
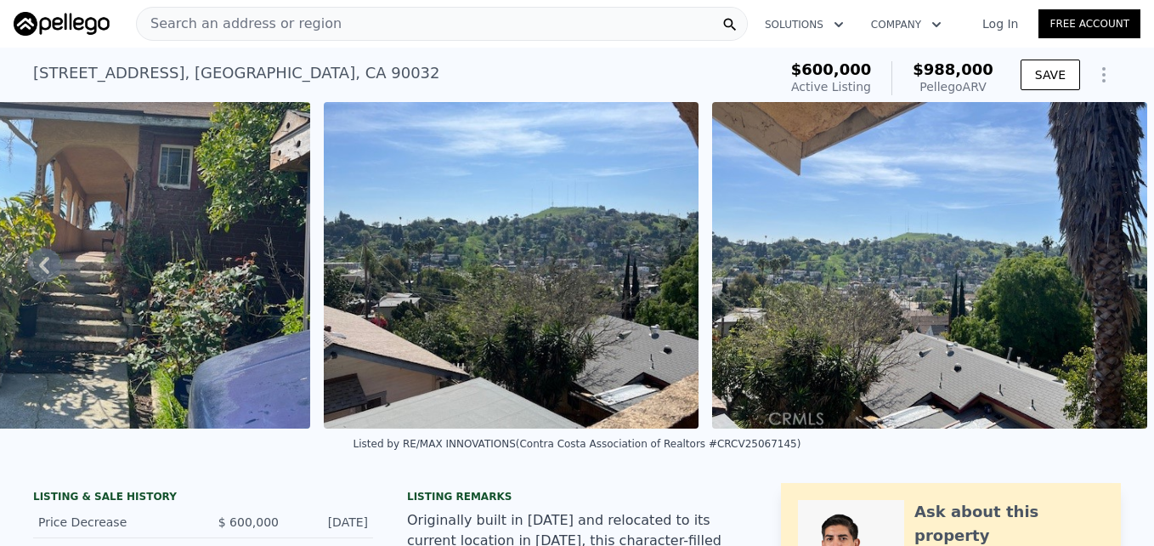
click at [215, 14] on span "Search an address or region" at bounding box center [239, 24] width 205 height 20
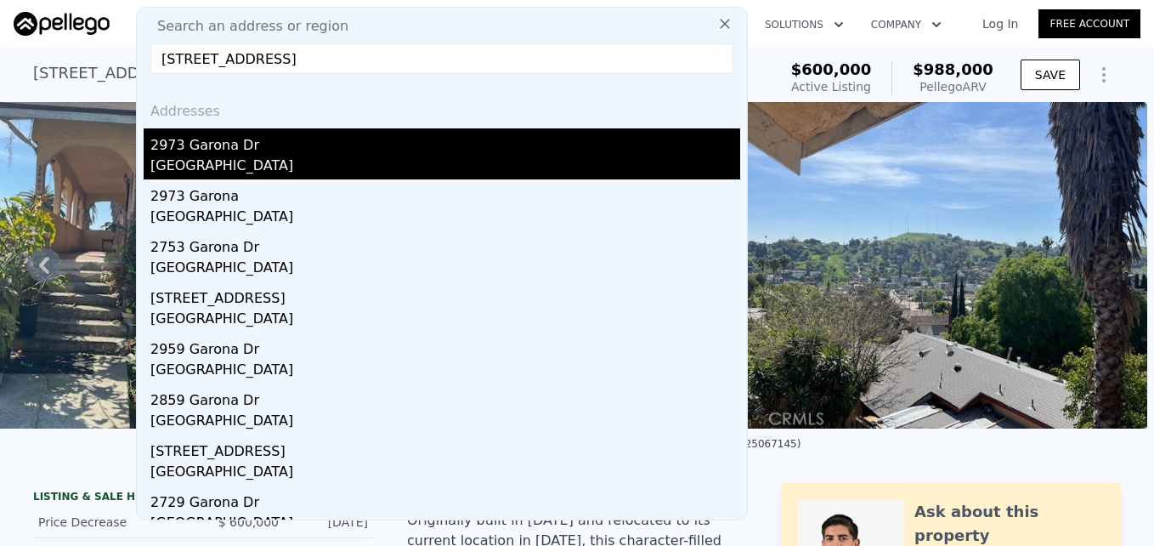
type input "2973 Garona Dr, Hacienda Hts, CA 91745"
click at [274, 160] on div "Hacienda Heights, CA 91745" at bounding box center [445, 168] width 590 height 24
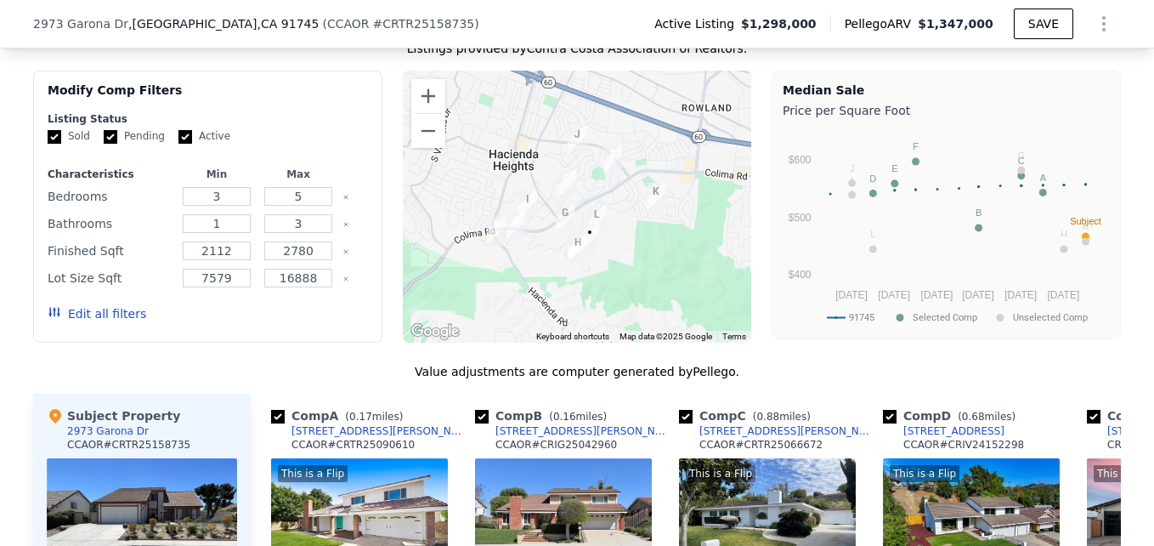
scroll to position [1384, 0]
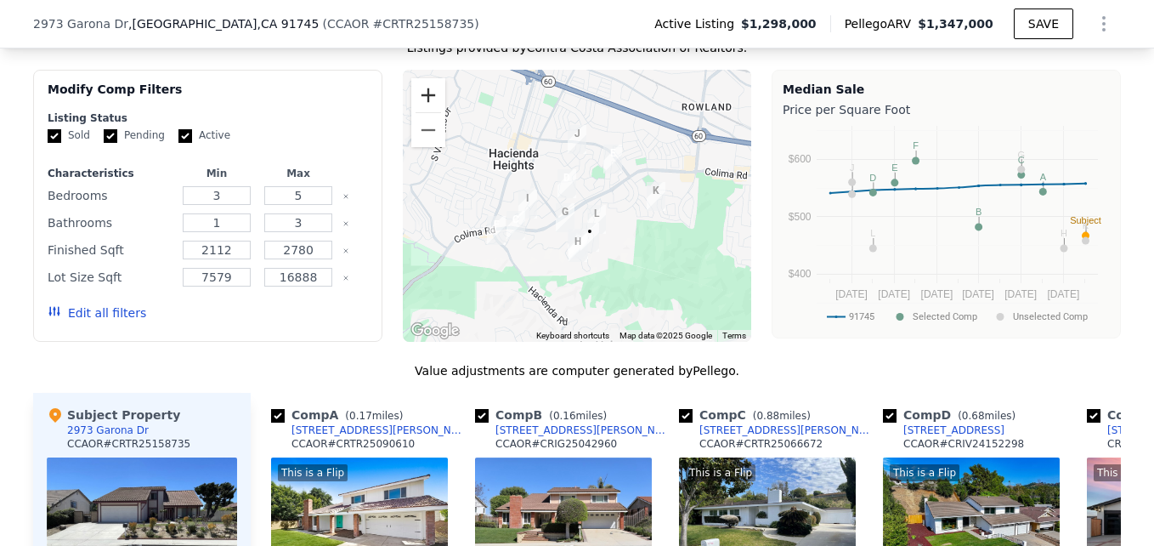
click at [427, 99] on button "Zoom in" at bounding box center [428, 95] width 34 height 34
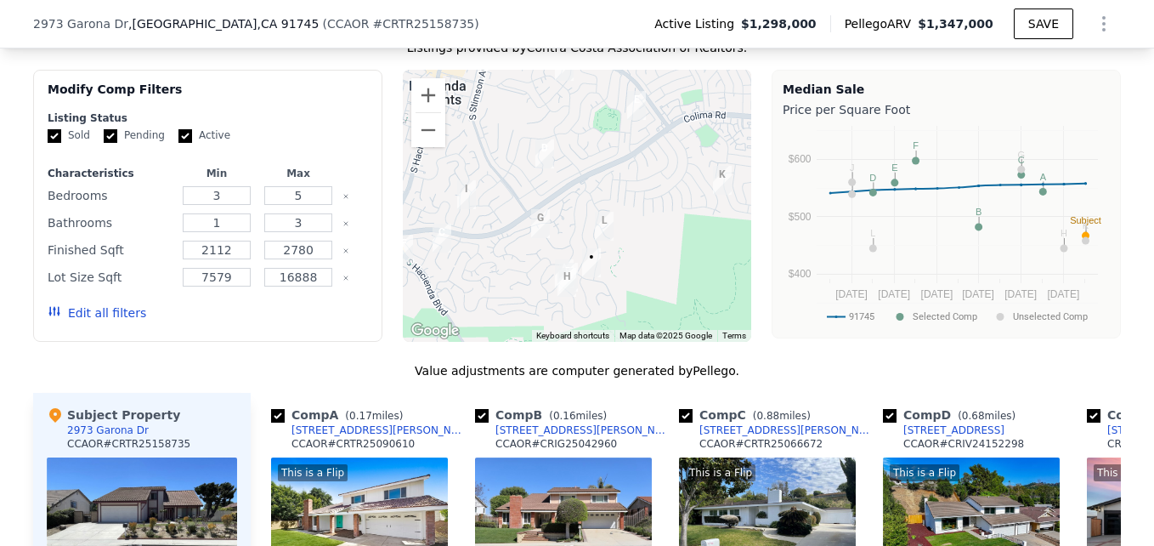
drag, startPoint x: 516, startPoint y: 279, endPoint x: 499, endPoint y: 254, distance: 29.9
click at [499, 254] on div at bounding box center [577, 206] width 349 height 272
click at [417, 98] on button "Zoom in" at bounding box center [428, 95] width 34 height 34
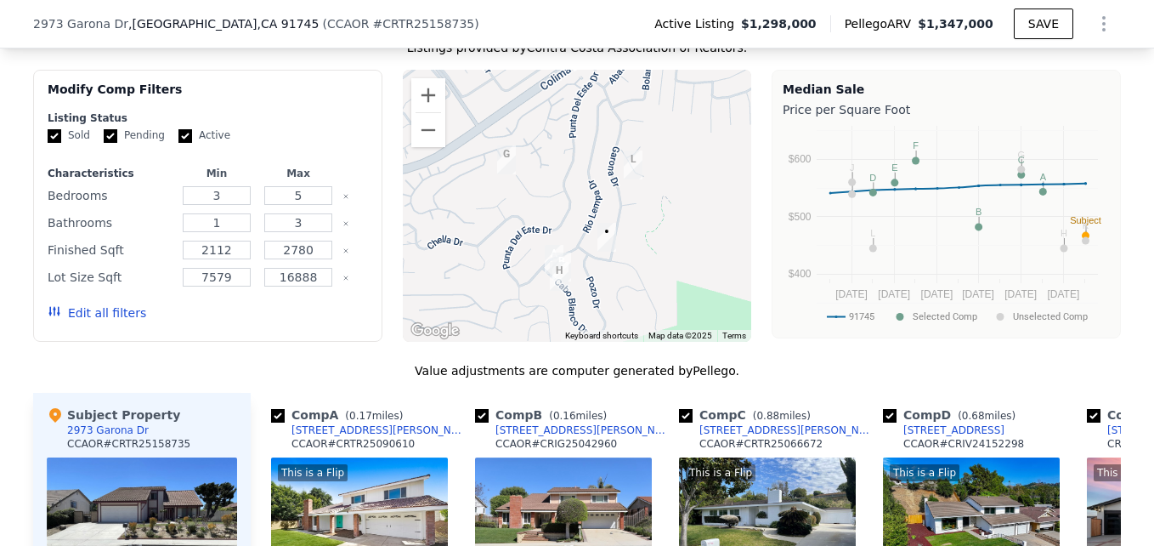
drag, startPoint x: 555, startPoint y: 335, endPoint x: 535, endPoint y: 166, distance: 170.2
click at [535, 166] on div at bounding box center [577, 206] width 349 height 272
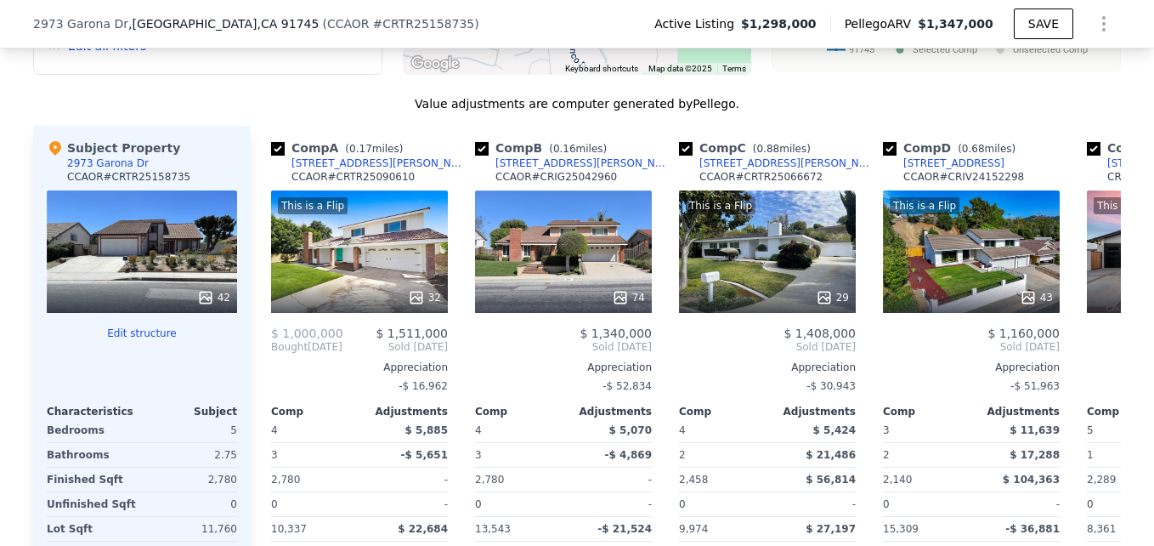
scroll to position [1652, 0]
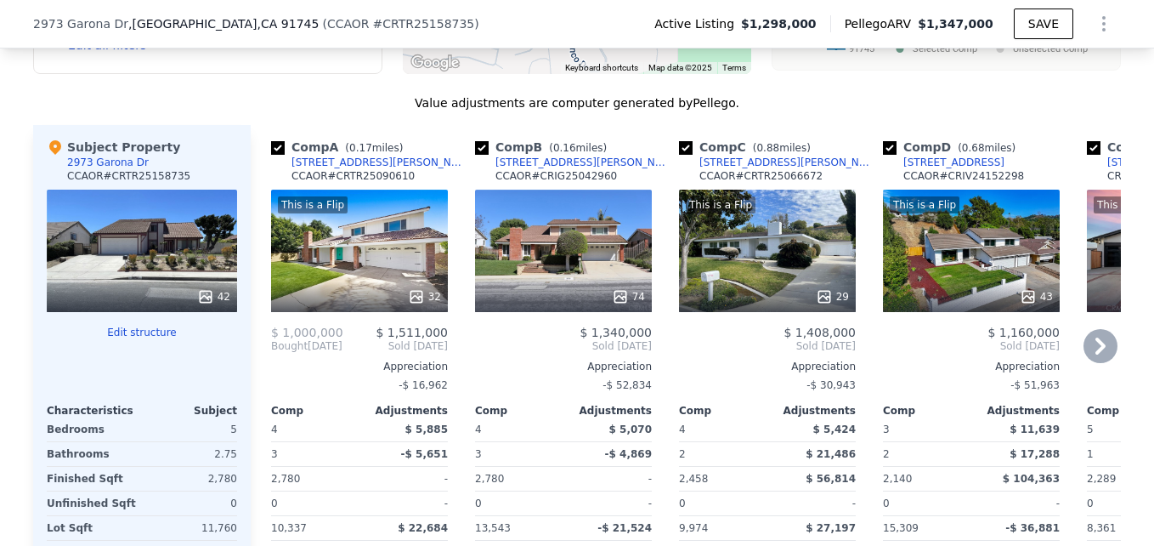
click at [390, 284] on div "This is a Flip 32" at bounding box center [359, 251] width 177 height 122
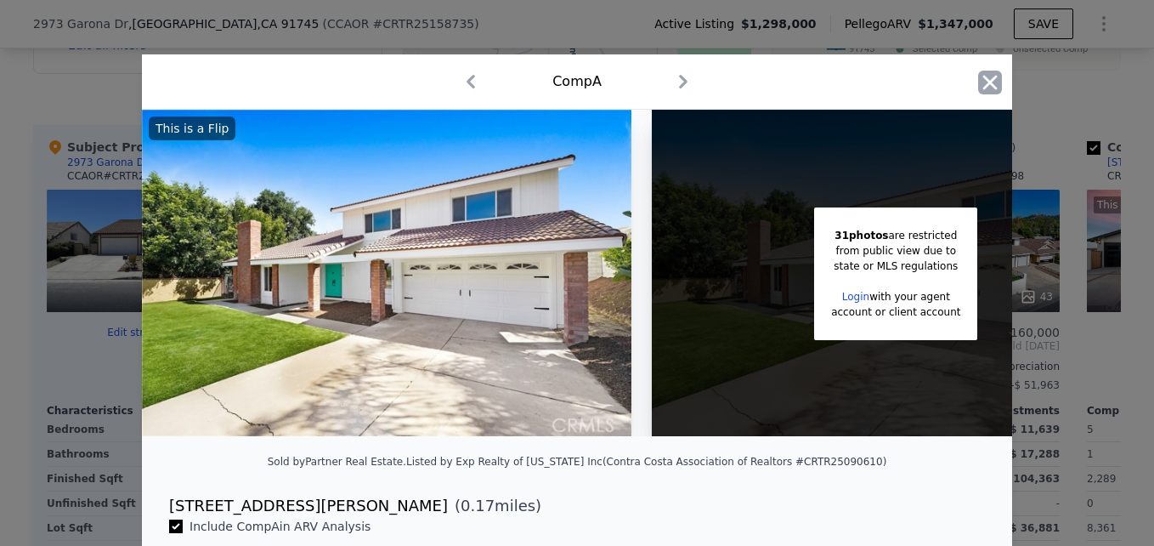
click at [984, 80] on icon "button" at bounding box center [990, 83] width 24 height 24
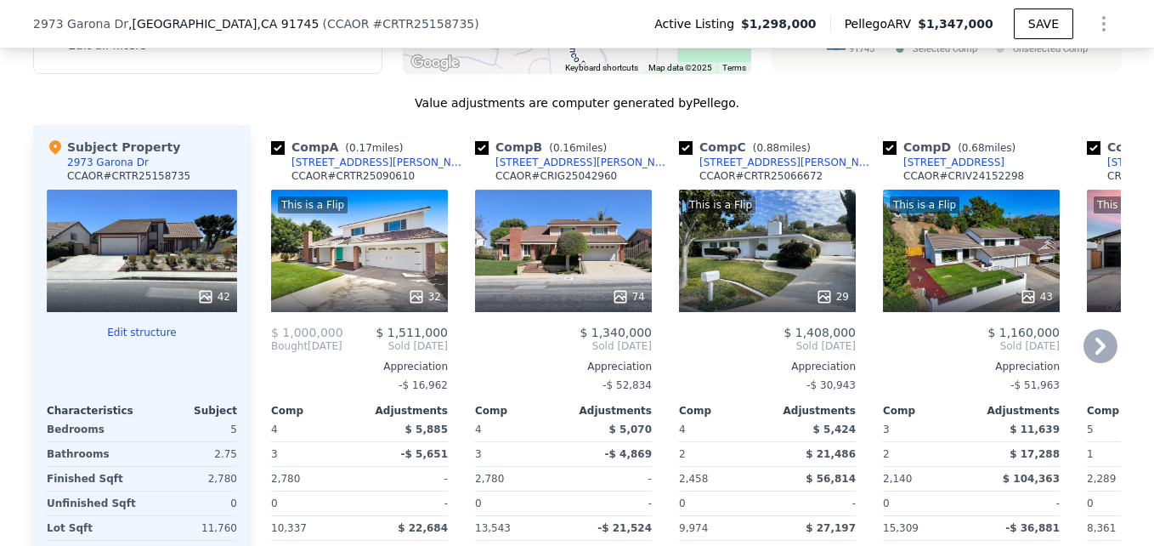
click at [328, 169] on div "3114 Cabo Blanco Dr" at bounding box center [379, 163] width 177 height 14
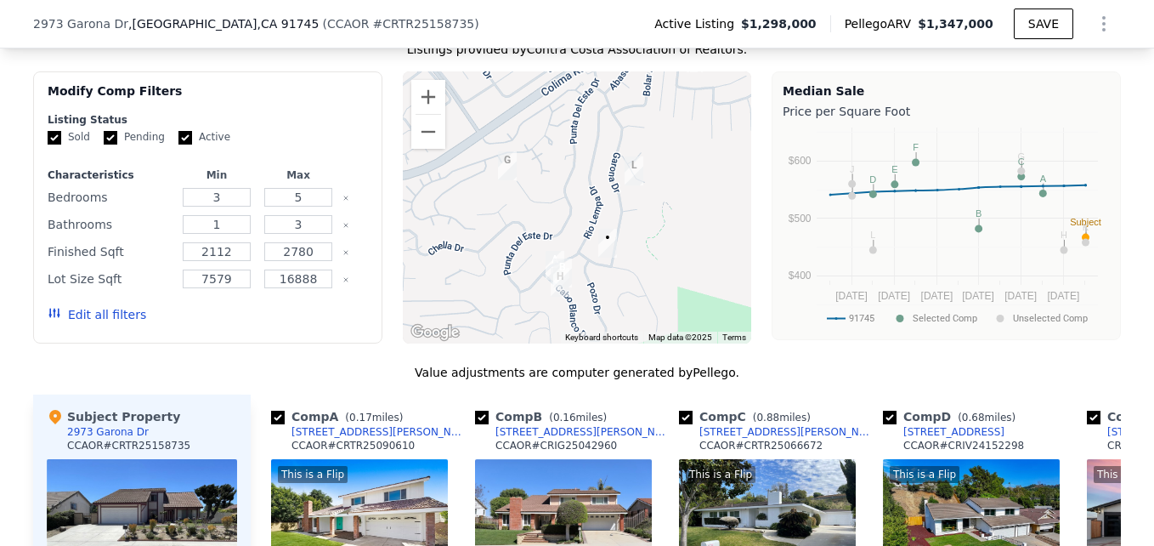
scroll to position [1378, 0]
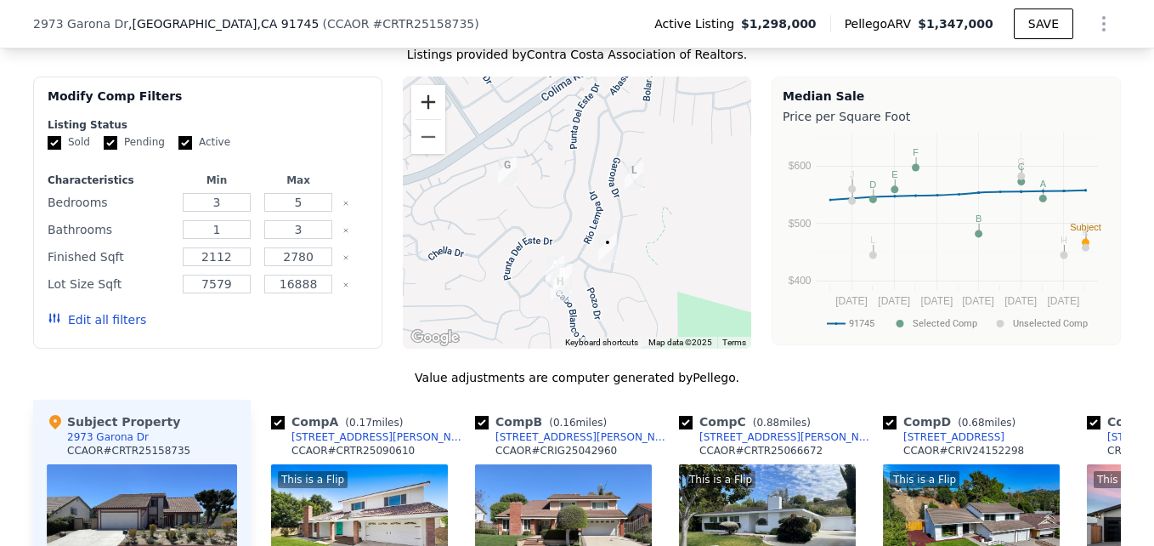
click at [424, 119] on button "Zoom in" at bounding box center [428, 102] width 34 height 34
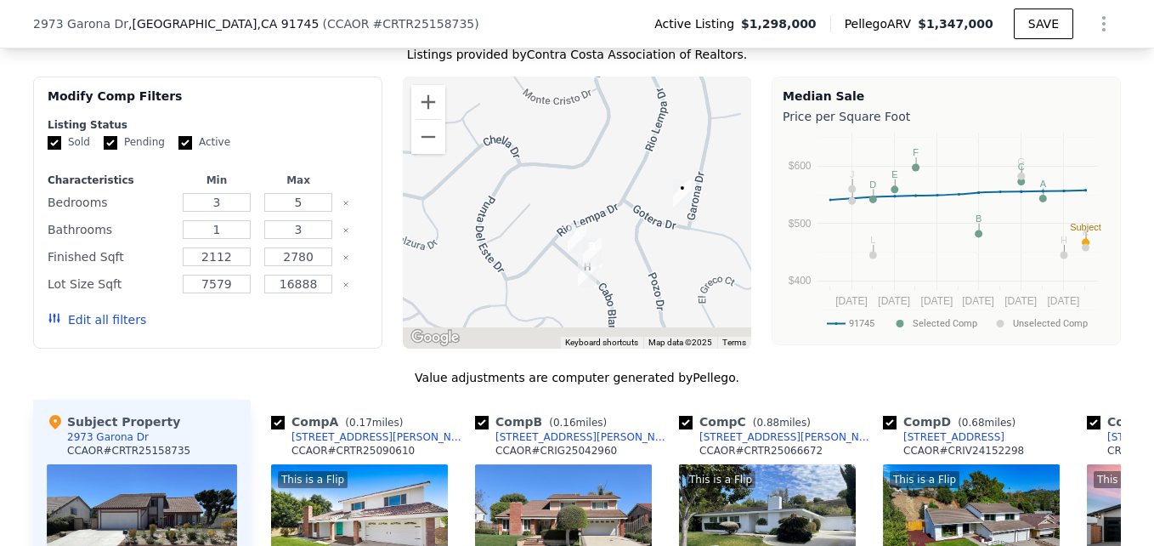
drag, startPoint x: 524, startPoint y: 254, endPoint x: 572, endPoint y: 134, distance: 129.2
click at [572, 134] on div at bounding box center [577, 212] width 349 height 272
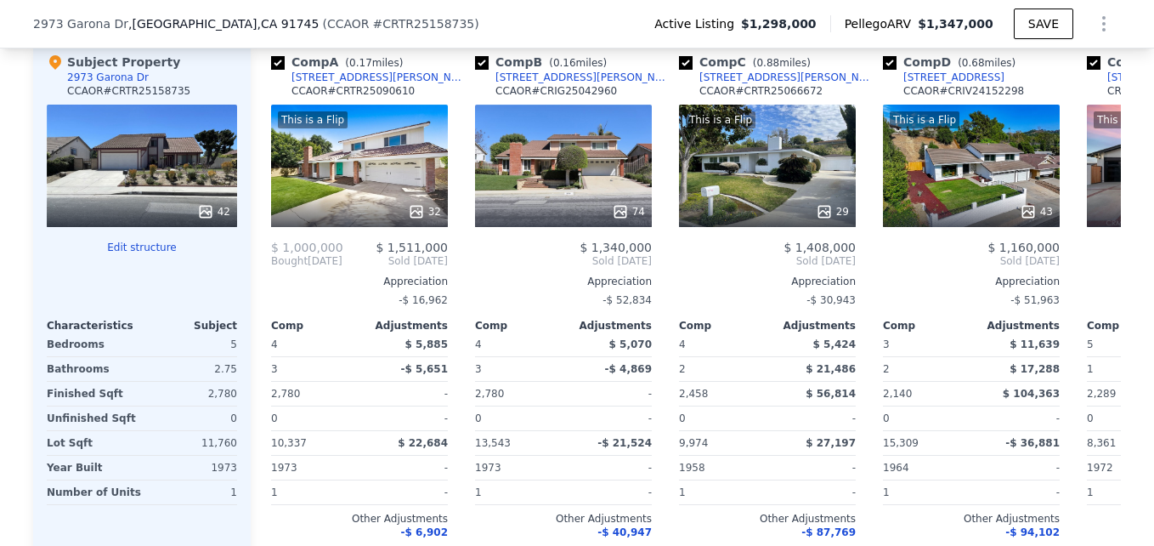
scroll to position [1738, 0]
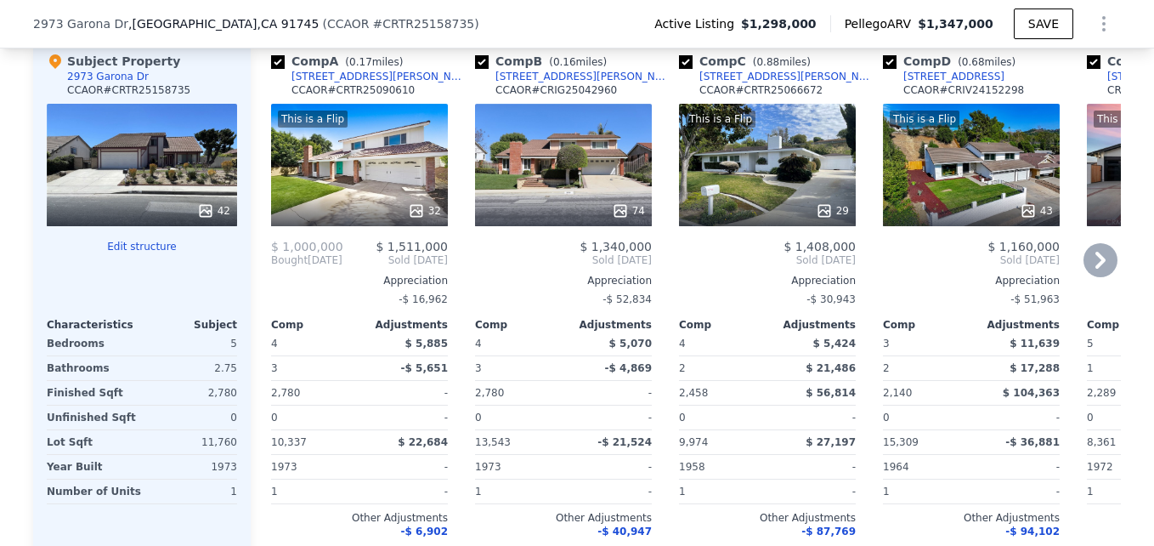
click at [532, 216] on div "74" at bounding box center [564, 210] width 162 height 17
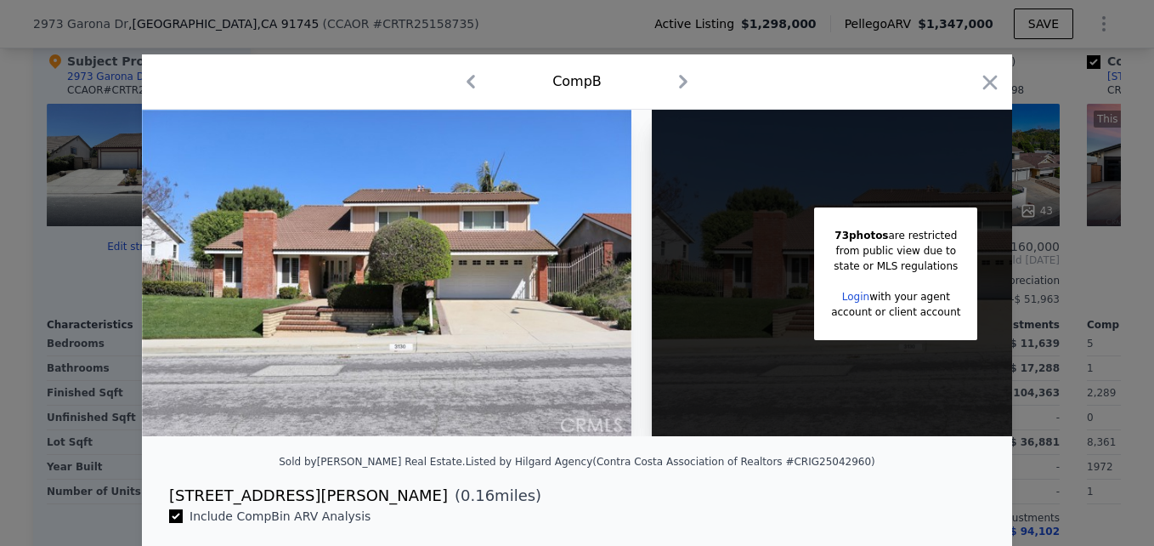
scroll to position [0, 135]
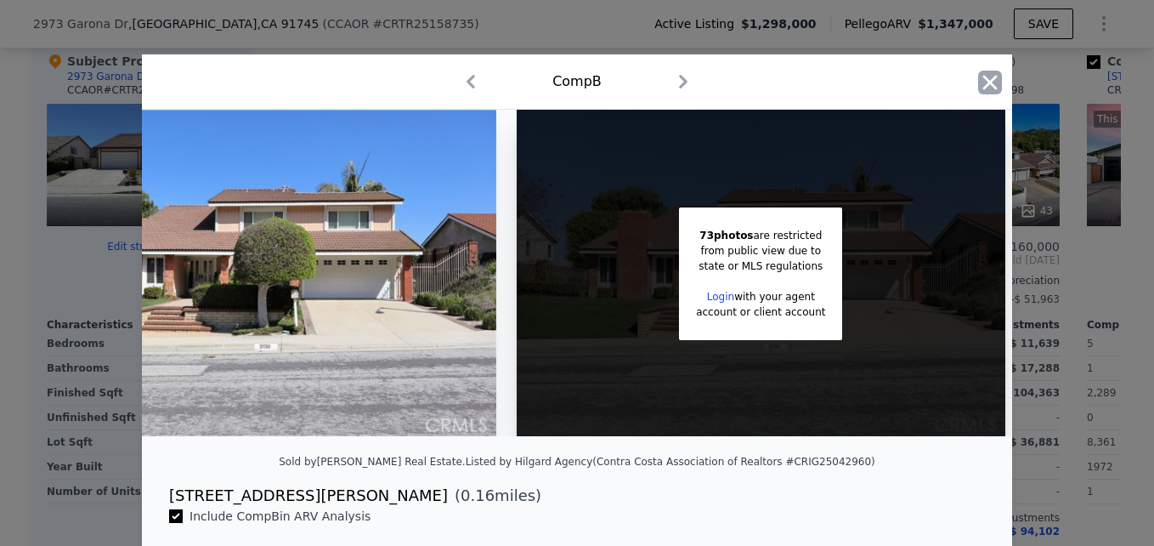
click at [990, 74] on icon "button" at bounding box center [990, 83] width 24 height 24
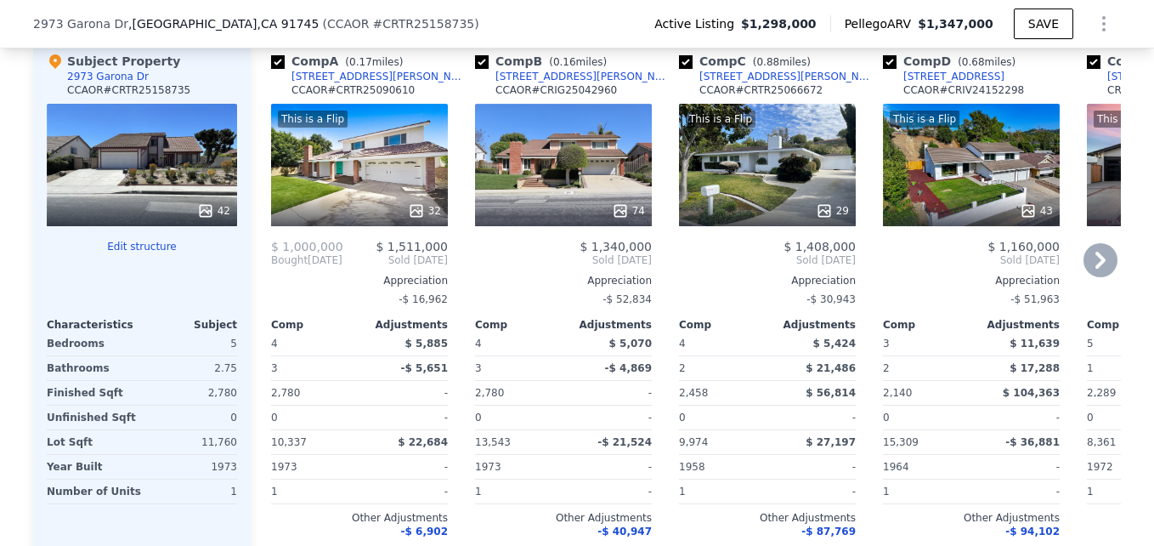
click at [557, 83] on div "3130 Cabo Blanco Dr" at bounding box center [583, 77] width 177 height 14
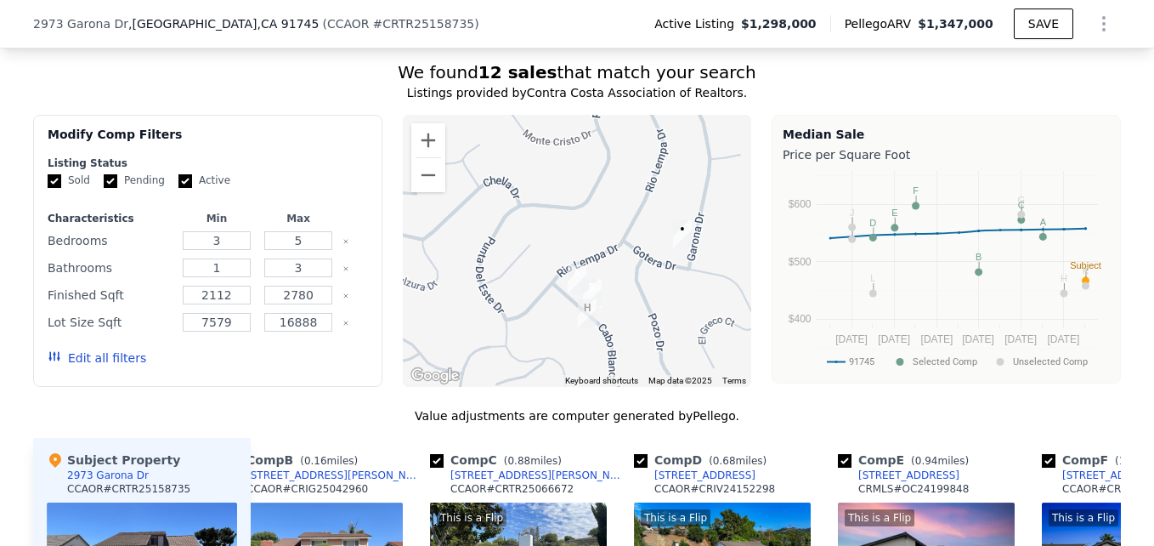
scroll to position [1327, 0]
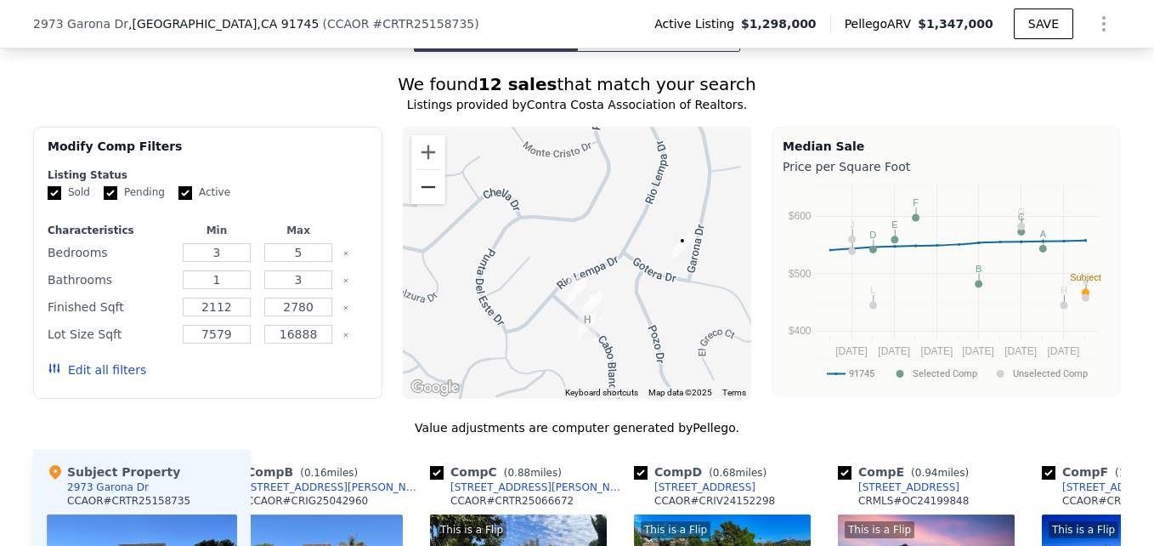
click at [426, 204] on button "Zoom out" at bounding box center [428, 187] width 34 height 34
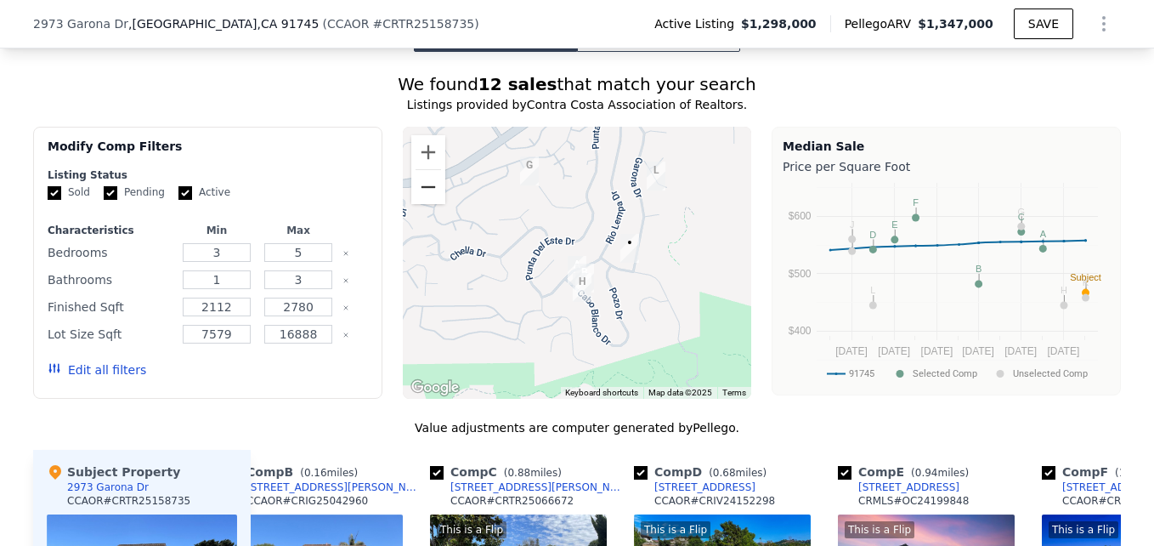
click at [426, 204] on button "Zoom out" at bounding box center [428, 187] width 34 height 34
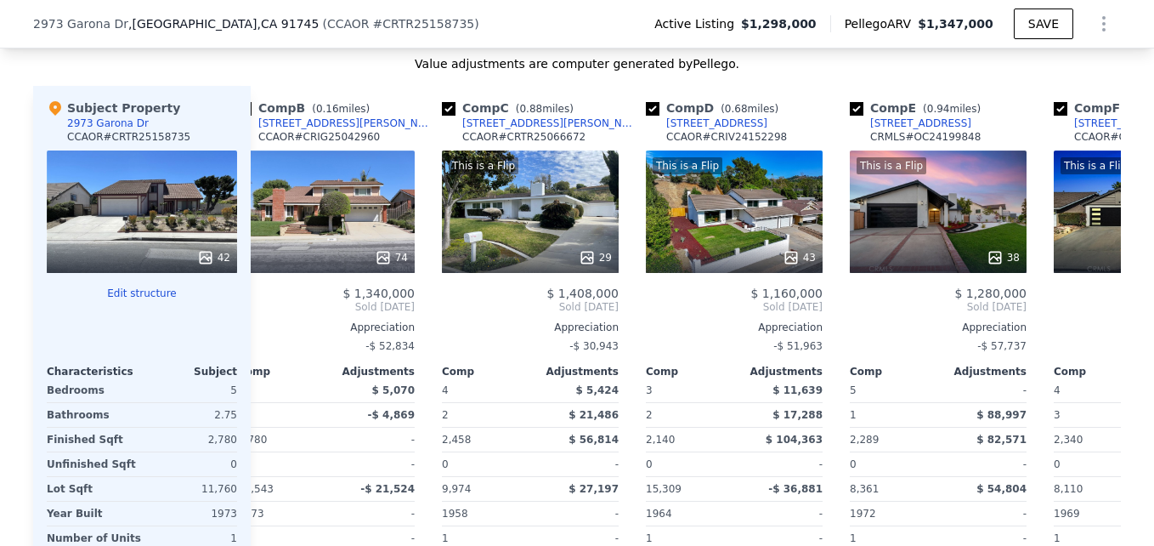
scroll to position [0, 236]
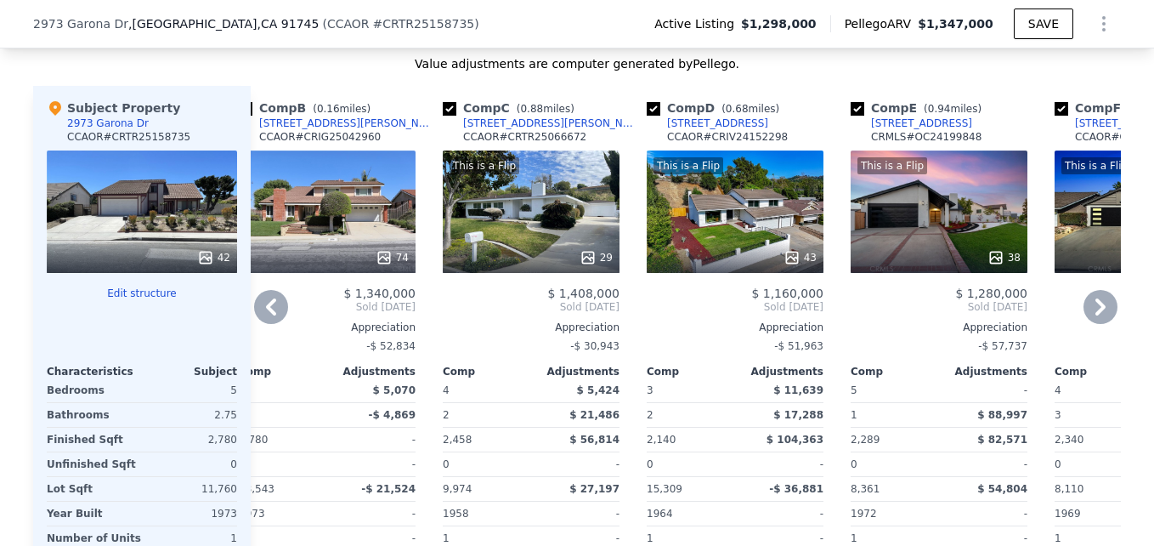
click at [478, 171] on div "This is a Flip" at bounding box center [485, 165] width 70 height 17
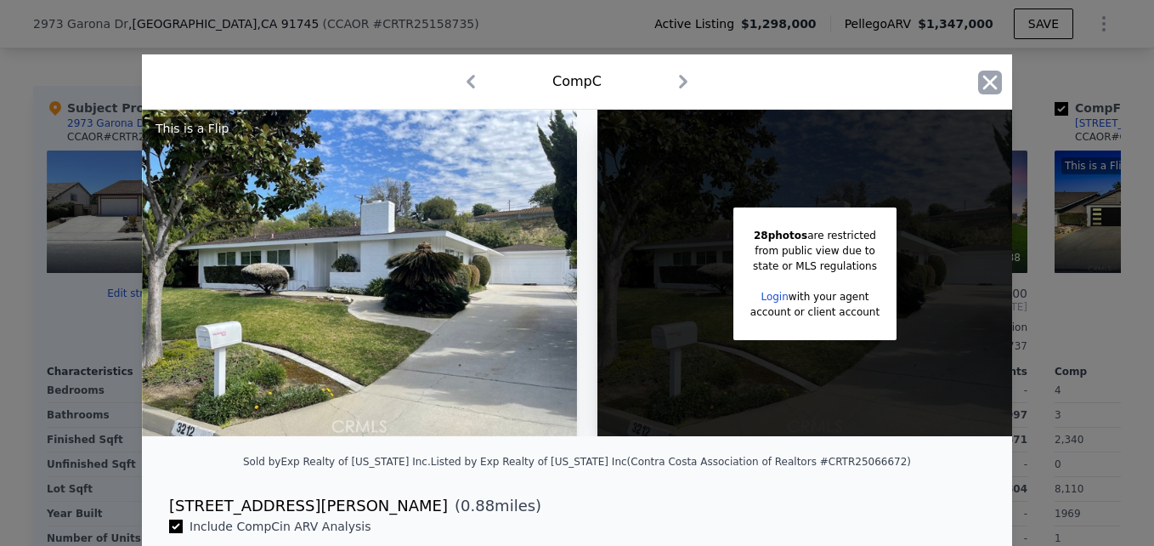
click at [990, 80] on icon "button" at bounding box center [990, 83] width 24 height 24
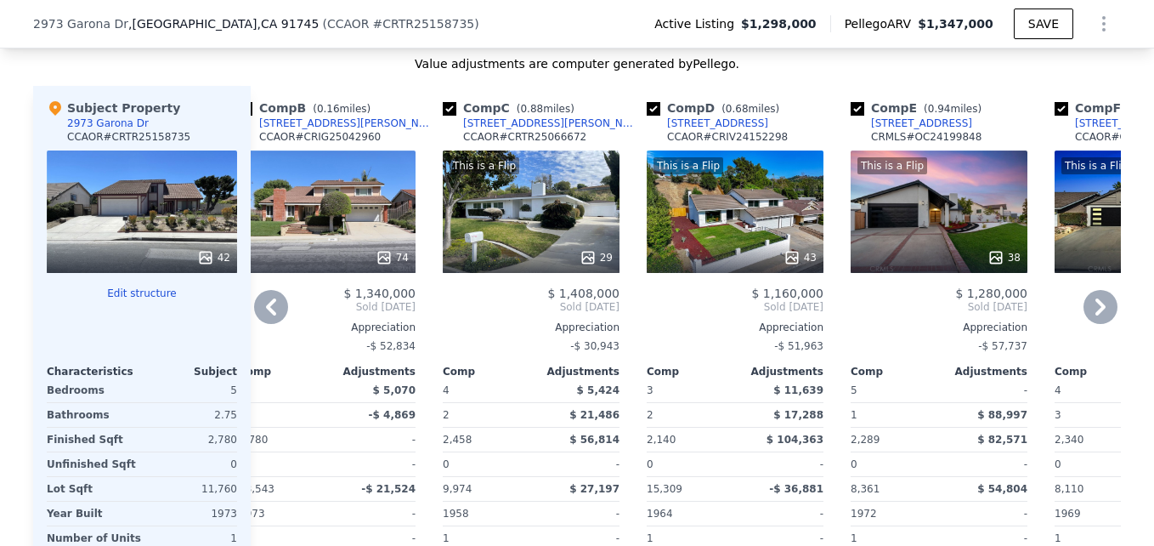
click at [477, 130] on div "3212 Thaxton Ave" at bounding box center [551, 123] width 177 height 14
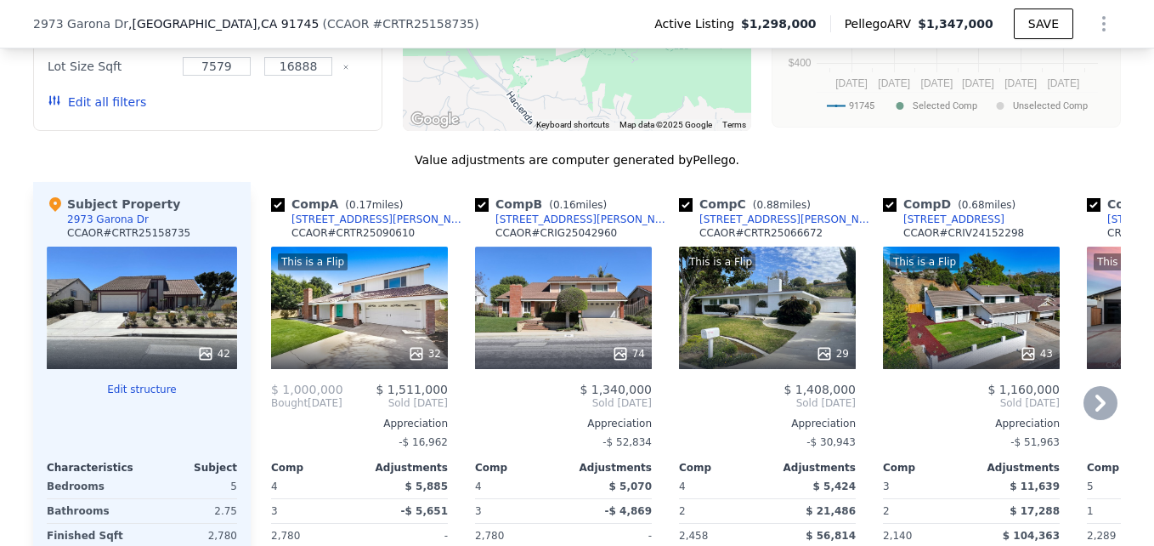
scroll to position [1590, 0]
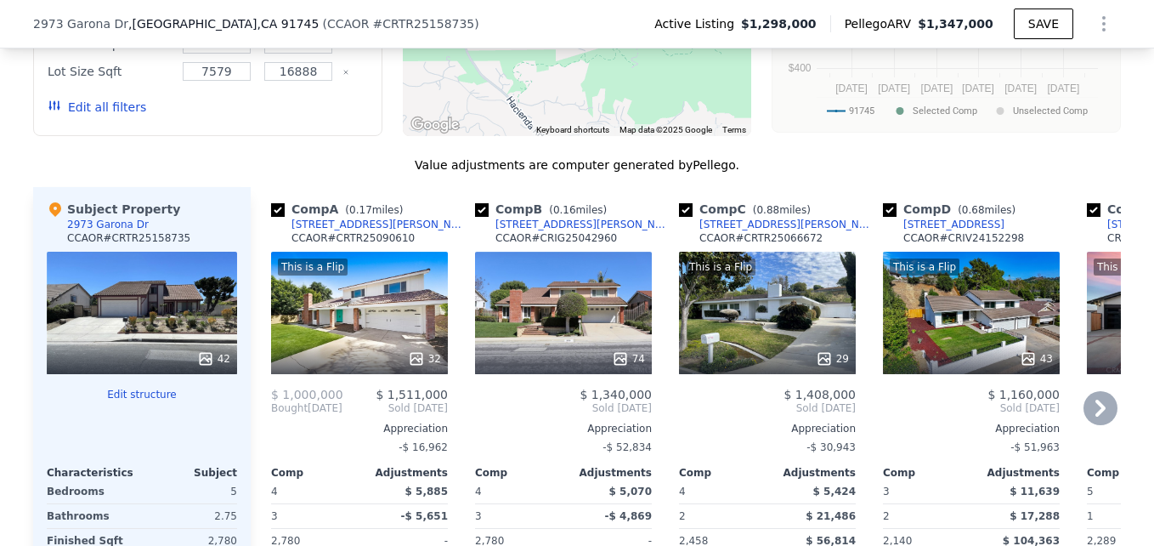
click at [347, 309] on div "This is a Flip 32" at bounding box center [359, 313] width 177 height 122
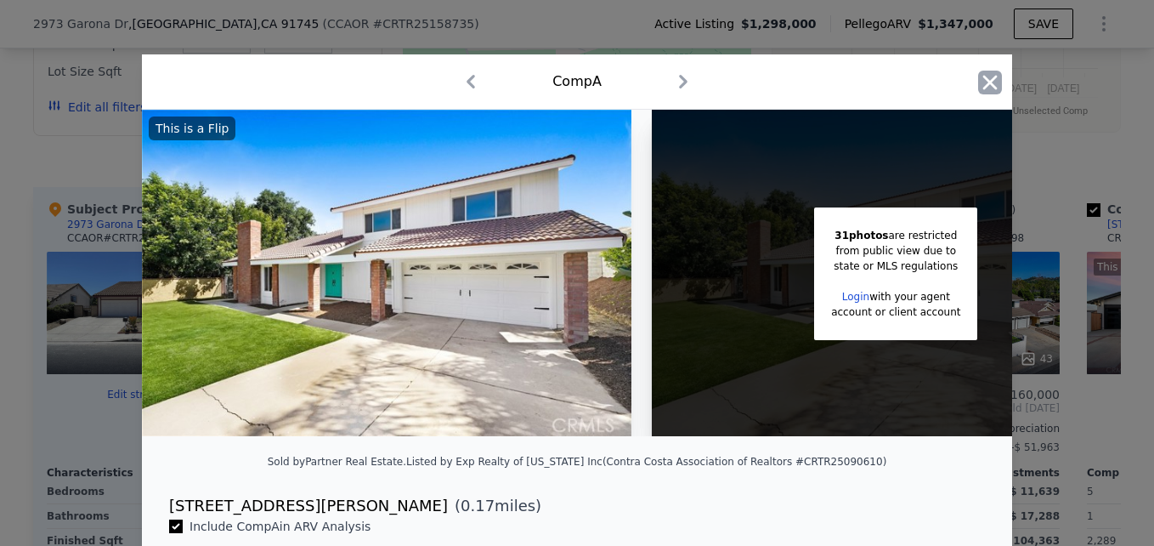
click at [990, 88] on icon "button" at bounding box center [990, 82] width 14 height 14
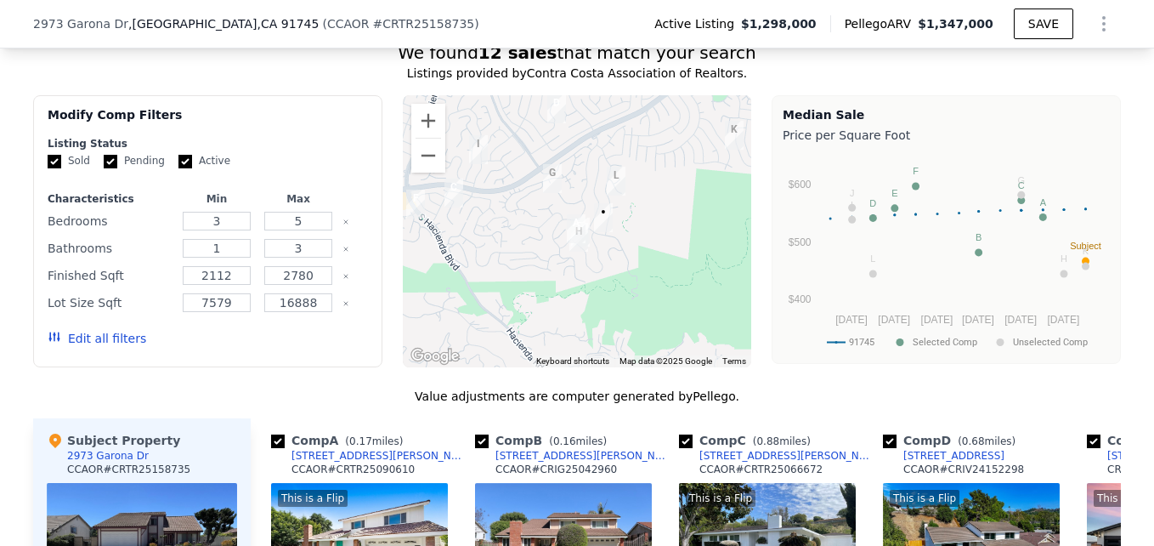
scroll to position [1358, 0]
click at [416, 123] on button "Zoom in" at bounding box center [428, 122] width 34 height 34
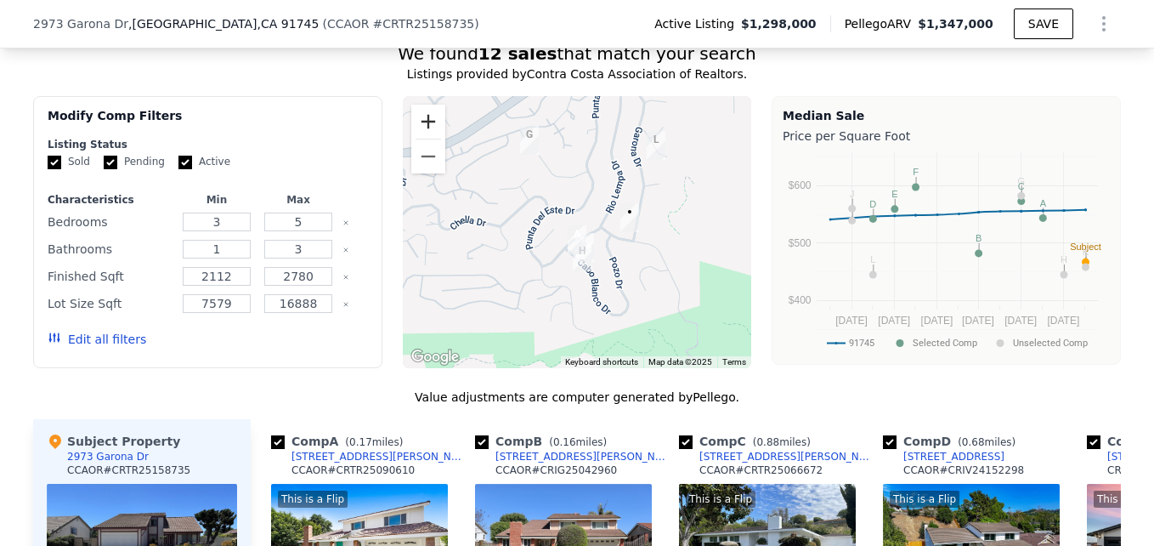
click at [416, 123] on button "Zoom in" at bounding box center [428, 122] width 34 height 34
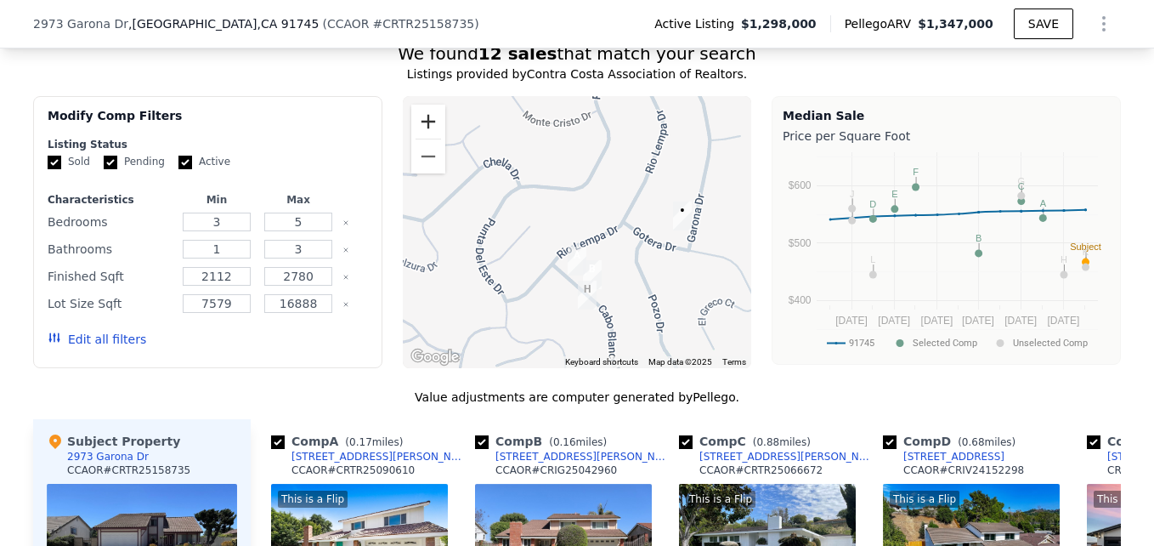
click at [421, 129] on button "Zoom in" at bounding box center [428, 122] width 34 height 34
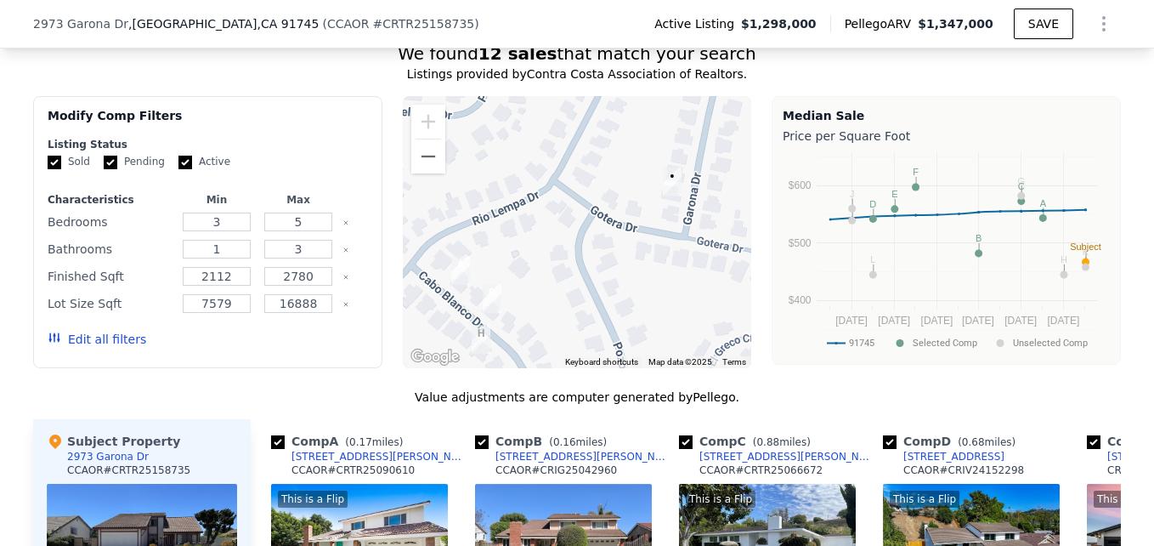
drag, startPoint x: 645, startPoint y: 254, endPoint x: 493, endPoint y: 209, distance: 158.7
click at [493, 209] on div at bounding box center [577, 232] width 349 height 272
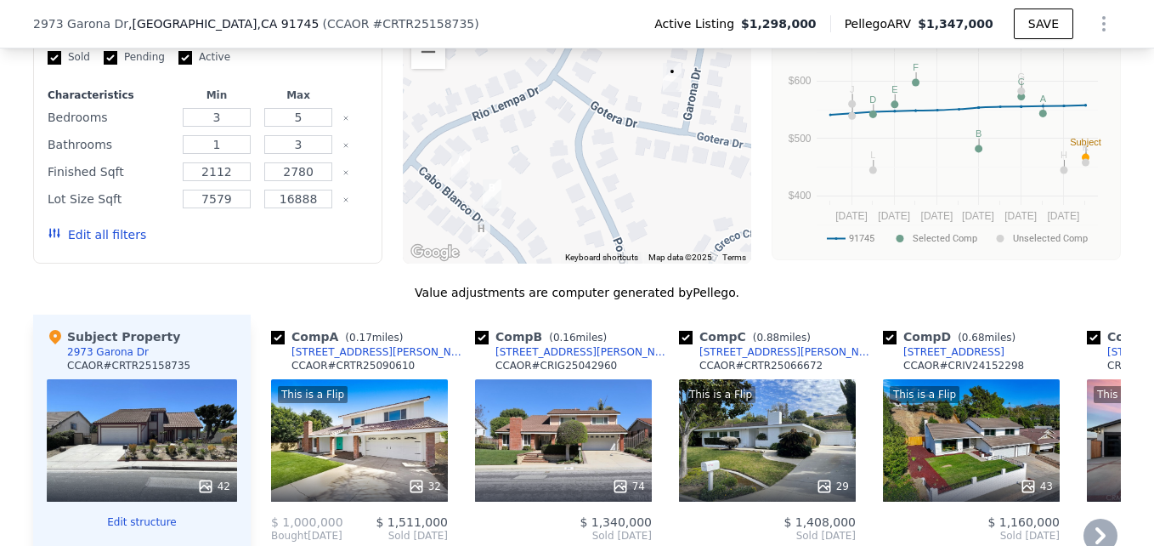
scroll to position [1459, 0]
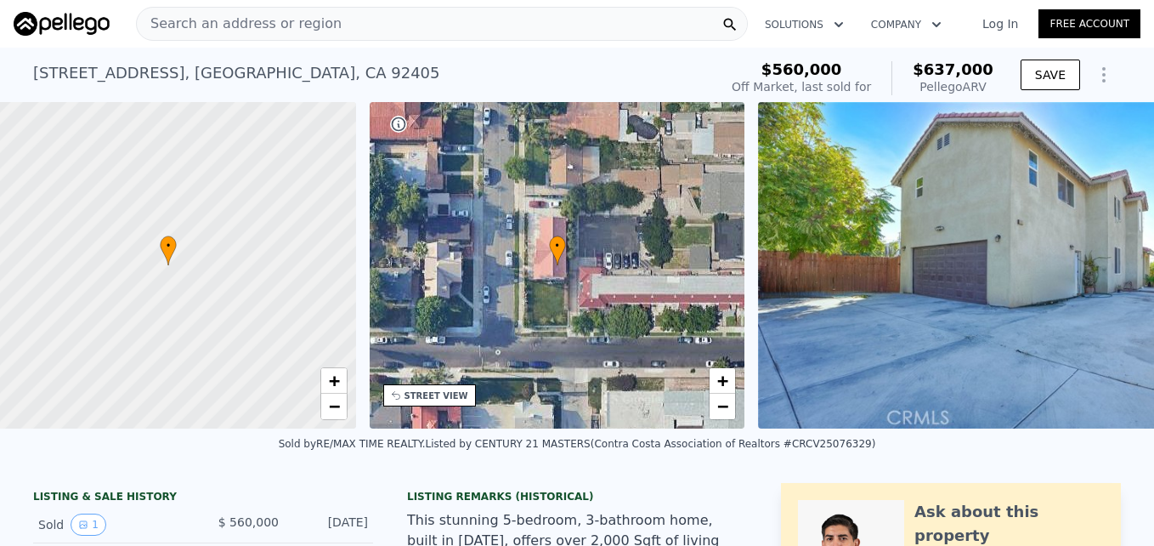
scroll to position [0, 7]
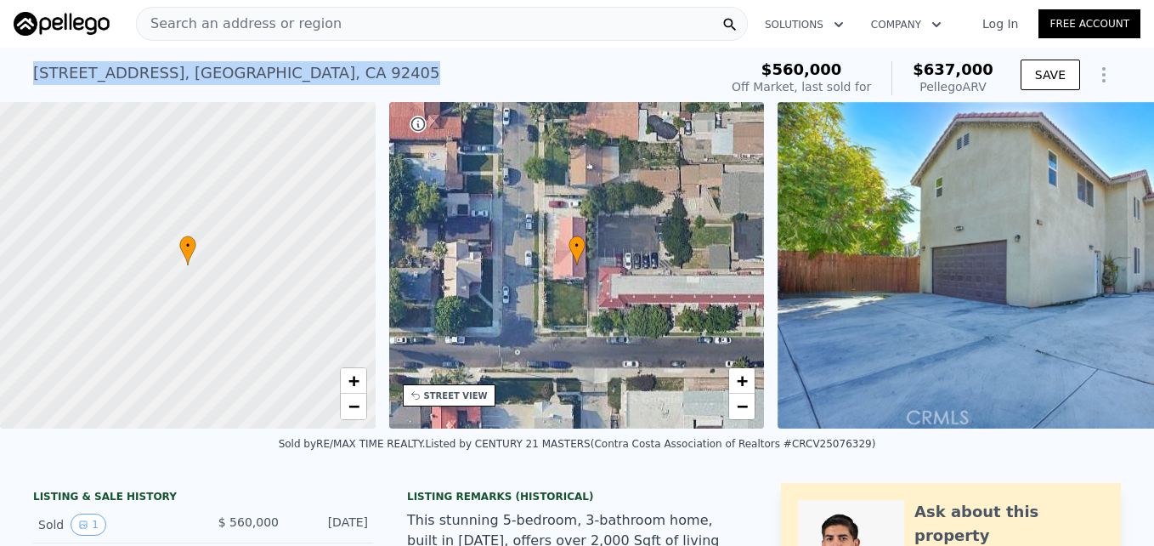
drag, startPoint x: 26, startPoint y: 71, endPoint x: 418, endPoint y: 62, distance: 391.9
click at [418, 62] on div "[STREET_ADDRESS] Sold [DATE] for $560k (~ARV $637k )" at bounding box center [372, 78] width 678 height 48
drag, startPoint x: 418, startPoint y: 62, endPoint x: 390, endPoint y: 76, distance: 31.2
copy div "[STREET_ADDRESS]"
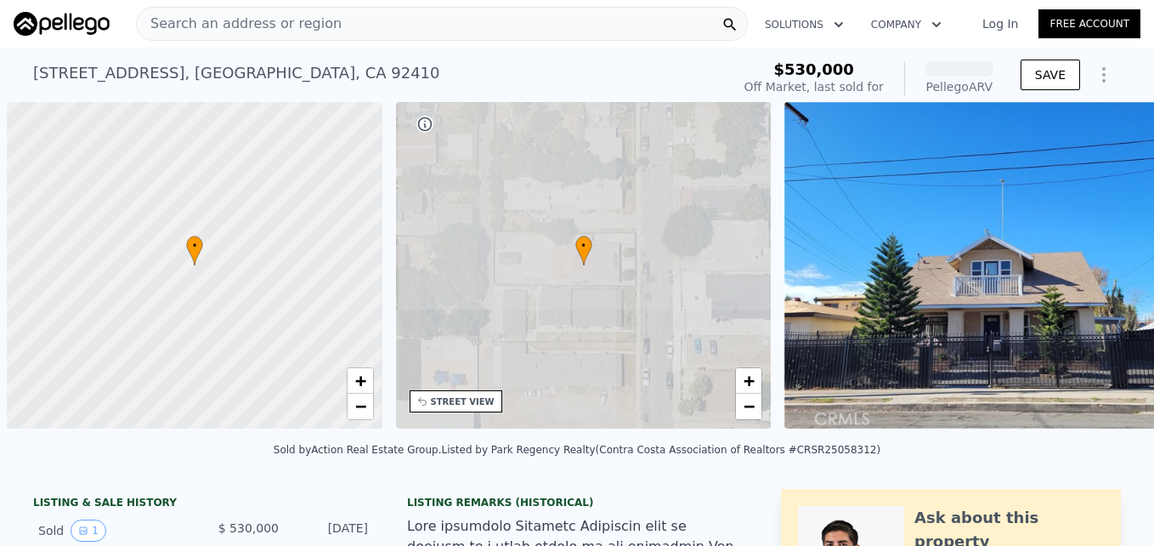
scroll to position [0, 7]
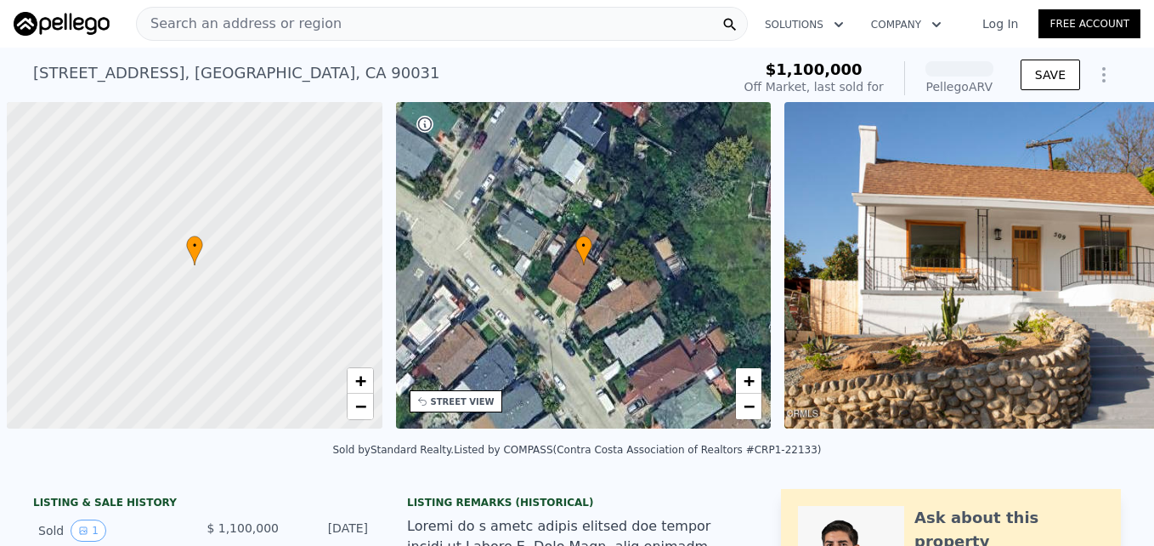
scroll to position [0, 7]
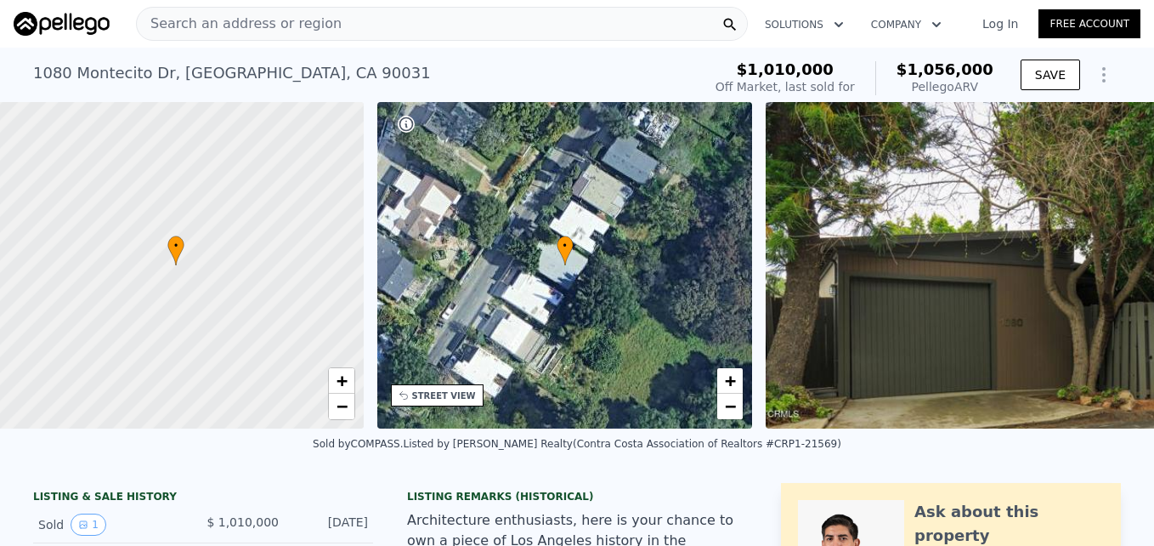
scroll to position [0, 7]
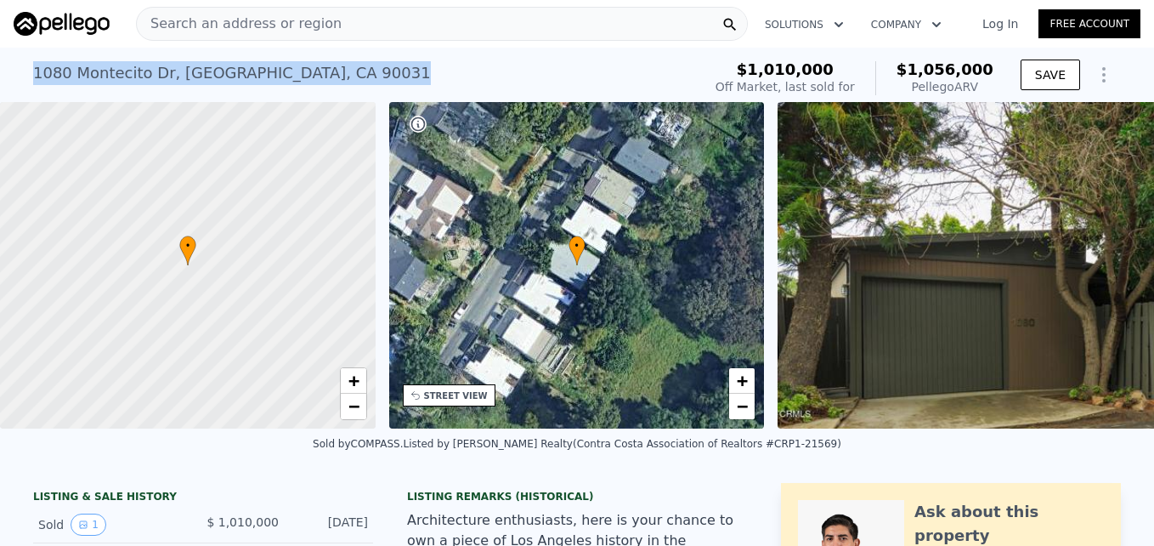
drag, startPoint x: 19, startPoint y: 70, endPoint x: 325, endPoint y: 66, distance: 306.8
click at [325, 66] on div "[STREET_ADDRESS] Sold [DATE] for $1.010m (~ARV $1.056m ) $1,010,000 Off Market,…" at bounding box center [577, 75] width 1154 height 54
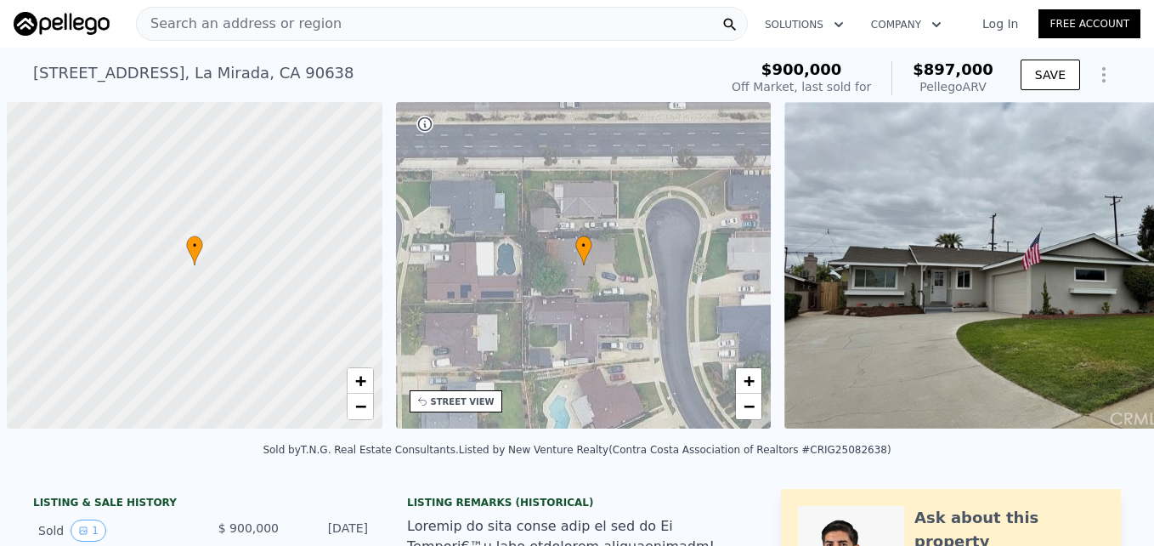
scroll to position [0, 7]
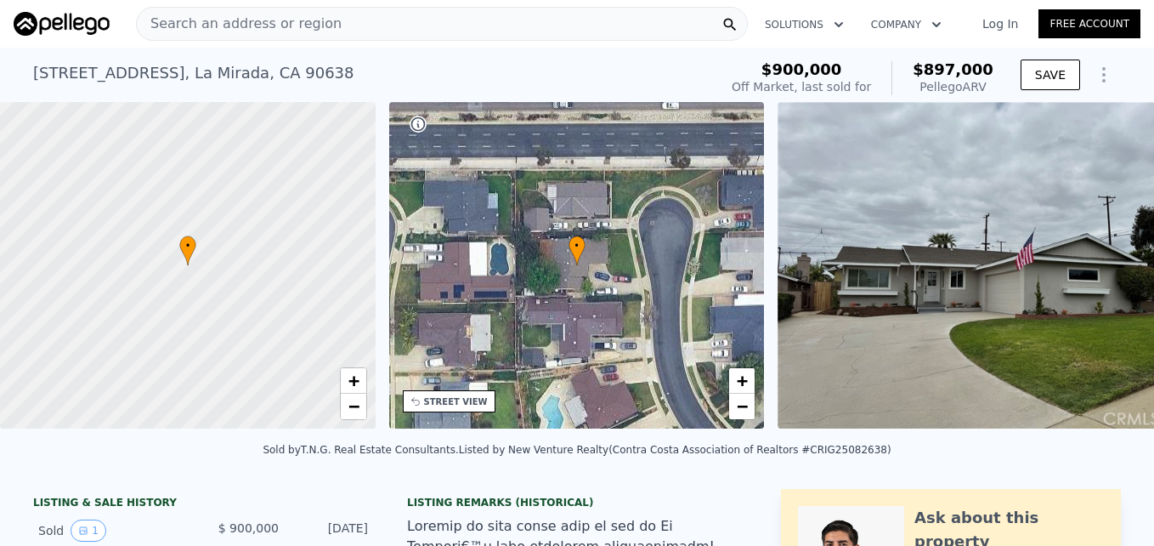
click at [339, 20] on div "Search an address or region" at bounding box center [442, 24] width 612 height 34
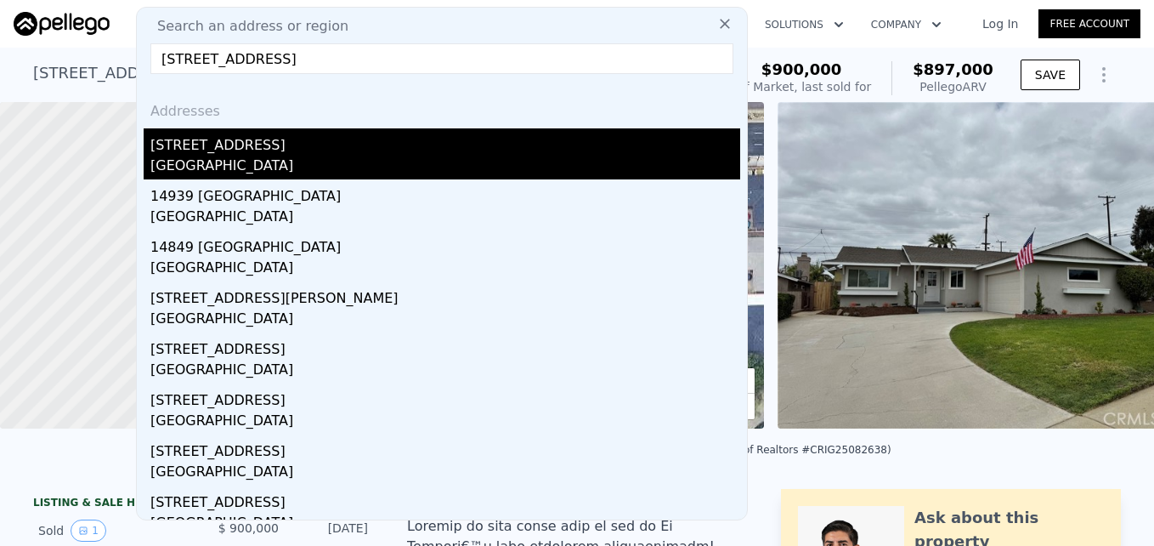
type input "[STREET_ADDRESS]"
click at [359, 161] on div "[GEOGRAPHIC_DATA]" at bounding box center [445, 168] width 590 height 24
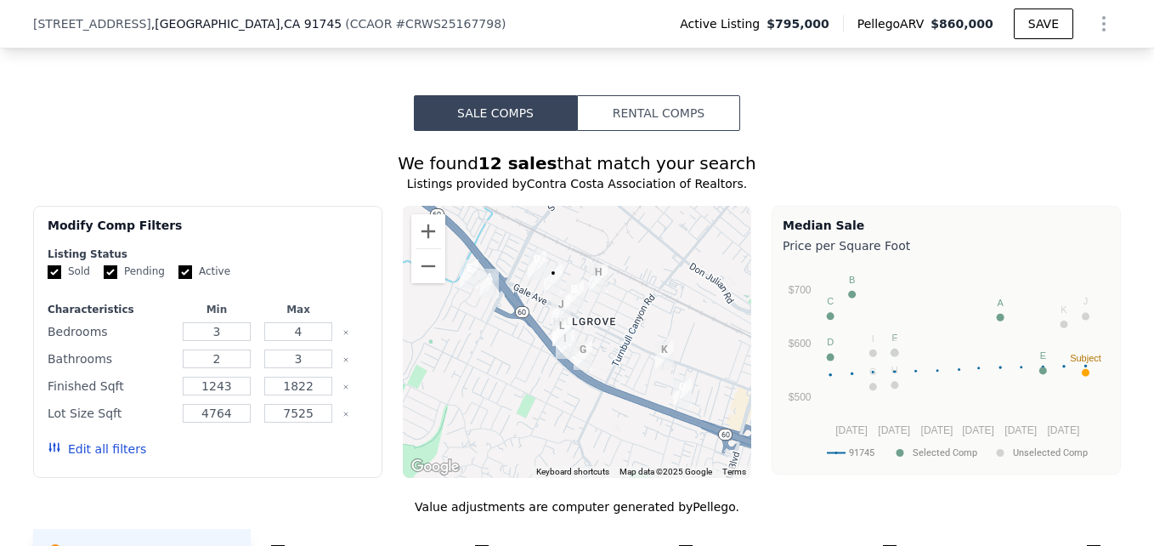
scroll to position [1412, 0]
click at [412, 248] on button "Zoom in" at bounding box center [428, 231] width 34 height 34
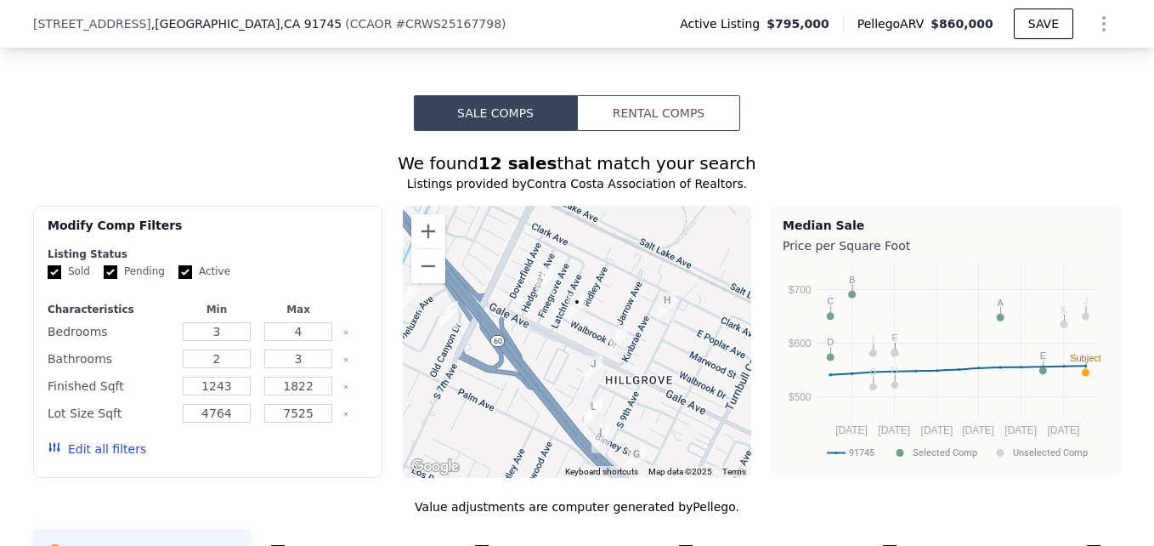
drag, startPoint x: 506, startPoint y: 335, endPoint x: 535, endPoint y: 388, distance: 60.1
click at [535, 388] on div at bounding box center [577, 342] width 349 height 272
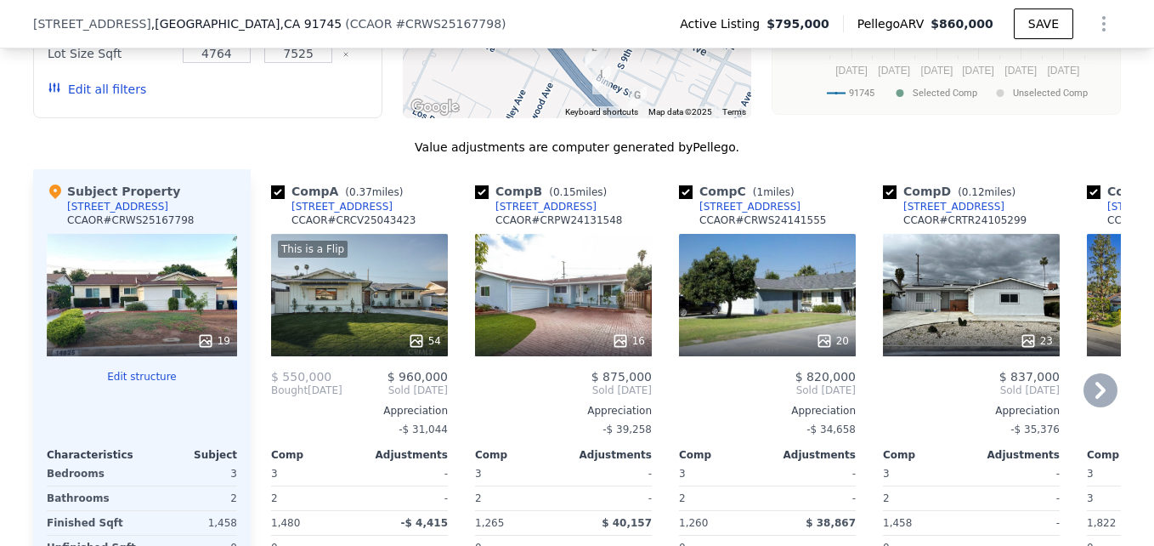
scroll to position [1773, 0]
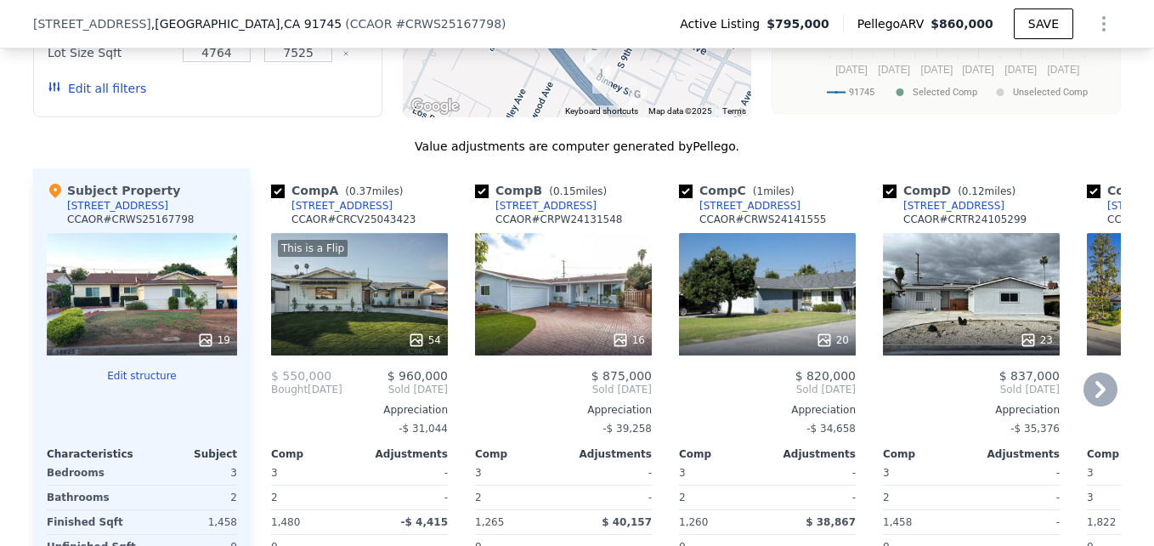
click at [346, 212] on div "[STREET_ADDRESS]" at bounding box center [341, 206] width 101 height 14
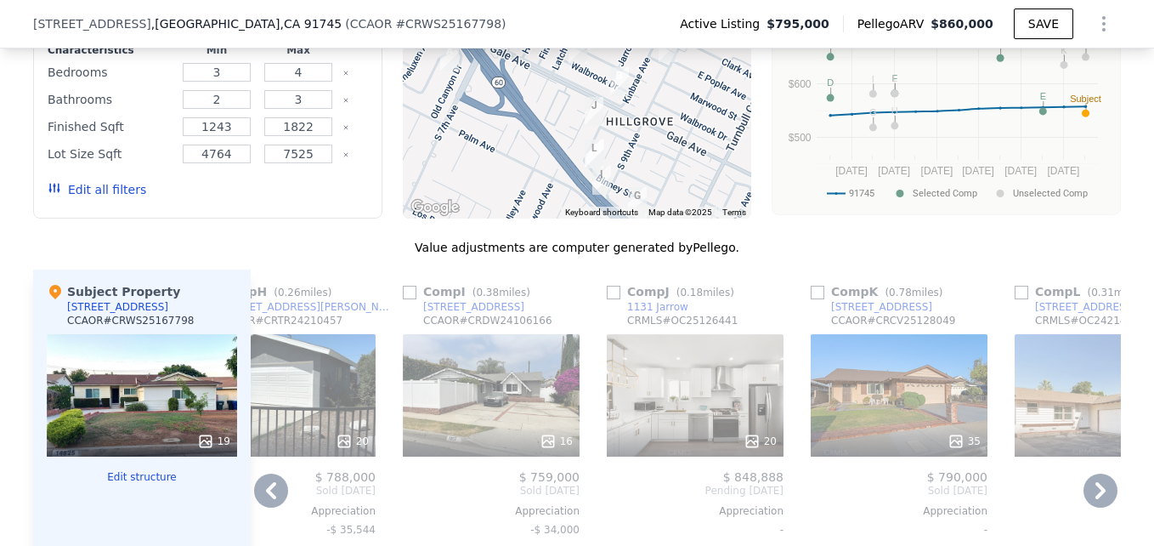
scroll to position [1673, 0]
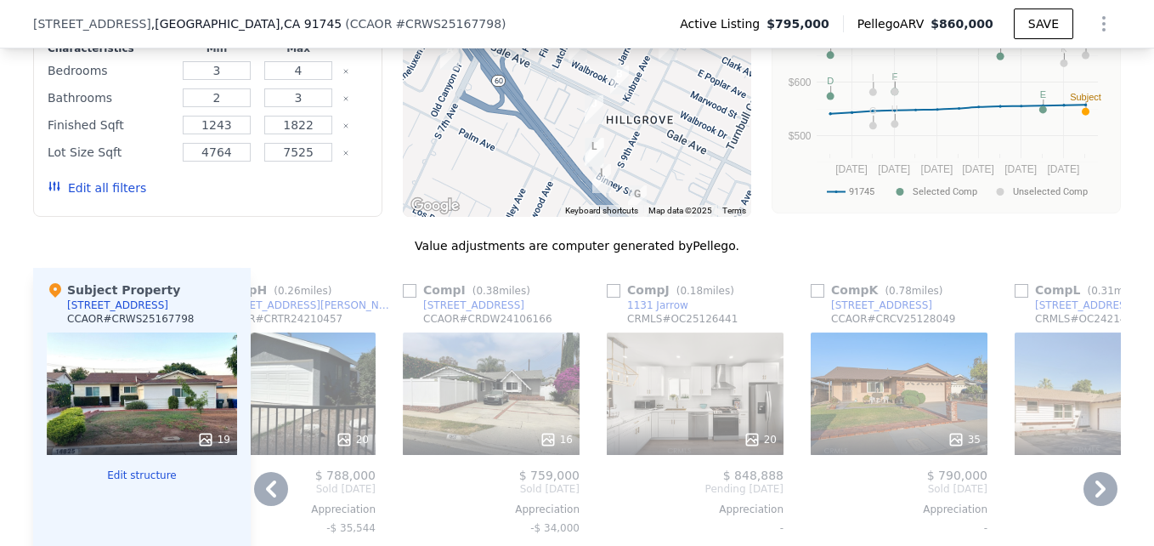
click at [687, 443] on div "20" at bounding box center [695, 439] width 162 height 17
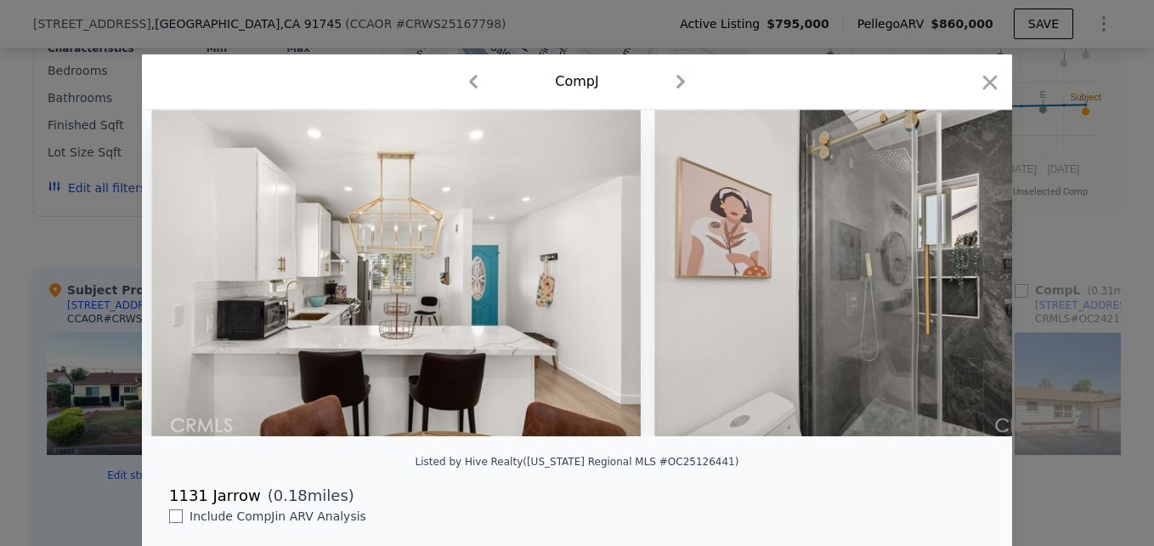
scroll to position [0, 8560]
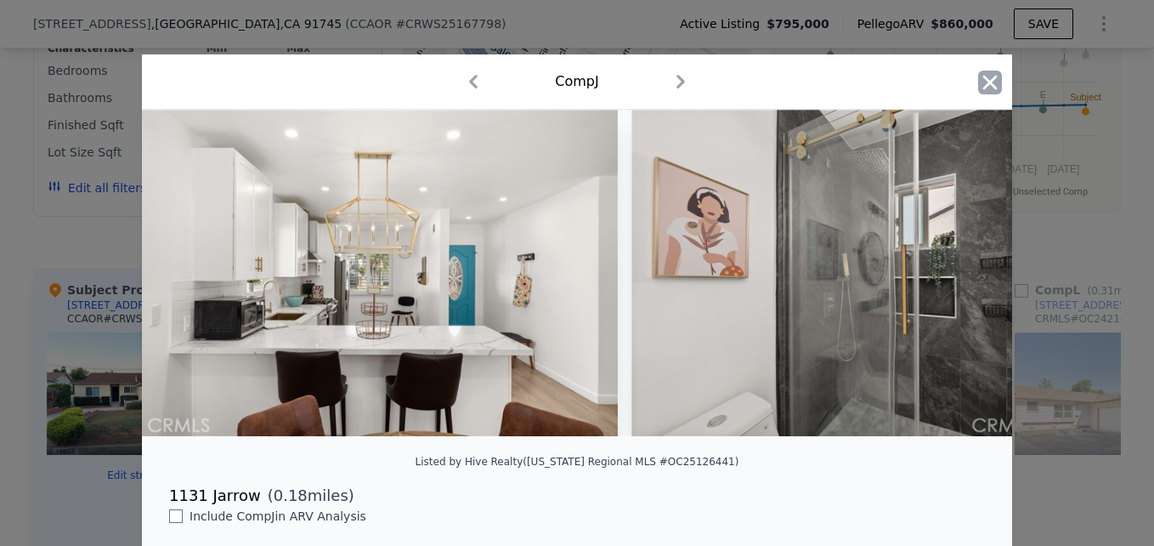
click at [988, 73] on icon "button" at bounding box center [990, 83] width 24 height 24
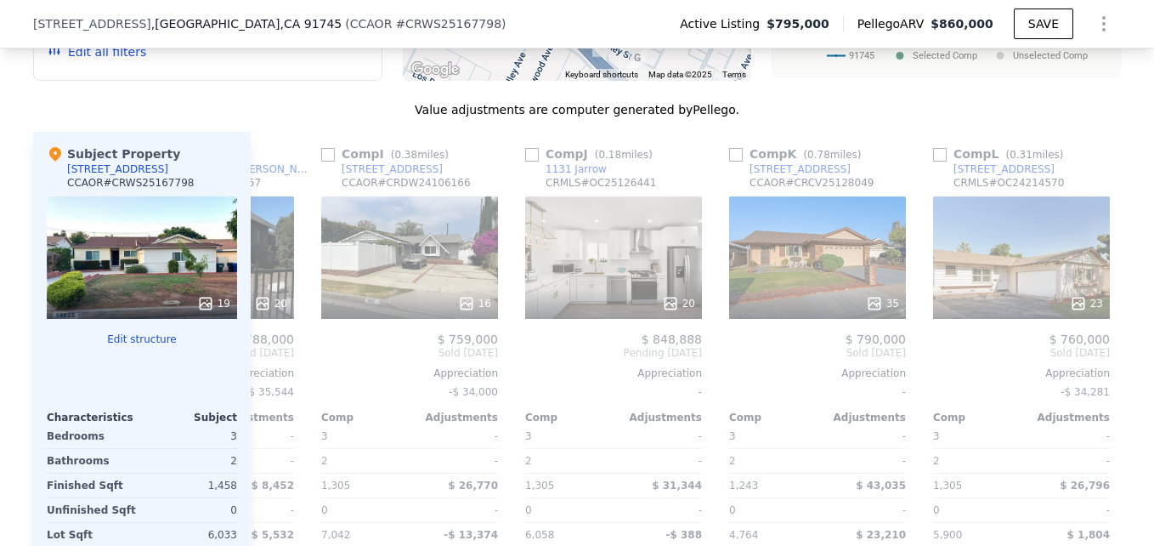
scroll to position [0, 1582]
click at [635, 310] on div "20" at bounding box center [613, 303] width 162 height 17
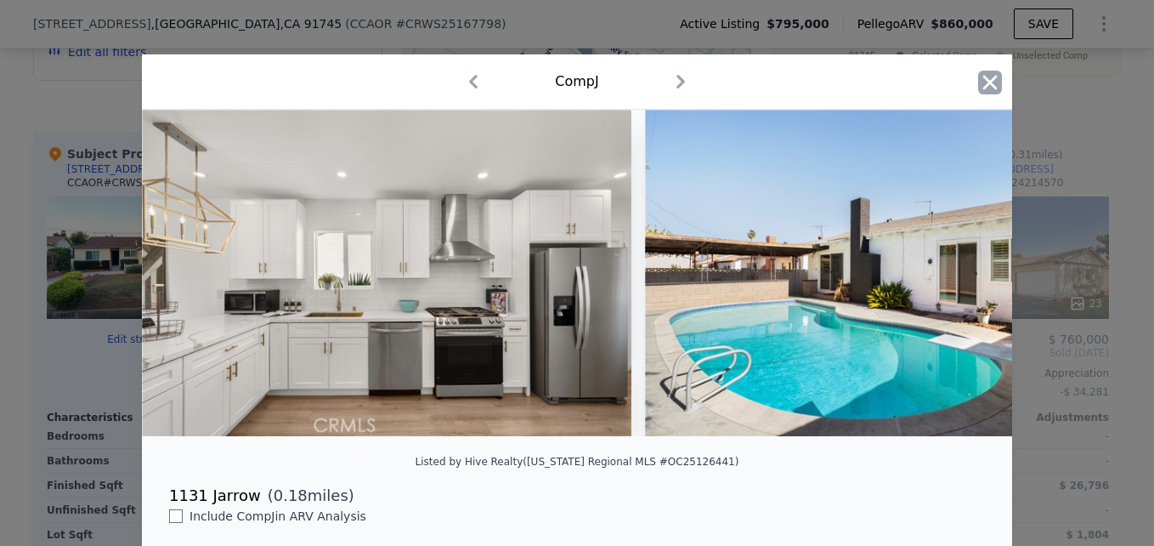
click at [978, 78] on icon "button" at bounding box center [990, 83] width 24 height 24
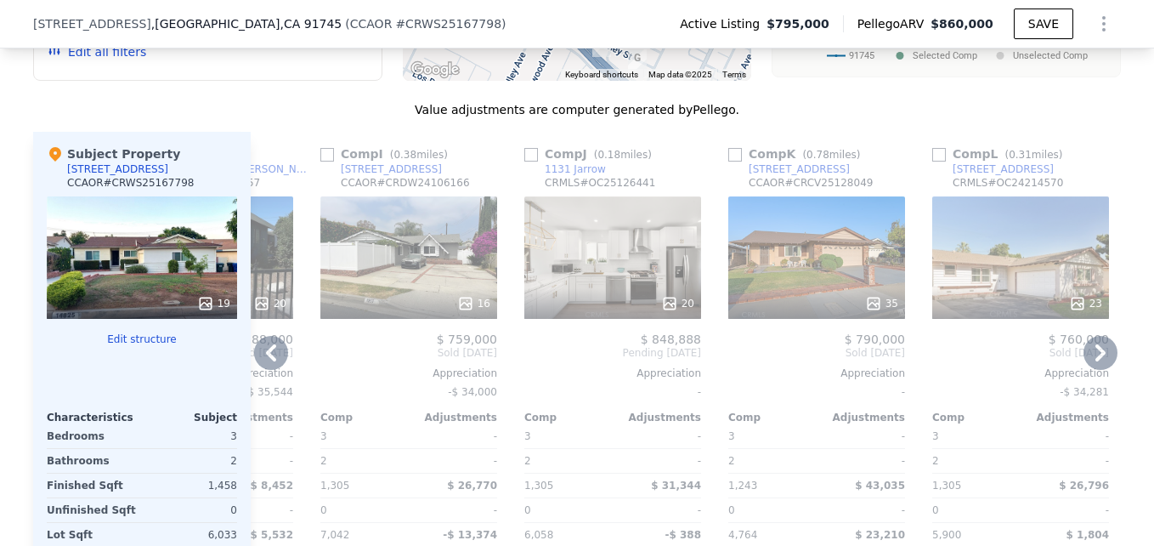
click at [555, 176] on div "1131 Jarrow" at bounding box center [575, 169] width 61 height 14
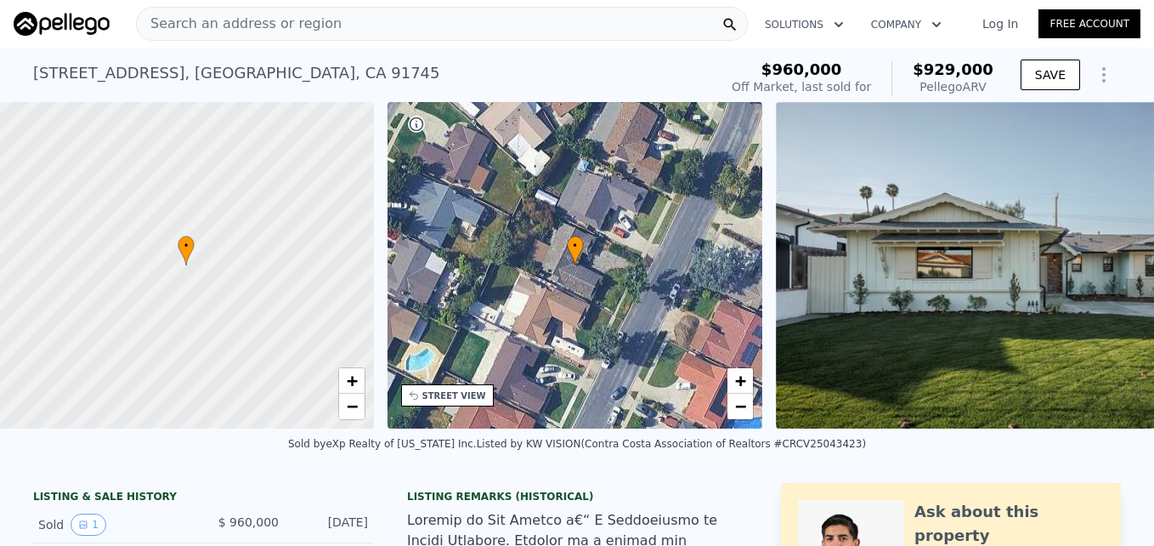
scroll to position [0, 7]
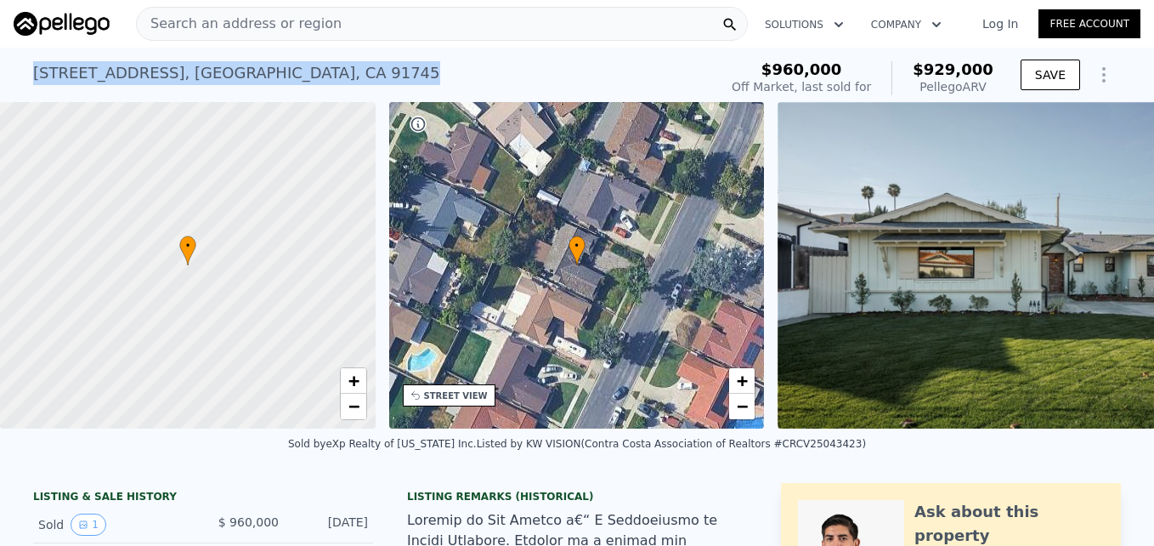
drag, startPoint x: 26, startPoint y: 72, endPoint x: 374, endPoint y: 73, distance: 347.6
click at [374, 73] on div "[STREET_ADDRESS] Sold [DATE] for $960k (~ARV $929k )" at bounding box center [372, 78] width 678 height 48
drag, startPoint x: 374, startPoint y: 73, endPoint x: 335, endPoint y: 73, distance: 39.1
copy div "[STREET_ADDRESS]"
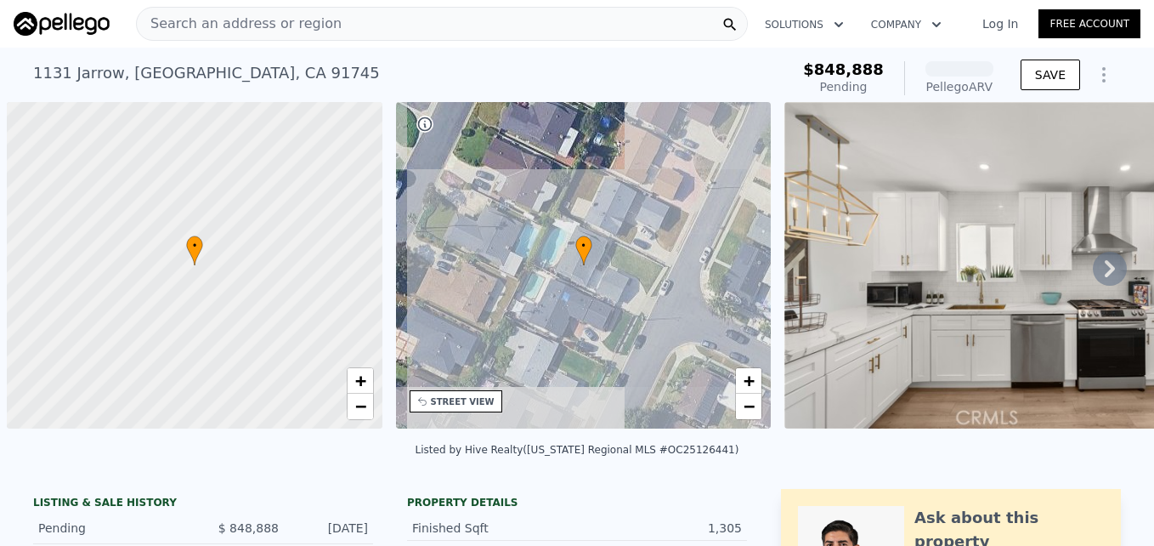
scroll to position [0, 7]
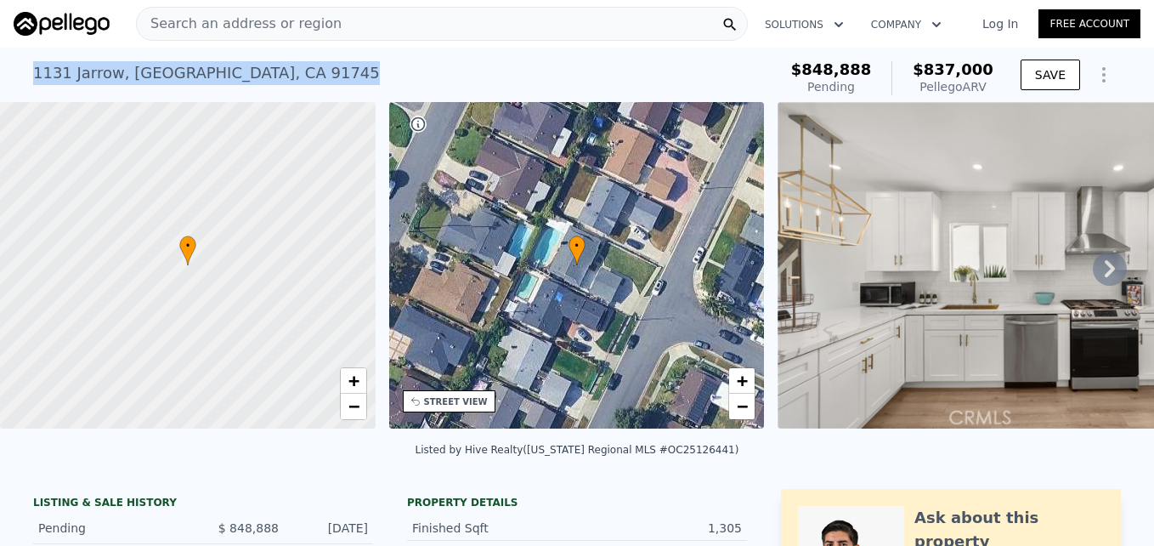
drag, startPoint x: 15, startPoint y: 69, endPoint x: 279, endPoint y: 66, distance: 263.5
click at [324, 61] on div "[STREET_ADDRESS] Pending (~ARV $837k ) $848,888 Pending $837,000 Pellego ARV SA…" at bounding box center [577, 75] width 1154 height 54
copy div "[STREET_ADDRESS]"
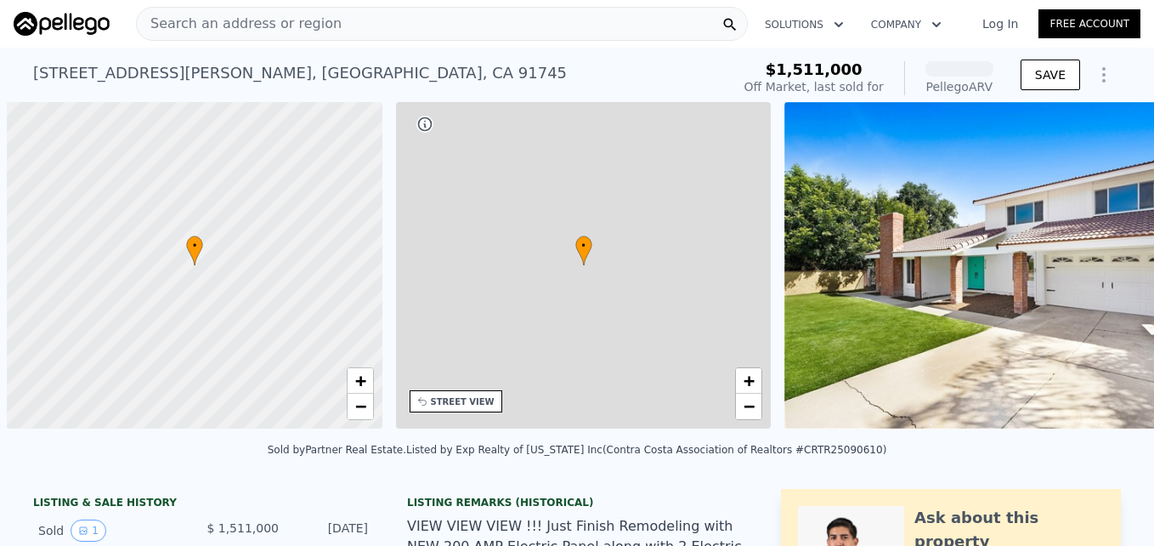
scroll to position [0, 7]
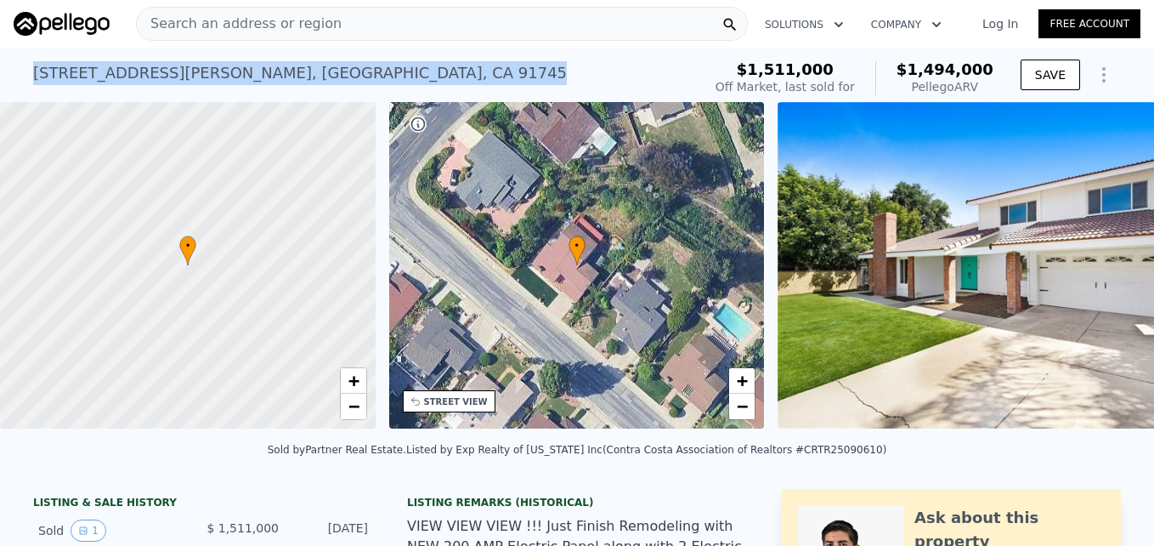
drag, startPoint x: 31, startPoint y: 73, endPoint x: 368, endPoint y: 82, distance: 337.5
click at [368, 82] on div "3114 Cabo Blanco Dr , Hacienda Heights , CA 91745" at bounding box center [300, 73] width 534 height 24
drag, startPoint x: 368, startPoint y: 82, endPoint x: 357, endPoint y: 69, distance: 16.9
copy div "3114 Cabo Blanco Dr , Hacienda Heights , CA 91745"
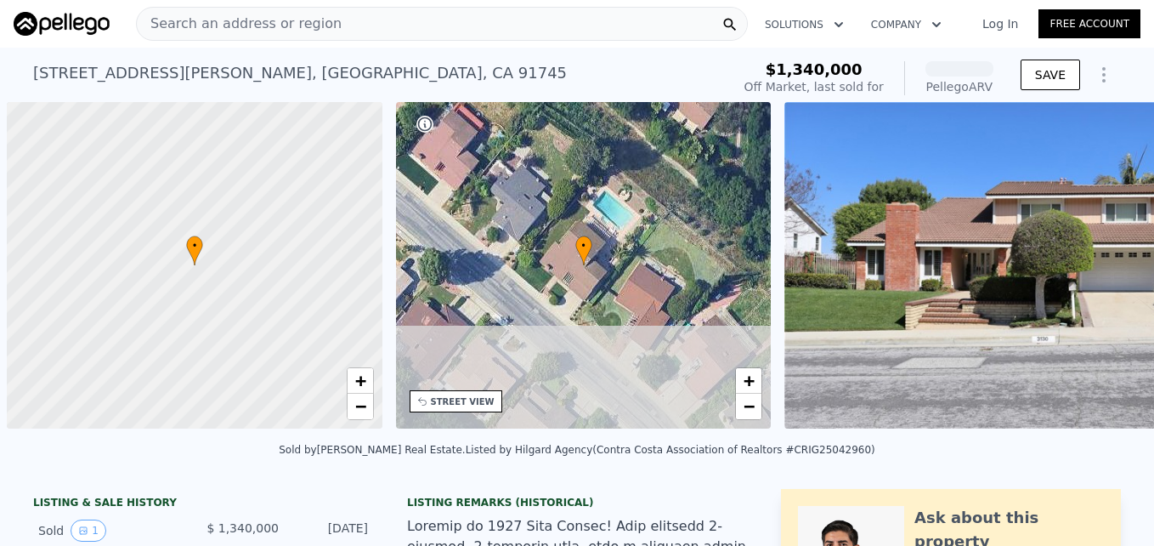
scroll to position [0, 7]
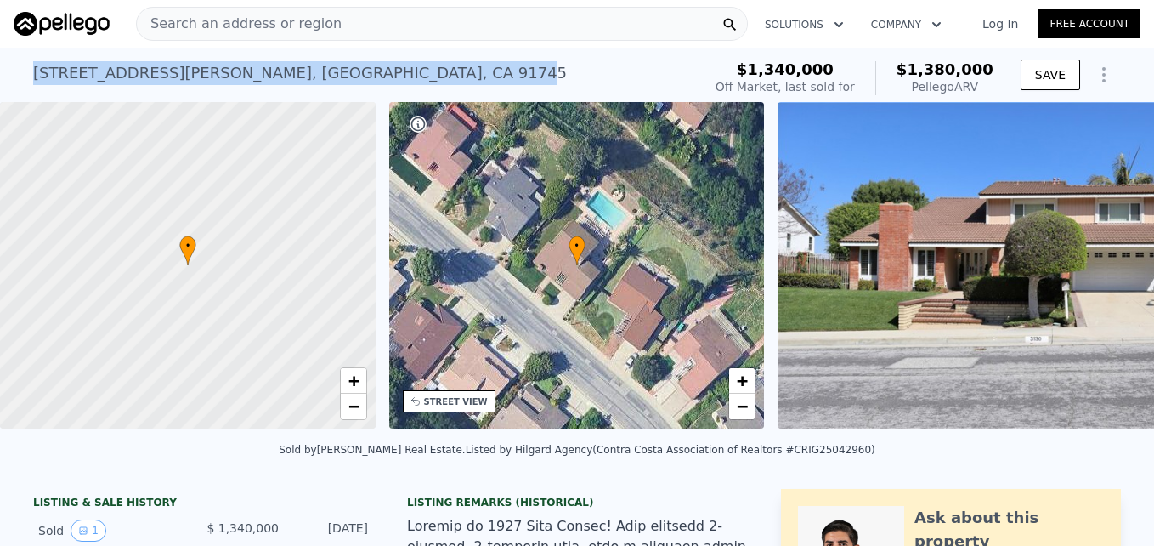
drag, startPoint x: 26, startPoint y: 76, endPoint x: 364, endPoint y: 59, distance: 337.9
click at [364, 59] on div "[STREET_ADDRESS][PERSON_NAME] Sold [DATE] for $1.340m (~ARV $1.380m )" at bounding box center [364, 78] width 662 height 48
click at [126, 48] on div "[STREET_ADDRESS][PERSON_NAME] Sold [DATE] for $1.340m (~ARV $1.380m ) $1,340,00…" at bounding box center [577, 75] width 1088 height 54
drag, startPoint x: 25, startPoint y: 71, endPoint x: 374, endPoint y: 86, distance: 348.7
click at [374, 86] on div "[STREET_ADDRESS][PERSON_NAME] Sold [DATE] for $1.340m (~ARV $1.380m ) $1,340,00…" at bounding box center [577, 75] width 1154 height 54
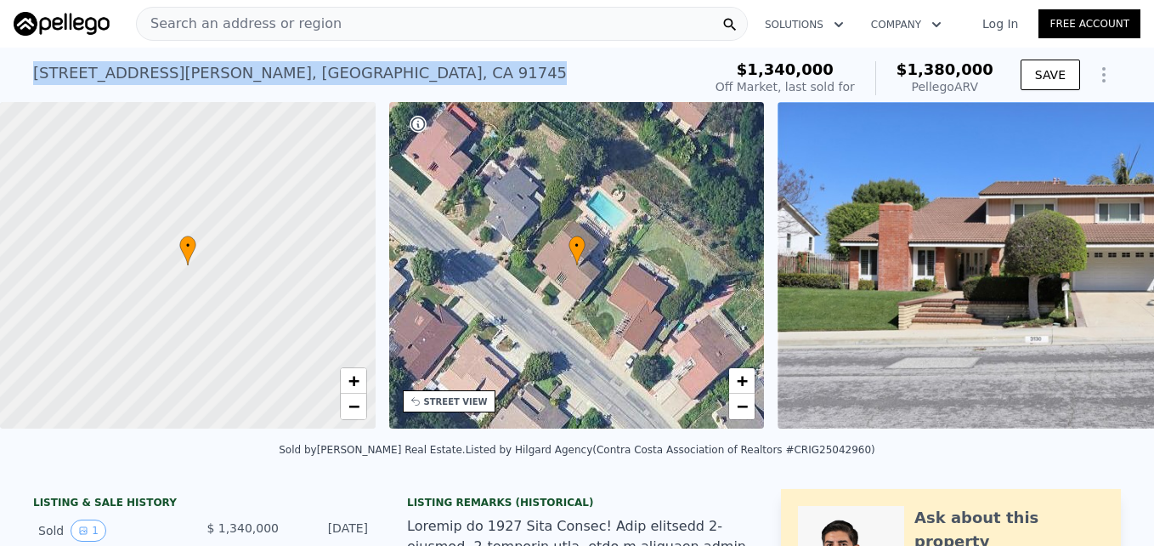
drag, startPoint x: 374, startPoint y: 86, endPoint x: 342, endPoint y: 70, distance: 36.1
copy div "[STREET_ADDRESS][PERSON_NAME]"
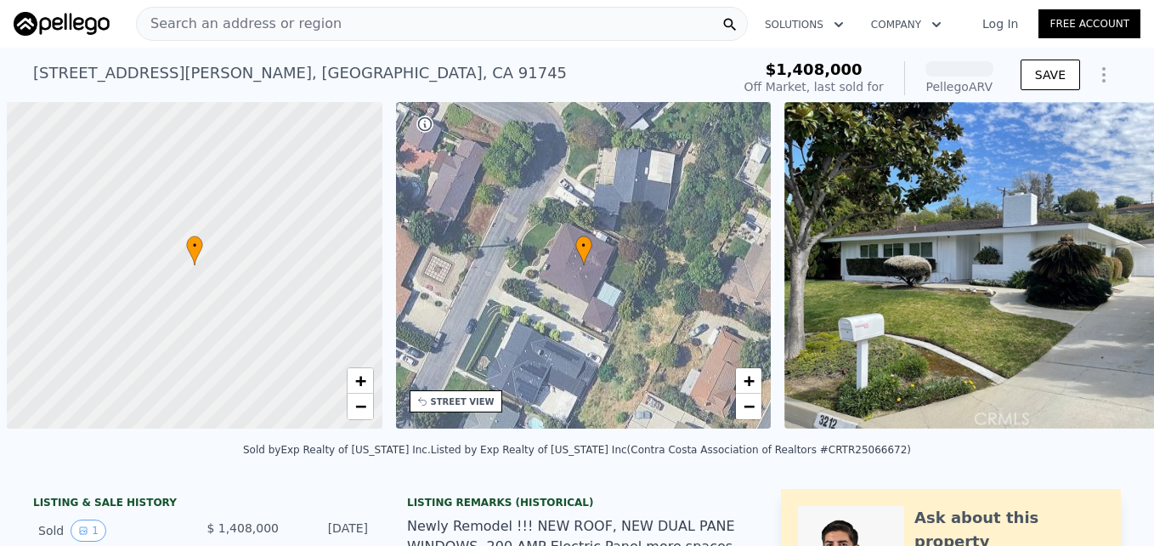
scroll to position [0, 7]
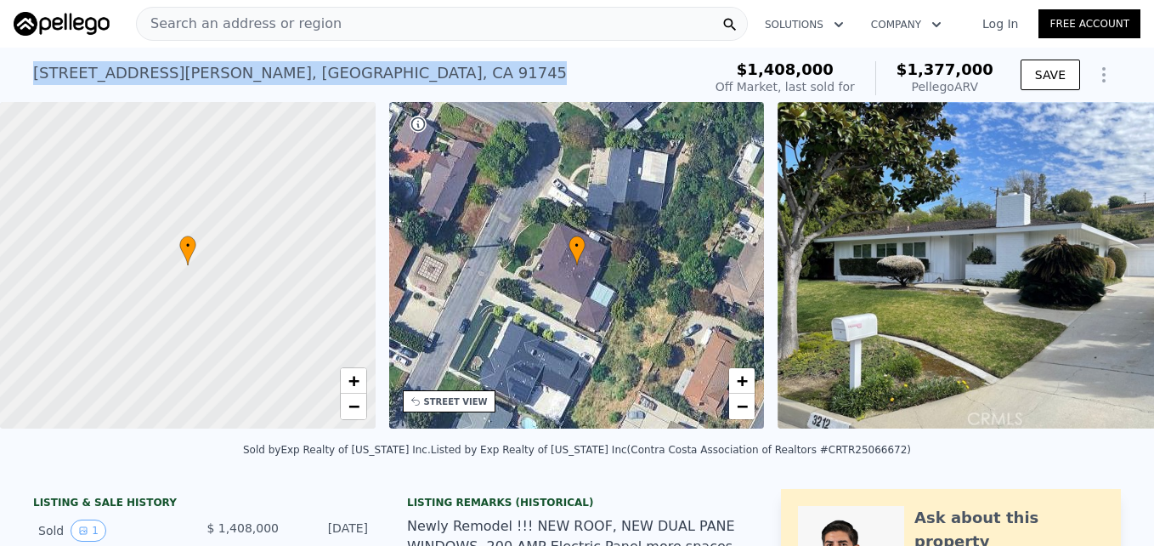
drag, startPoint x: 25, startPoint y: 71, endPoint x: 366, endPoint y: 72, distance: 341.6
click at [366, 72] on div "[STREET_ADDRESS][PERSON_NAME] Sold [DATE] for $1.408m (~ARV $1.377m ) $1,408,00…" at bounding box center [577, 75] width 1154 height 54
drag, startPoint x: 366, startPoint y: 72, endPoint x: 320, endPoint y: 73, distance: 46.7
copy div "3212 Thaxton Ave , Hacienda Heights , CA 91745"
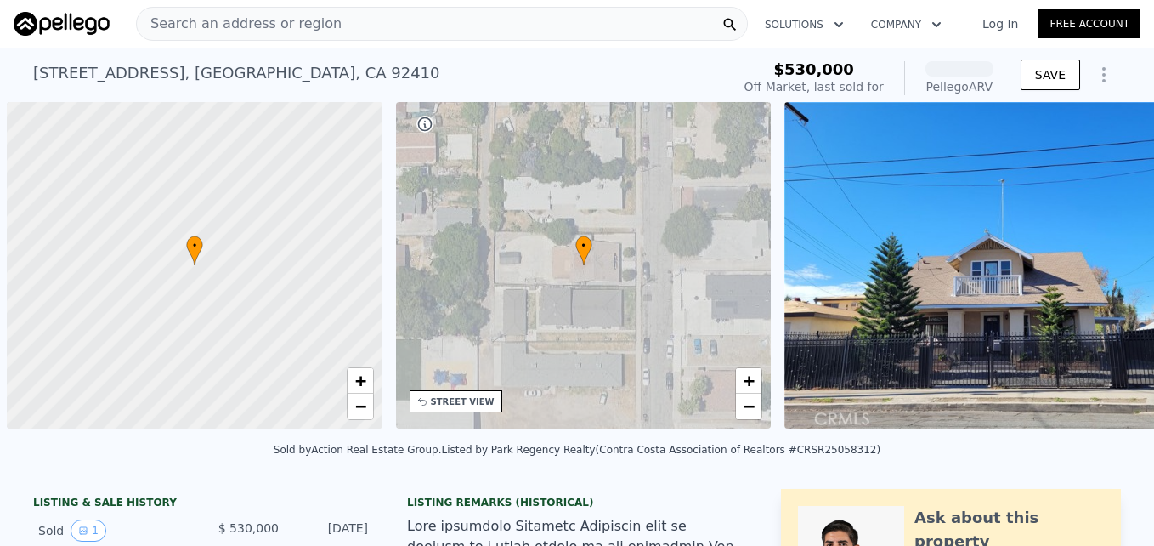
scroll to position [0, 7]
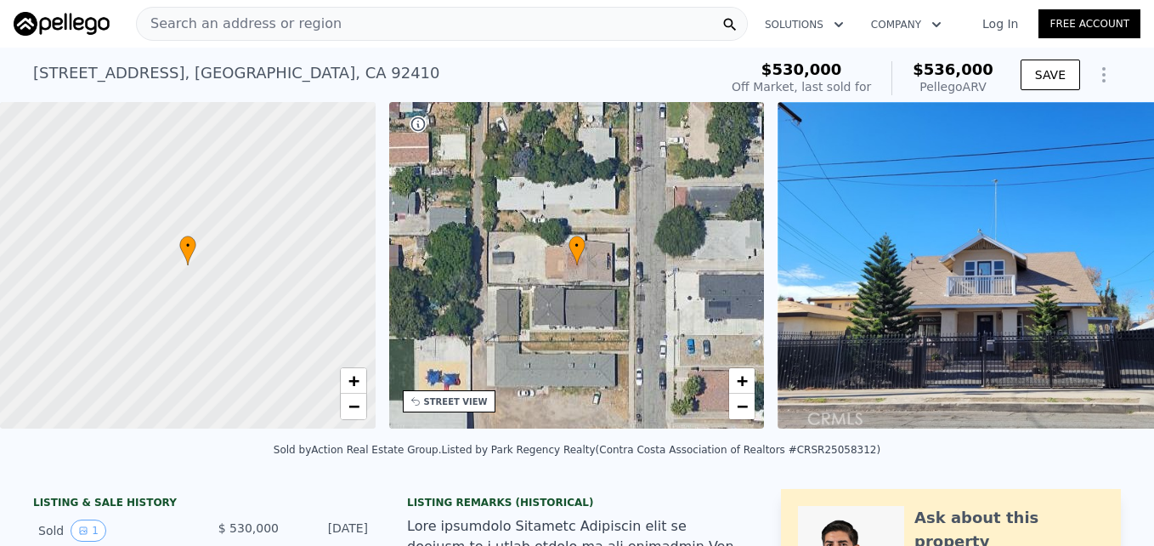
click at [229, 20] on span "Search an address or region" at bounding box center [239, 24] width 205 height 20
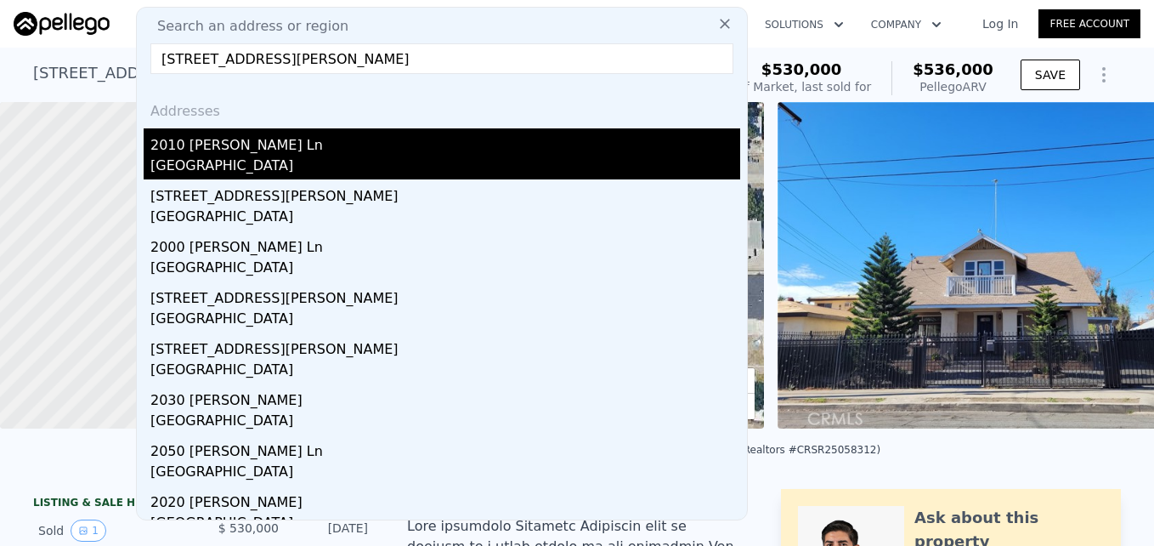
type input "[STREET_ADDRESS][PERSON_NAME]"
click at [313, 150] on div "2010 [PERSON_NAME] Ln" at bounding box center [445, 141] width 590 height 27
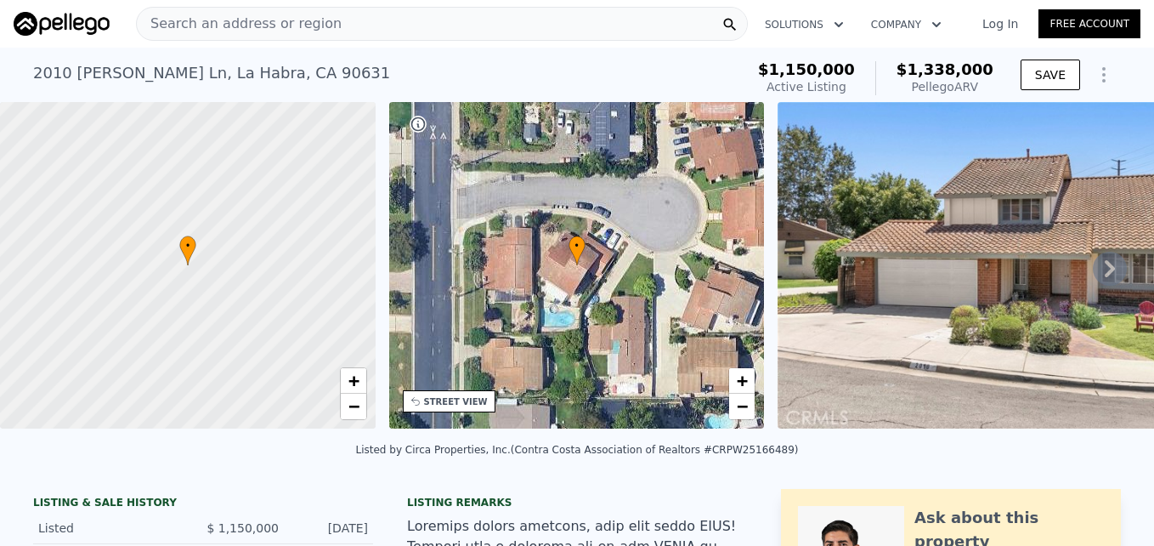
click at [476, 399] on div "STREET VIEW" at bounding box center [456, 401] width 64 height 13
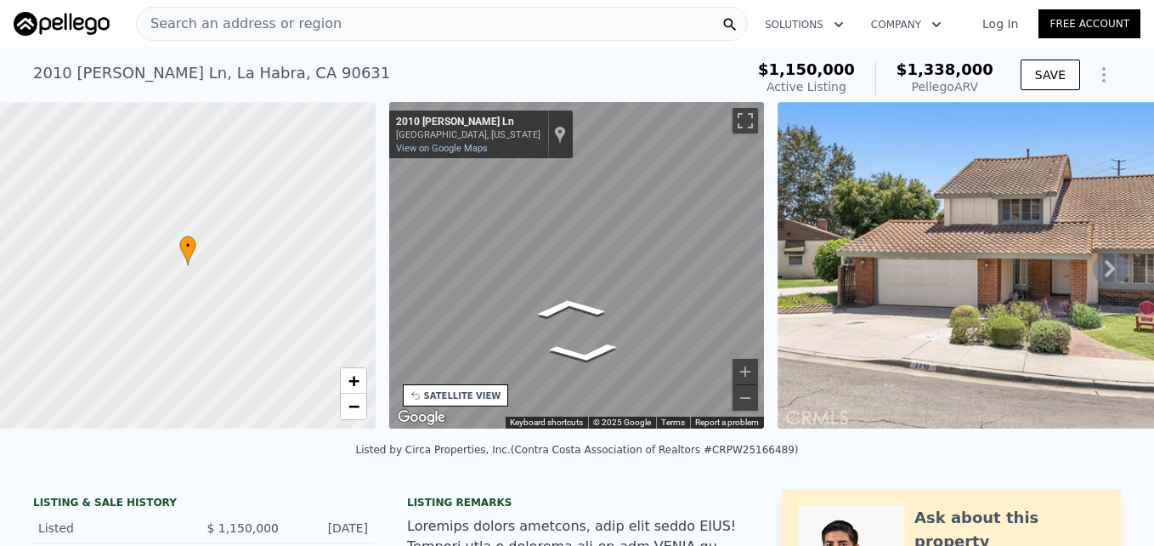
click at [784, 224] on div "• + − • + − STREET VIEW ← Move left → Move right ↑ Move up ↓ Move down + Zoom i…" at bounding box center [577, 268] width 1154 height 332
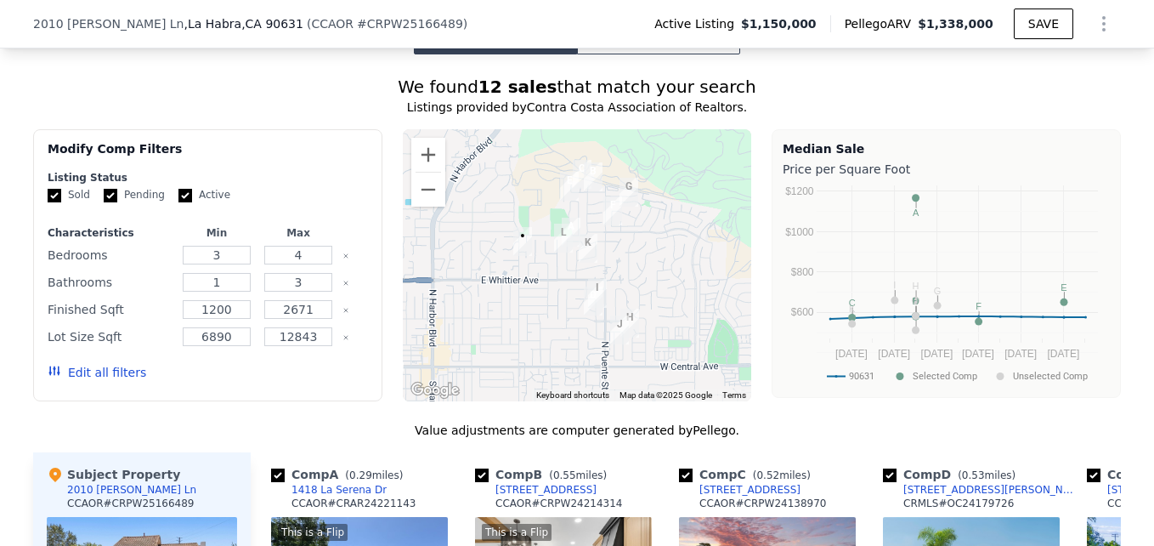
scroll to position [1406, 0]
click at [420, 168] on button "Zoom in" at bounding box center [428, 156] width 34 height 34
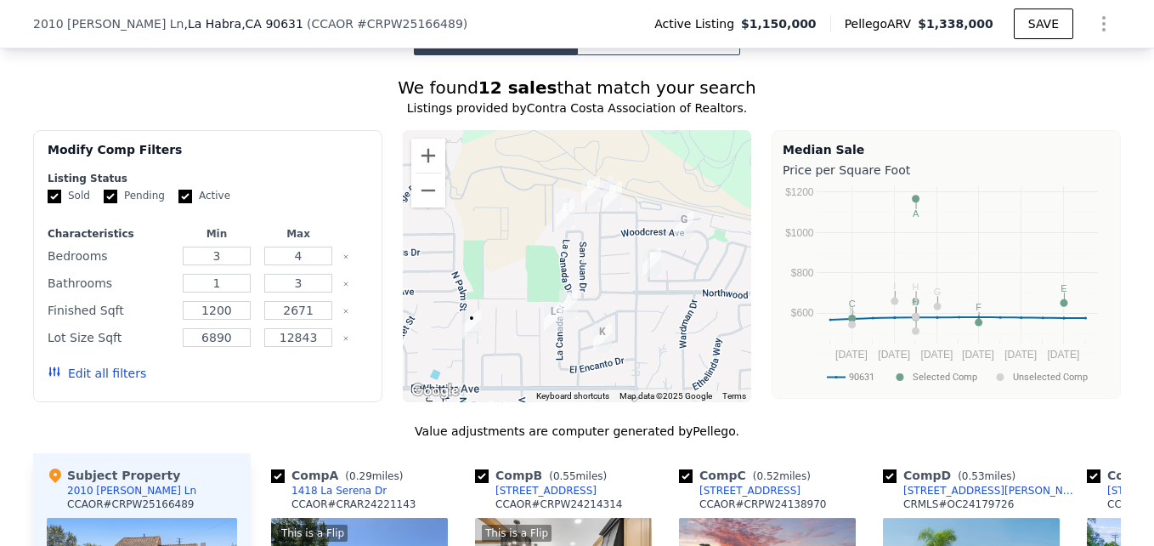
drag, startPoint x: 563, startPoint y: 190, endPoint x: 569, endPoint y: 326, distance: 136.1
click at [569, 326] on div at bounding box center [577, 266] width 349 height 272
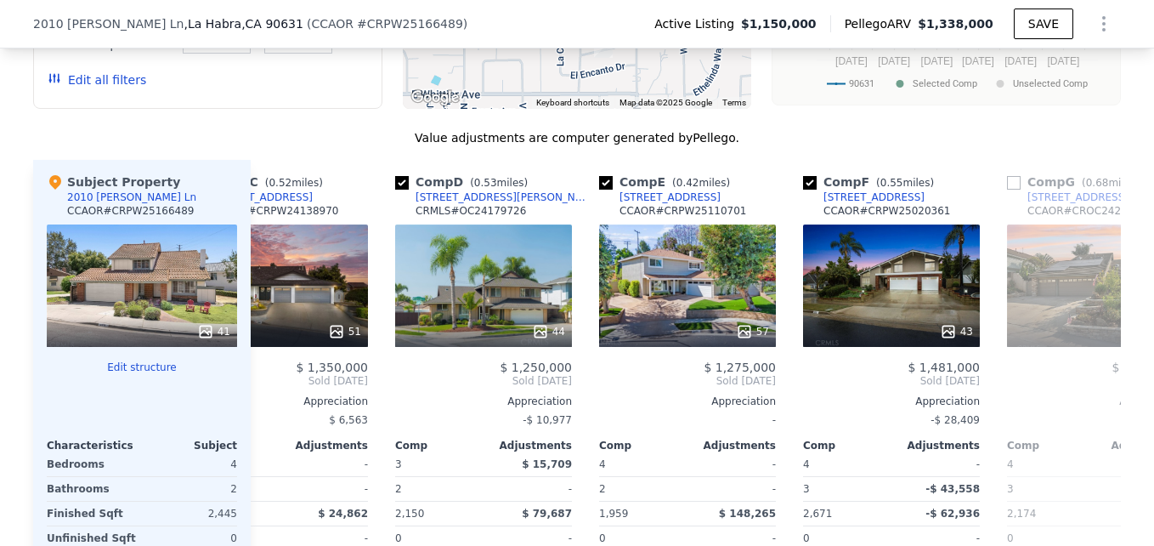
scroll to position [1700, 0]
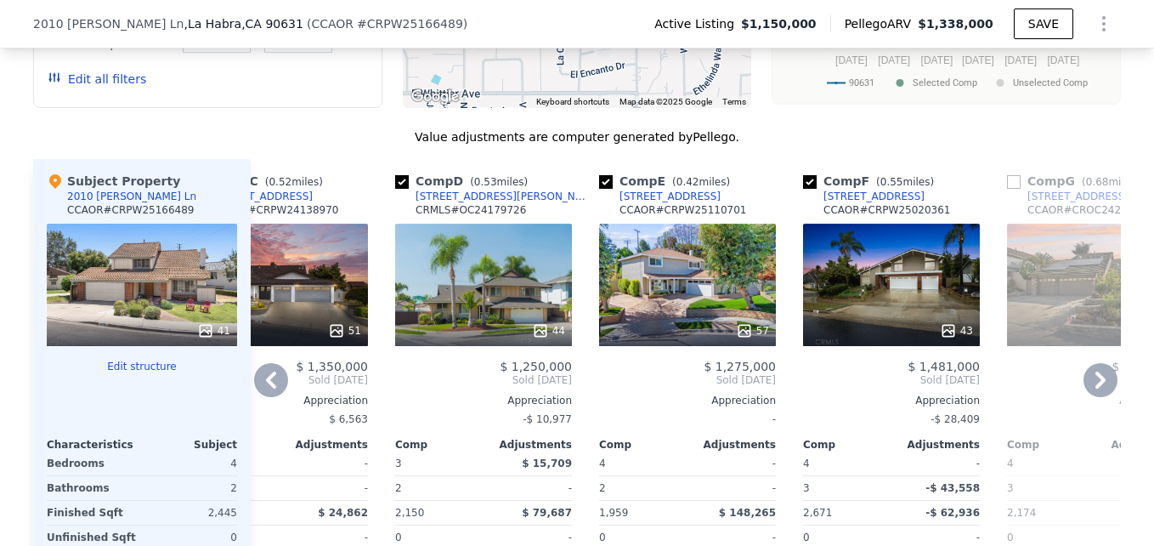
click at [711, 288] on div "57" at bounding box center [687, 285] width 177 height 122
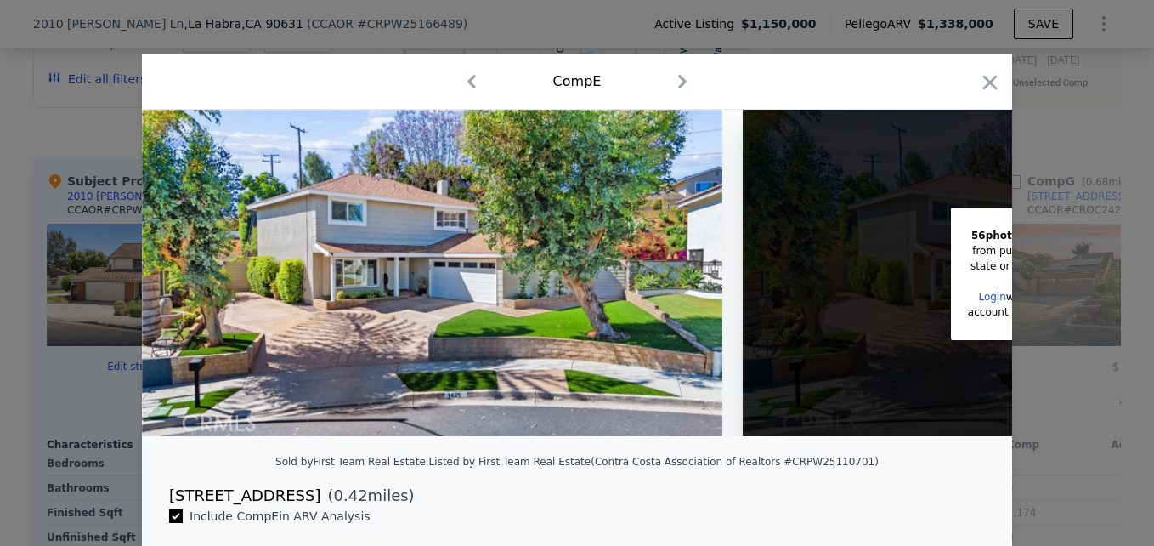
scroll to position [0, 317]
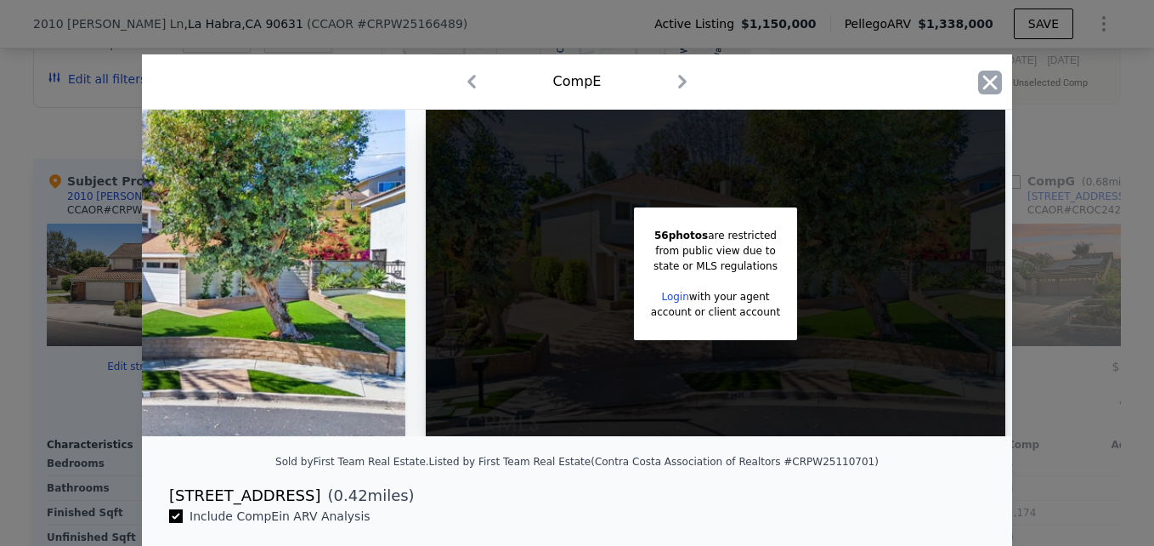
click at [981, 88] on icon "button" at bounding box center [990, 83] width 24 height 24
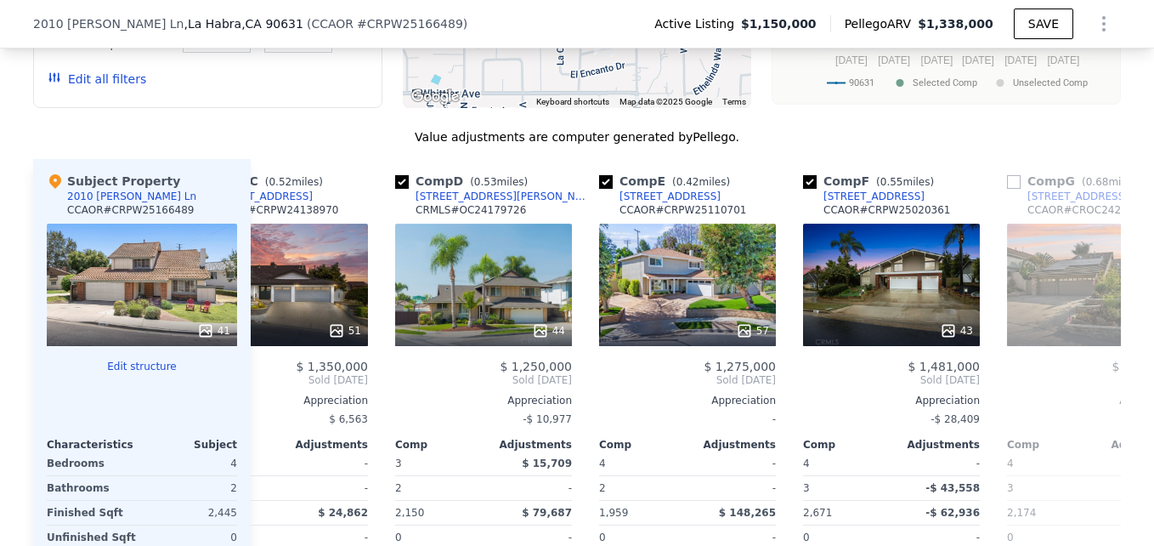
drag, startPoint x: 723, startPoint y: 329, endPoint x: 580, endPoint y: -63, distance: 417.0
click at [580, 0] on html "Search an address or region Solutions Company Open main menu Log In Free Accoun…" at bounding box center [577, 273] width 1154 height 546
